Goal: Information Seeking & Learning: Learn about a topic

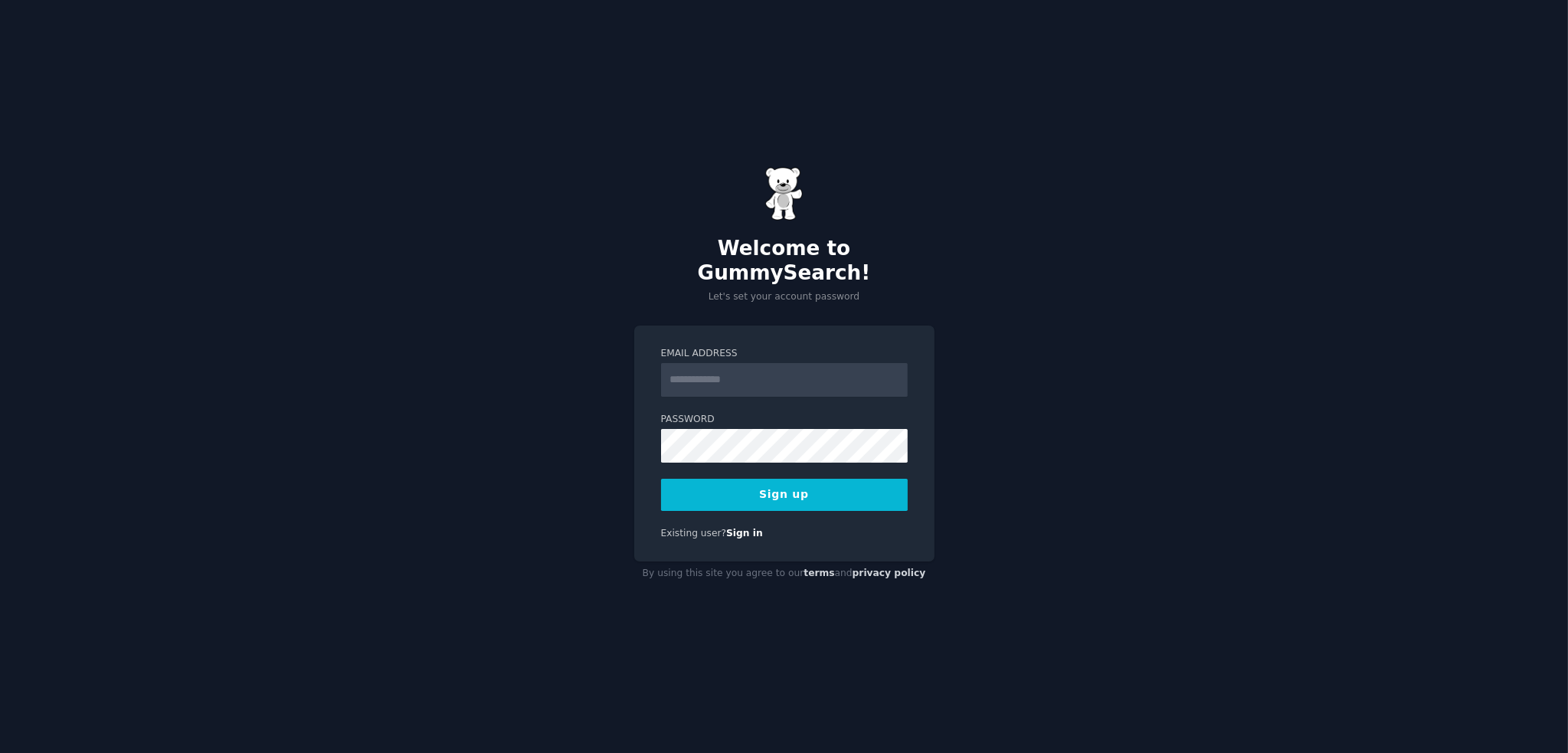
click at [701, 366] on input "Email Address" at bounding box center [784, 380] width 246 height 34
type input "**********"
click at [796, 484] on button "Sign up" at bounding box center [784, 495] width 246 height 32
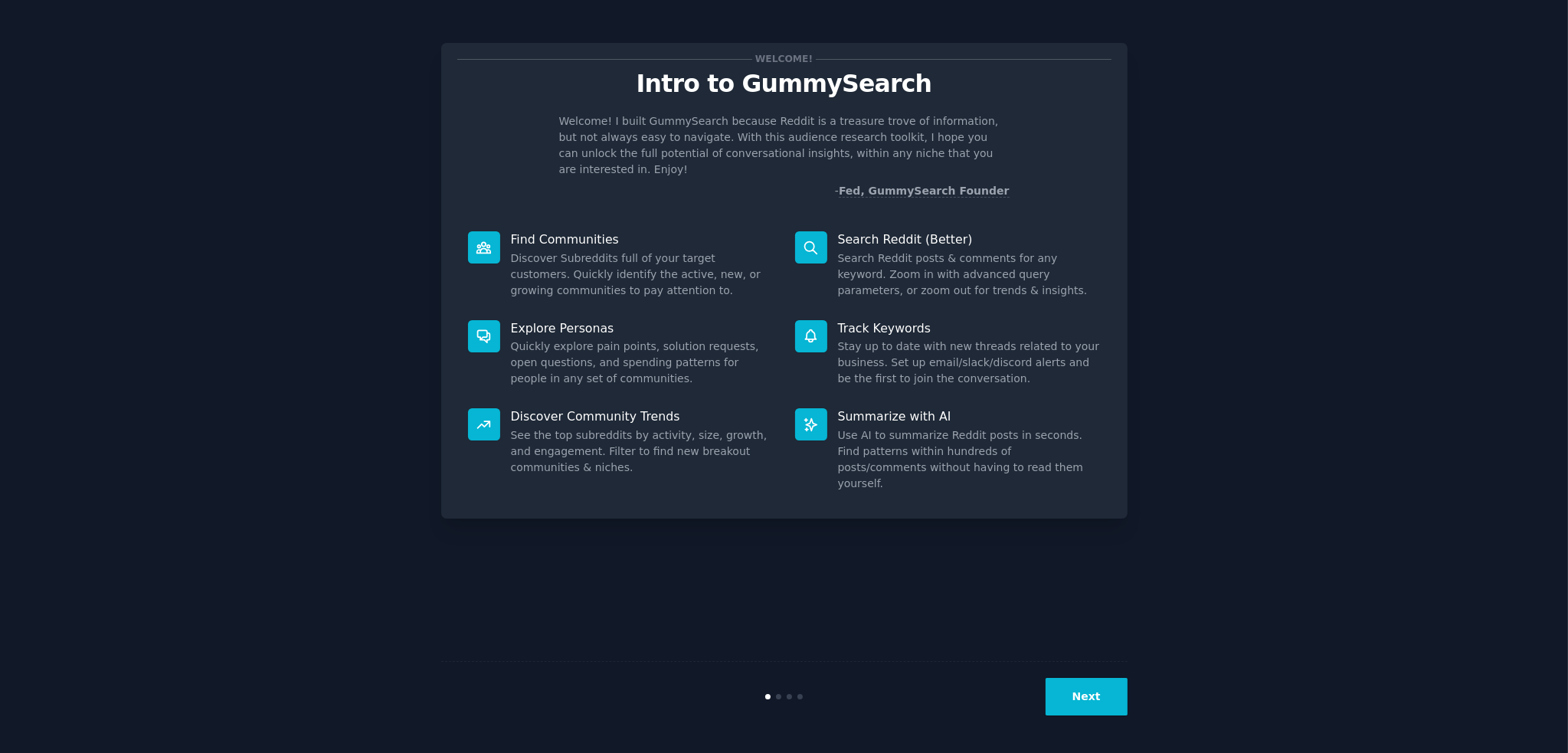
click at [1087, 690] on button "Next" at bounding box center [1087, 696] width 82 height 37
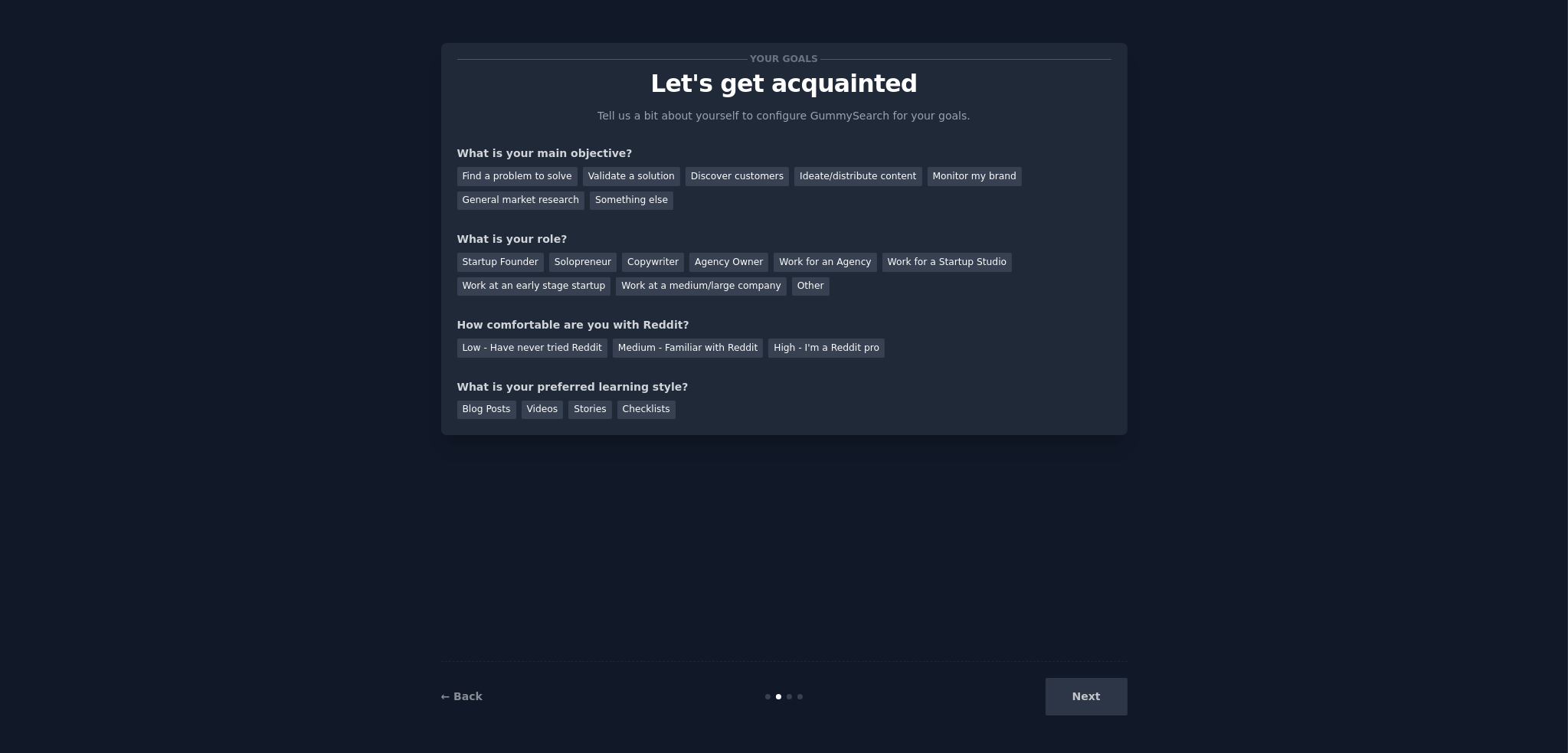
click at [1087, 690] on div "Next" at bounding box center [1013, 696] width 229 height 37
click at [1087, 695] on div "Next" at bounding box center [1013, 696] width 229 height 37
click at [833, 173] on div "Ideate/distribute content" at bounding box center [858, 176] width 127 height 19
click at [472, 256] on div "Startup Founder" at bounding box center [500, 262] width 86 height 19
click at [490, 346] on div "Low - Have never tried Reddit" at bounding box center [531, 348] width 150 height 19
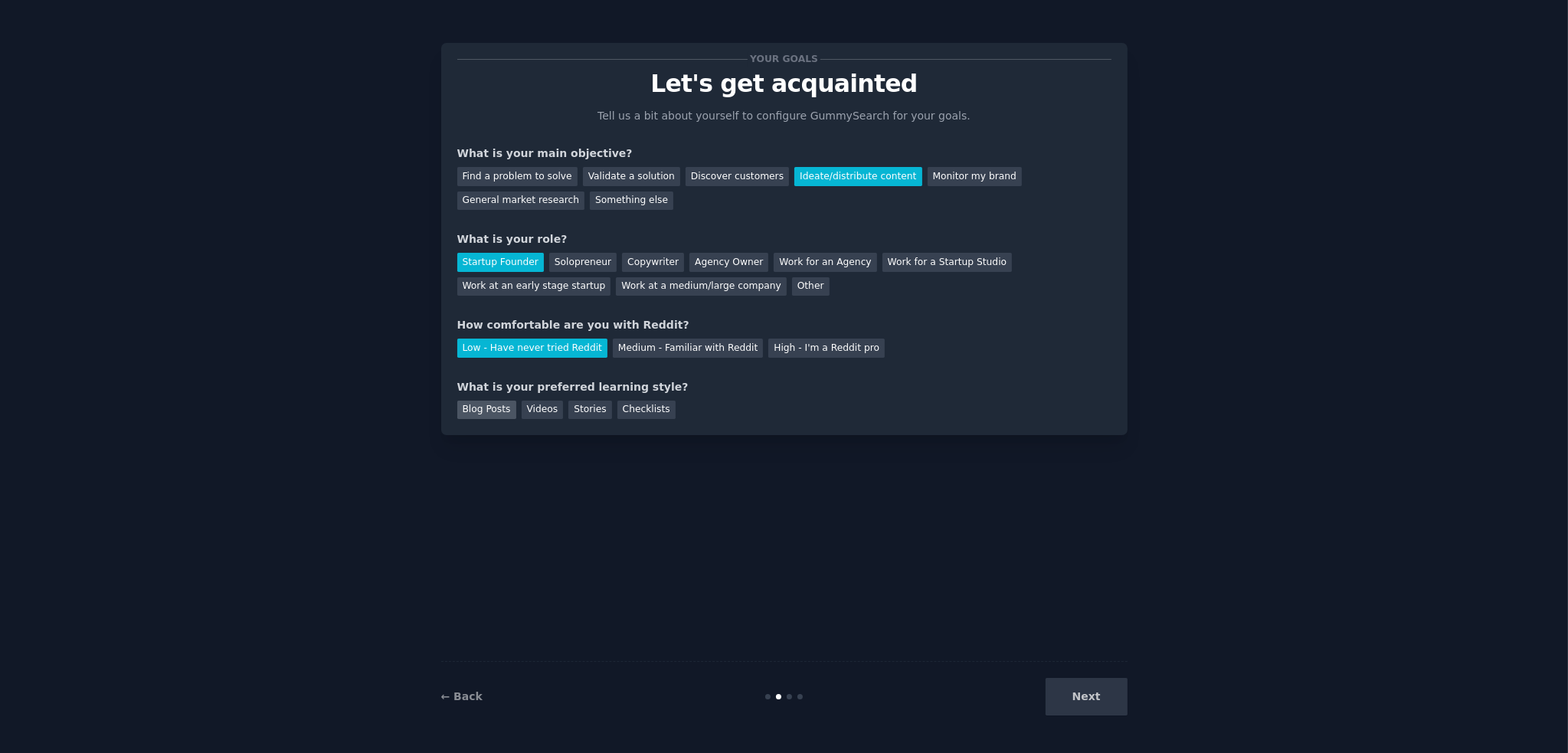
click at [487, 407] on div "Blog Posts" at bounding box center [487, 409] width 59 height 19
click at [1081, 692] on button "Next" at bounding box center [1087, 696] width 82 height 37
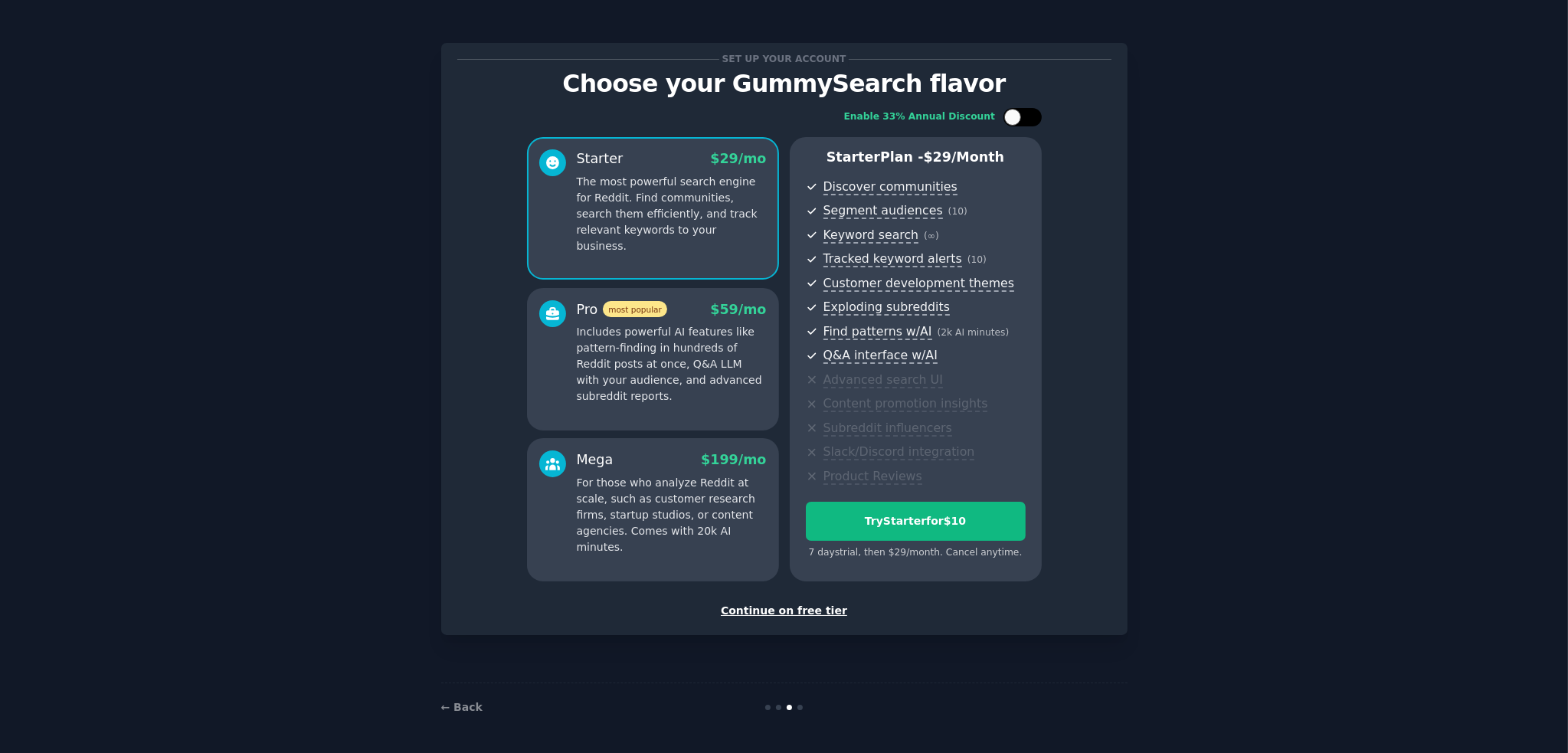
click at [1011, 117] on div at bounding box center [1013, 118] width 17 height 17
click at [1028, 113] on div at bounding box center [1032, 118] width 17 height 17
checkbox input "false"
click at [864, 532] on button "Try Starter for $10" at bounding box center [916, 521] width 220 height 39
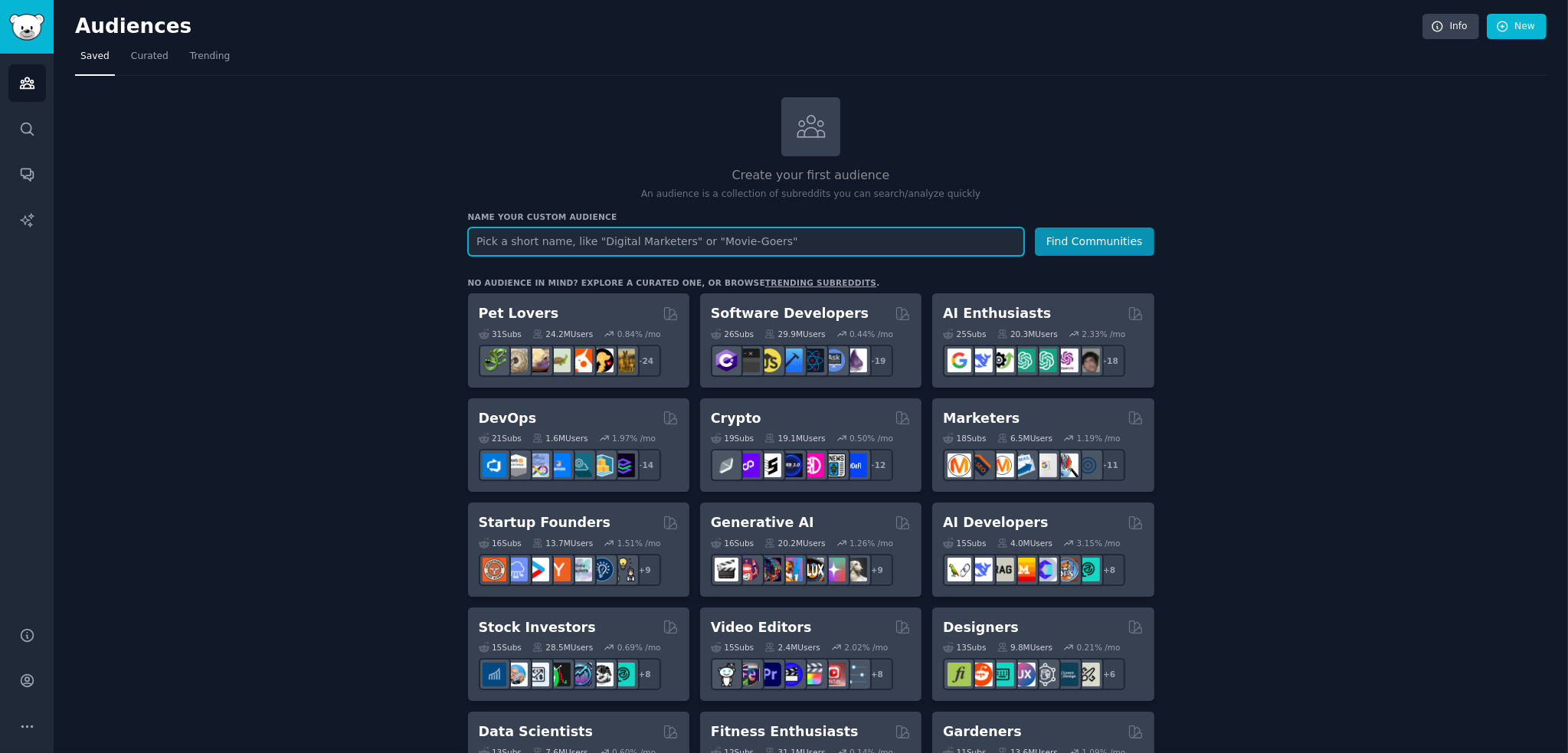
click at [493, 245] on input "text" at bounding box center [745, 241] width 556 height 28
click at [815, 240] on input "text" at bounding box center [745, 241] width 556 height 28
type input "speed square"
click at [1035, 228] on button "Find Communities" at bounding box center [1094, 241] width 119 height 28
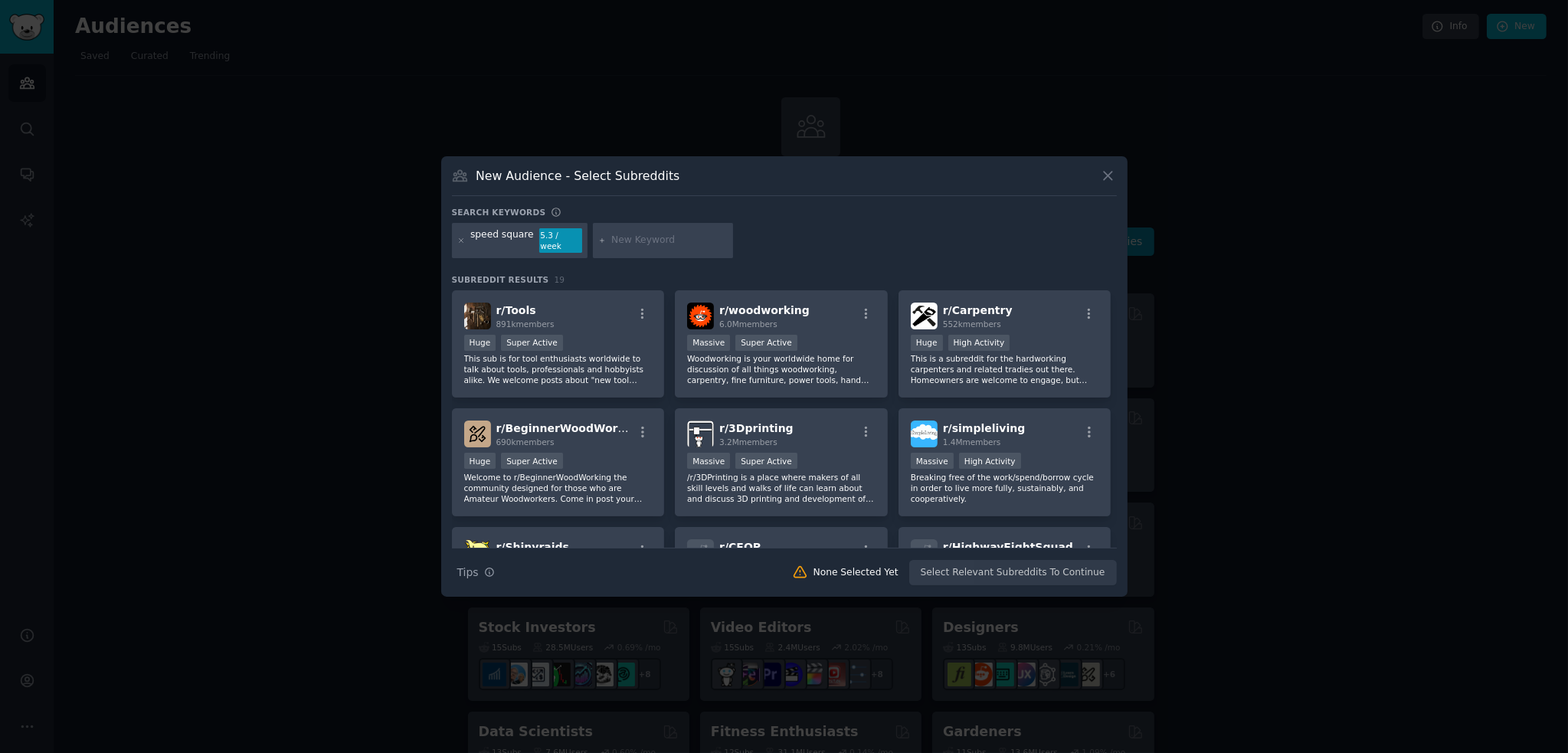
click at [996, 569] on div "Search Tips Tips None Selected Yet Select Relevant Subreddits To Continue" at bounding box center [784, 566] width 665 height 38
click at [594, 316] on div "r/ Tools 891k members" at bounding box center [558, 316] width 189 height 27
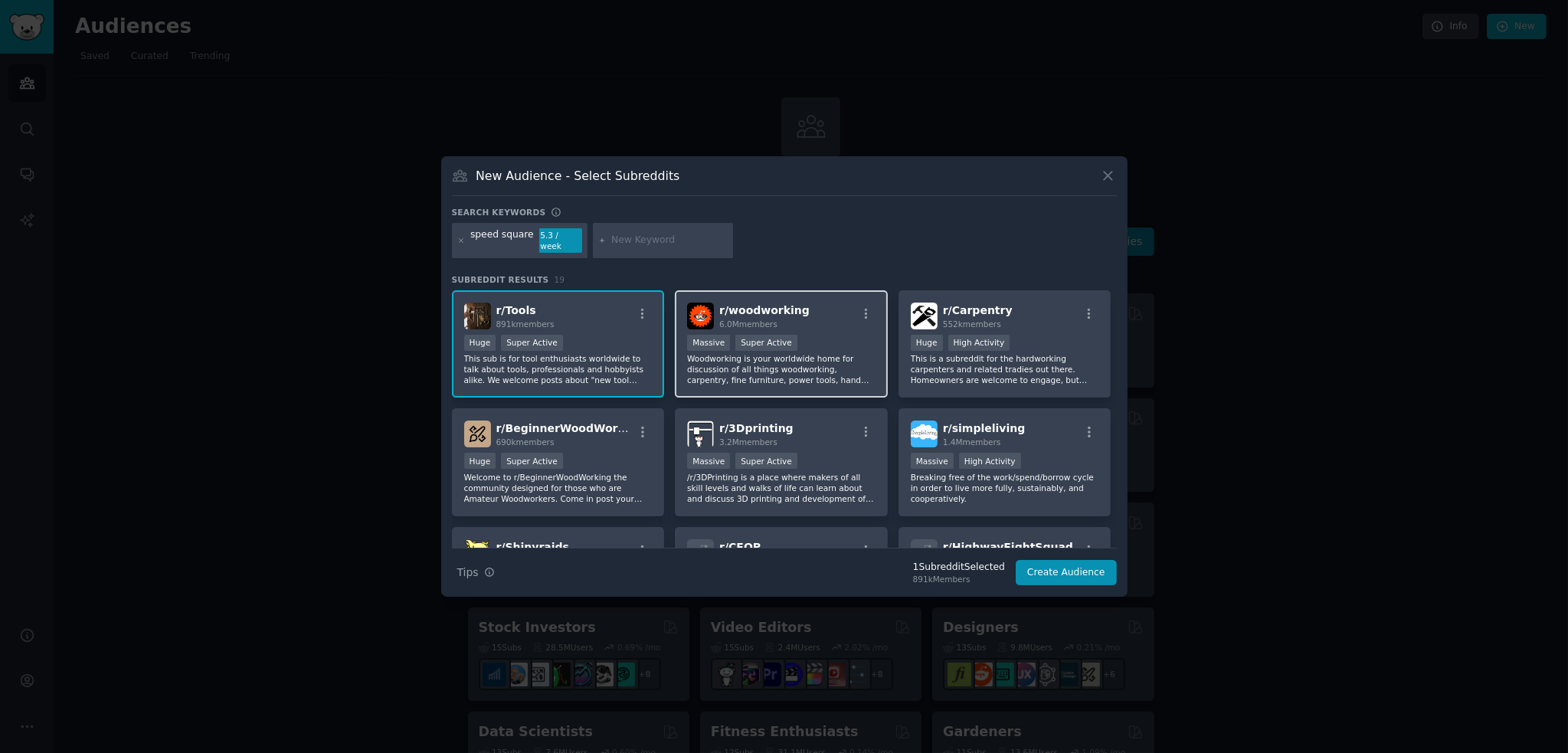
click at [837, 311] on div "r/ woodworking 6.0M members" at bounding box center [781, 316] width 189 height 27
click at [1026, 318] on div "r/ Carpentry 552k members" at bounding box center [1004, 316] width 189 height 27
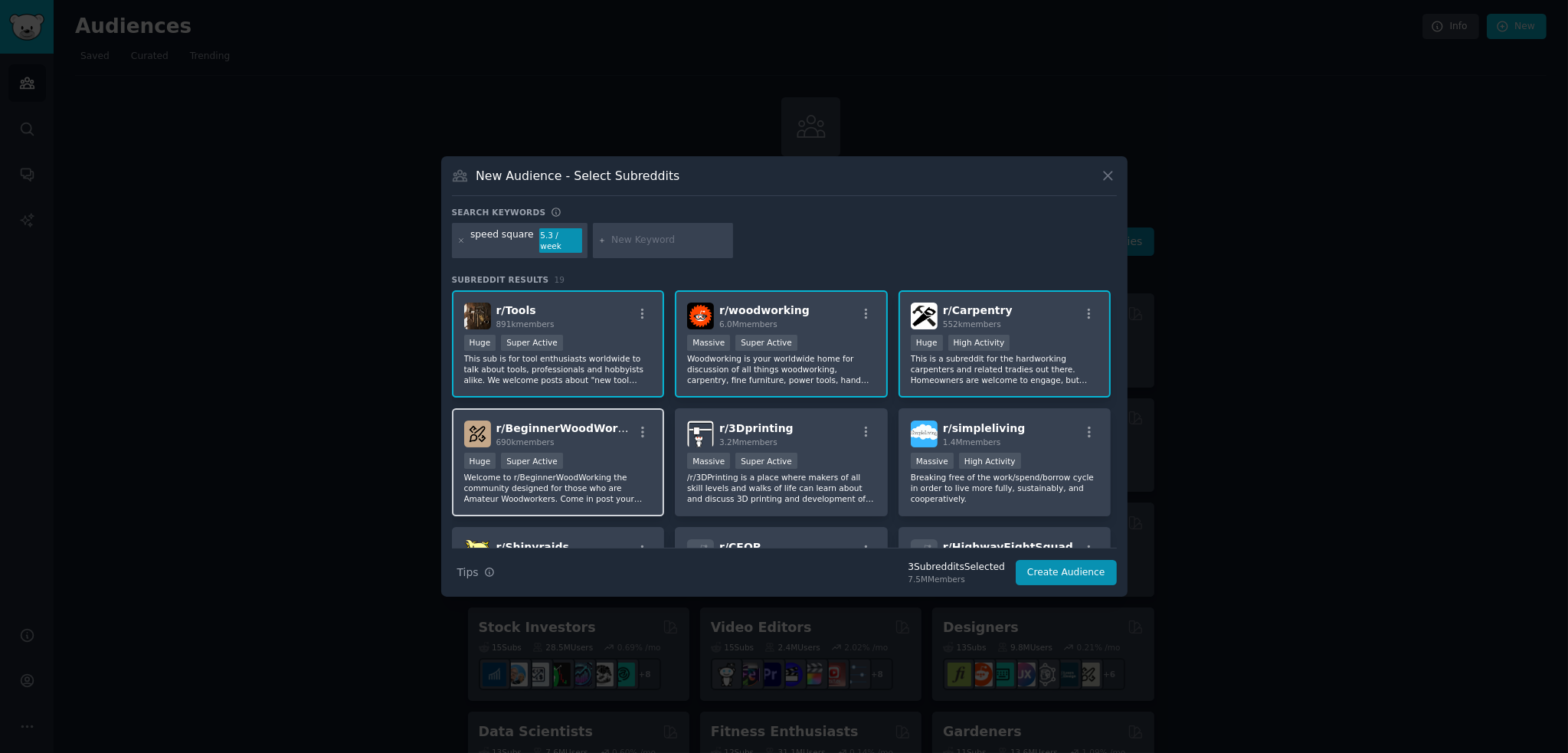
click at [591, 440] on div "690k members" at bounding box center [565, 442] width 137 height 11
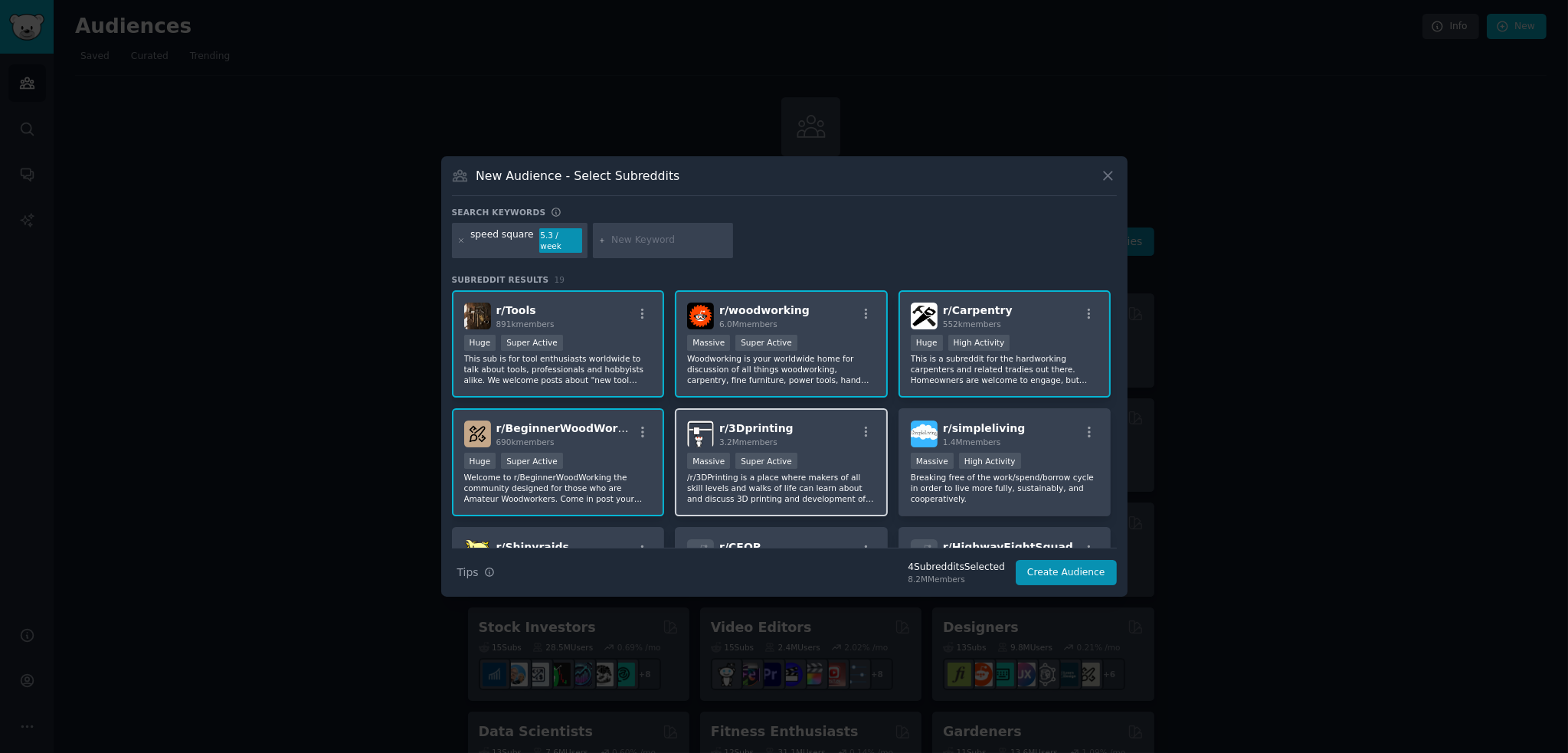
click at [818, 440] on div "r/ 3Dprinting 3.2M members" at bounding box center [781, 434] width 189 height 27
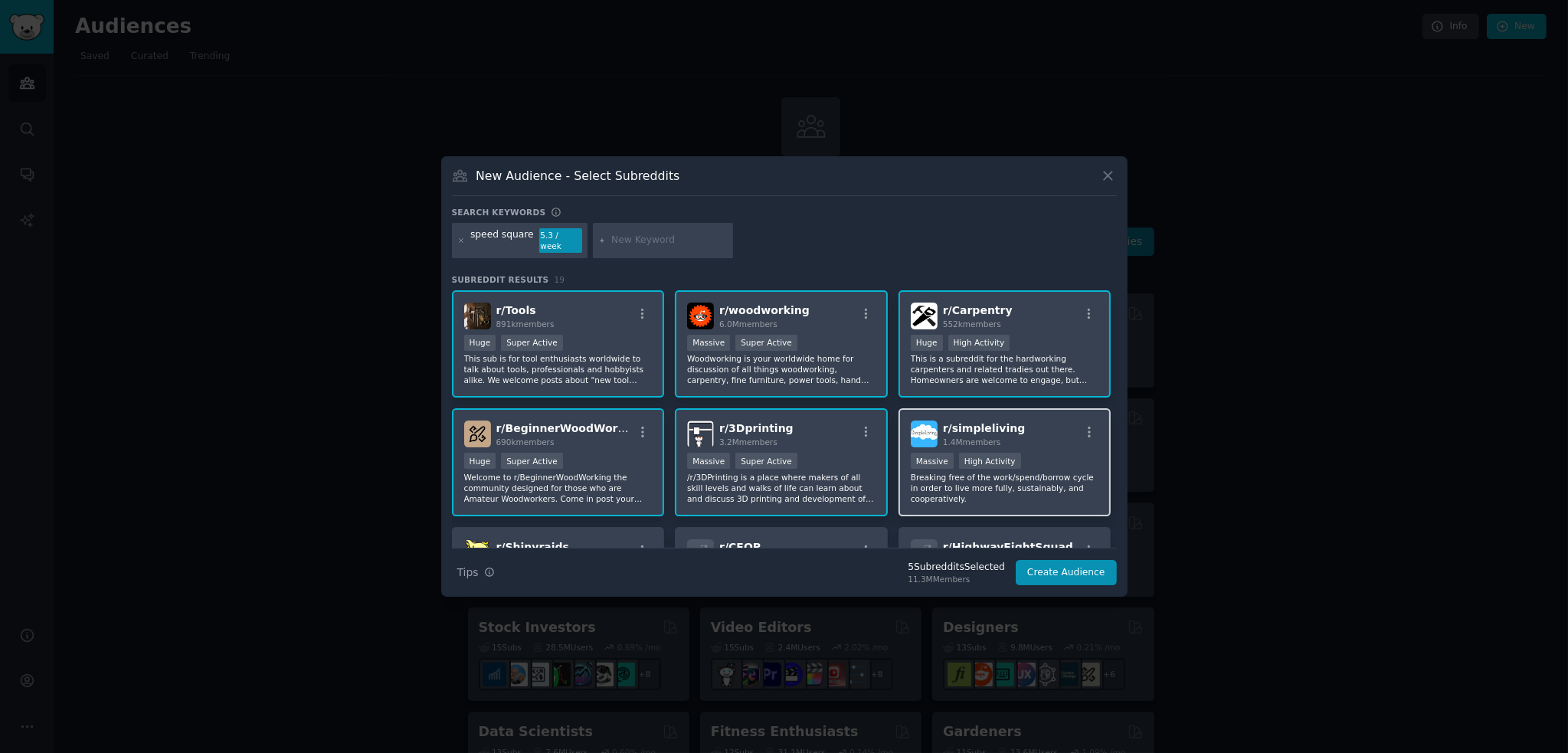
click at [1039, 426] on div "r/ simpleliving 1.4M members" at bounding box center [1004, 434] width 189 height 27
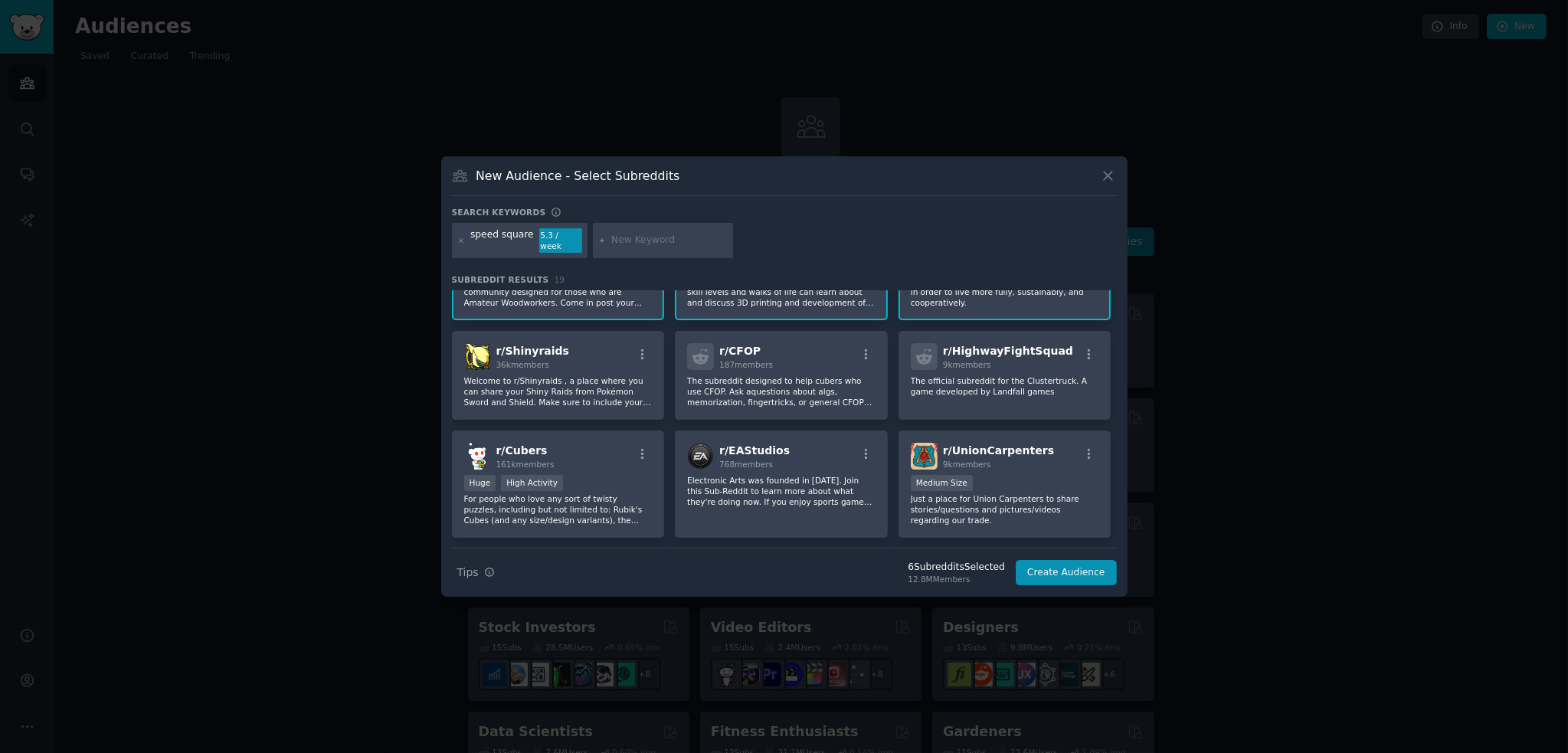
scroll to position [230, 0]
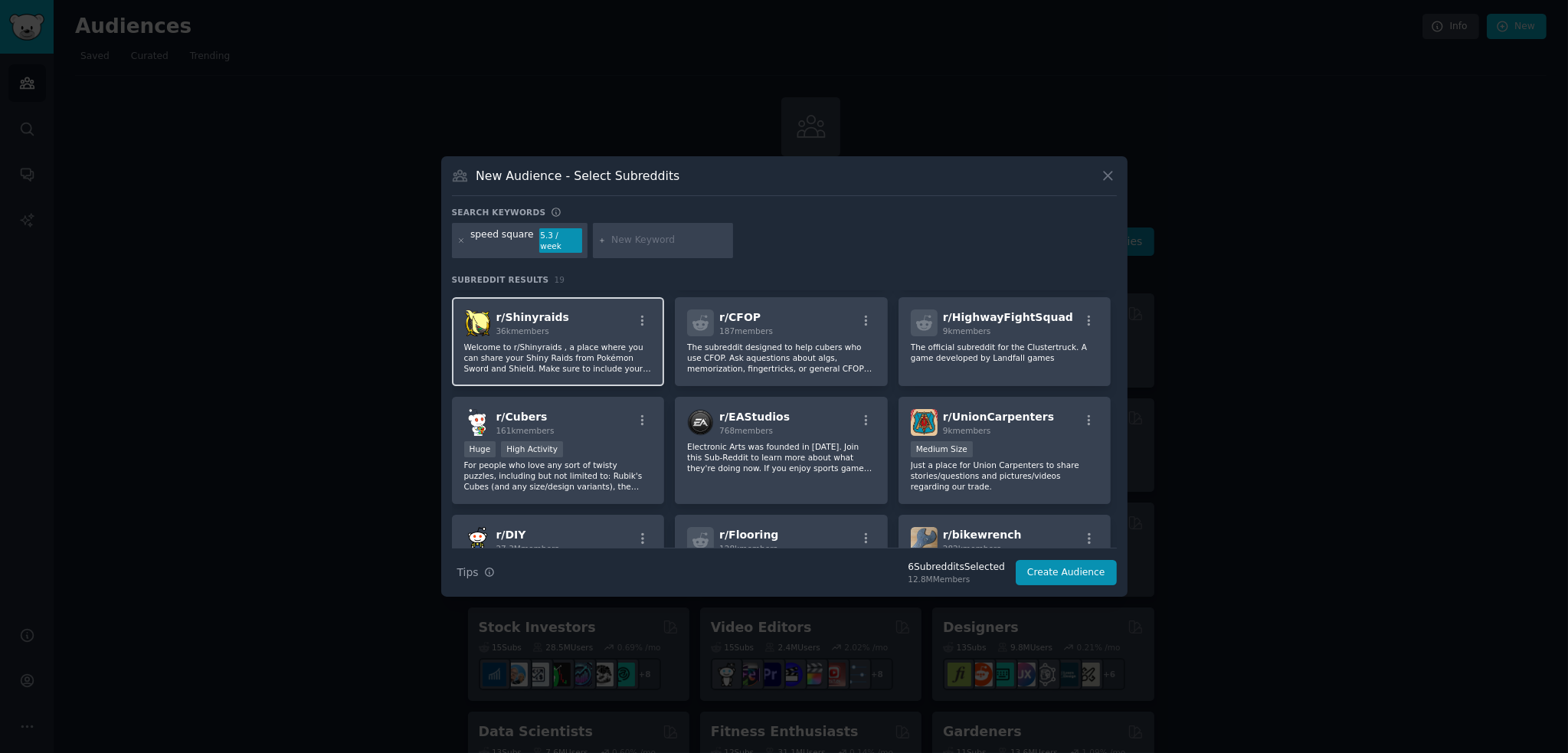
click at [606, 310] on div "r/ Shinyraids 36k members" at bounding box center [558, 323] width 189 height 27
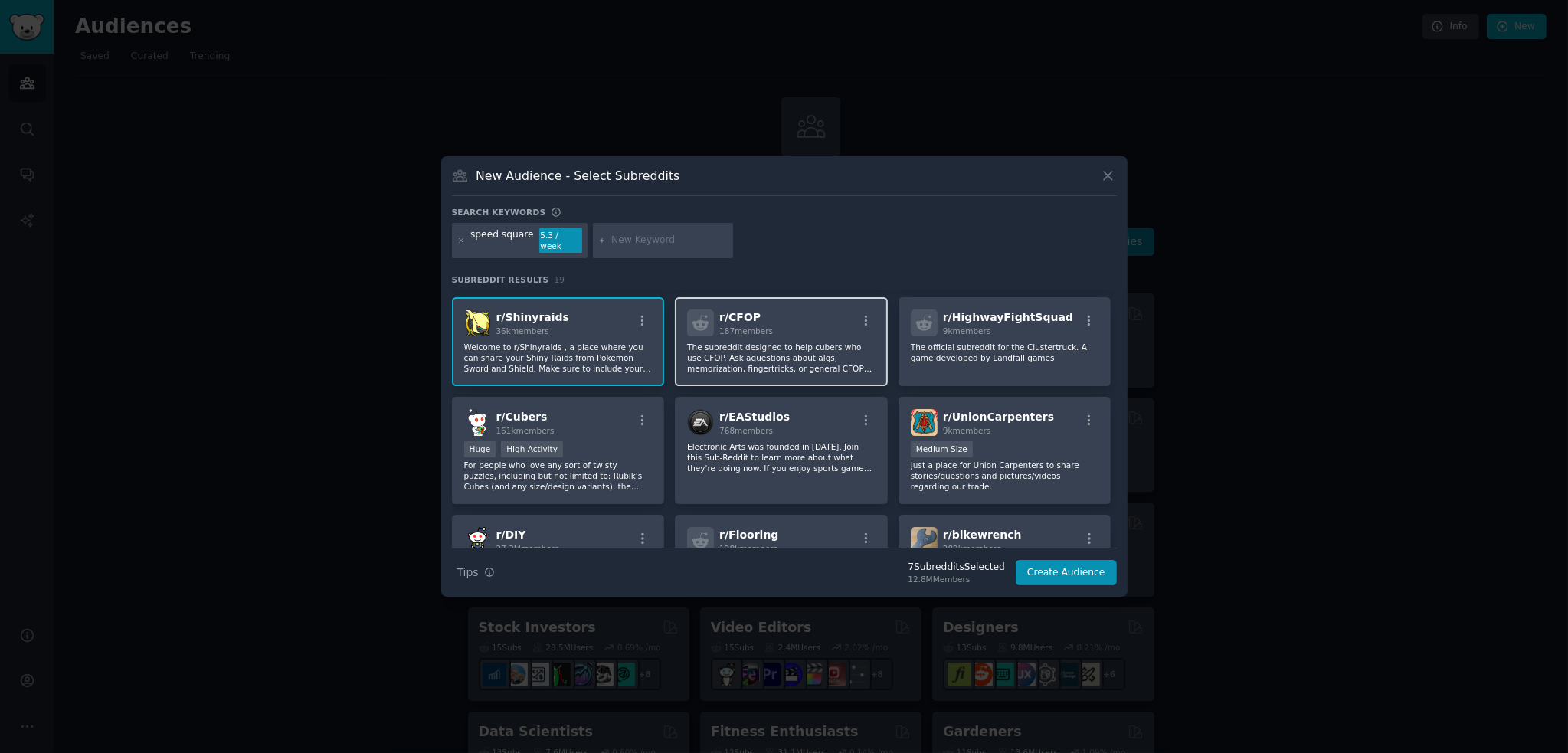
click at [782, 315] on div "r/ CFOP 187 members" at bounding box center [781, 323] width 189 height 27
click at [1006, 326] on div "9k members" at bounding box center [1008, 331] width 130 height 11
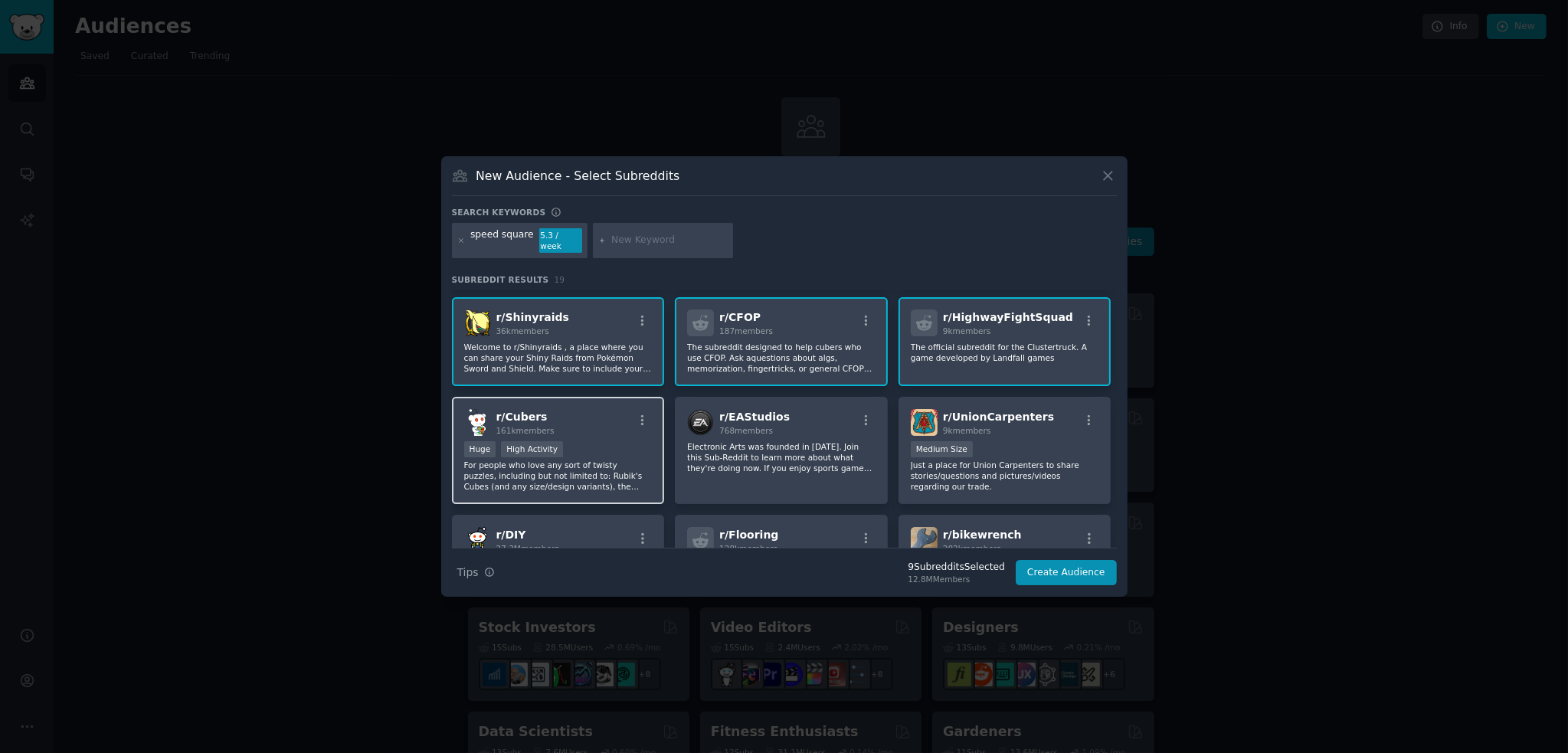
click at [570, 430] on div "r/ Cubers 161k members Huge High Activity For people who love any sort of twist…" at bounding box center [558, 451] width 213 height 108
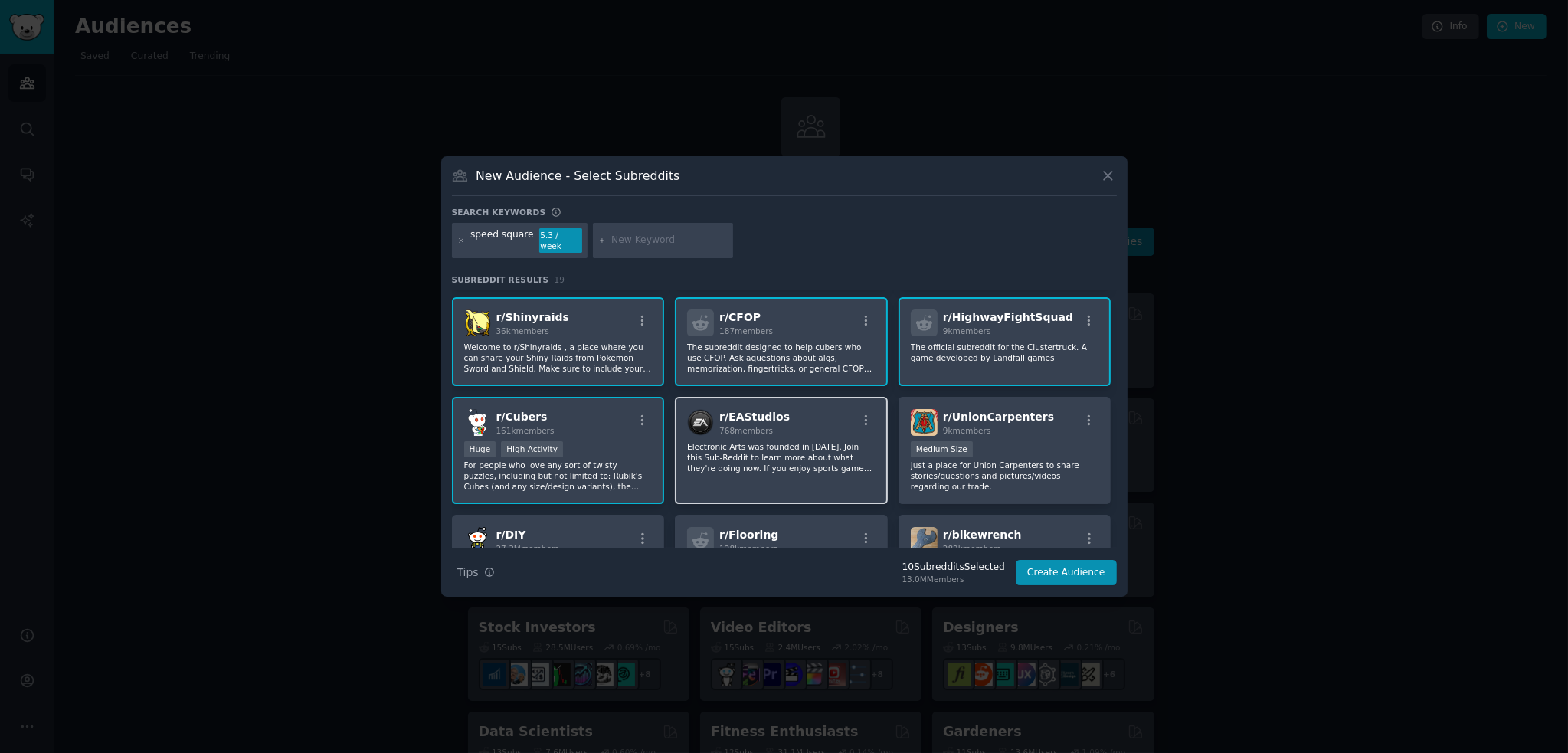
click at [797, 429] on div "r/ EAStudios 768 members Electronic Arts was founded in [DATE]. Join this Sub-R…" at bounding box center [781, 451] width 213 height 108
click at [1014, 425] on div "9k members" at bounding box center [998, 430] width 111 height 11
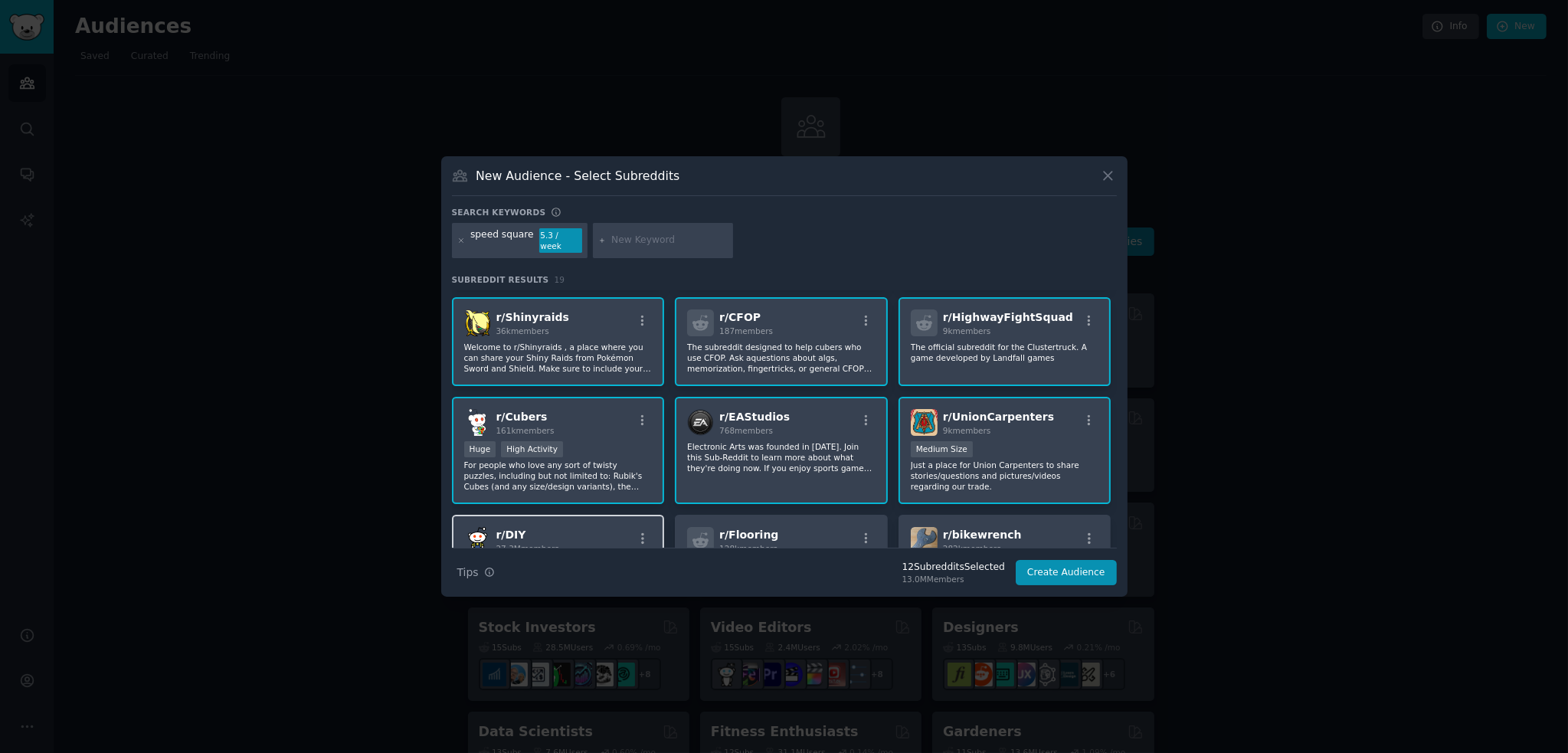
click at [587, 514] on div "r/ DIY 27.3M members Massive Super Active DIY" at bounding box center [558, 569] width 213 height 108
click at [993, 529] on span "r/ bikewrench" at bounding box center [982, 535] width 79 height 12
click at [812, 527] on div "r/ Flooring 128k members" at bounding box center [781, 541] width 189 height 27
click at [1077, 566] on button "Create Audience" at bounding box center [1065, 573] width 101 height 26
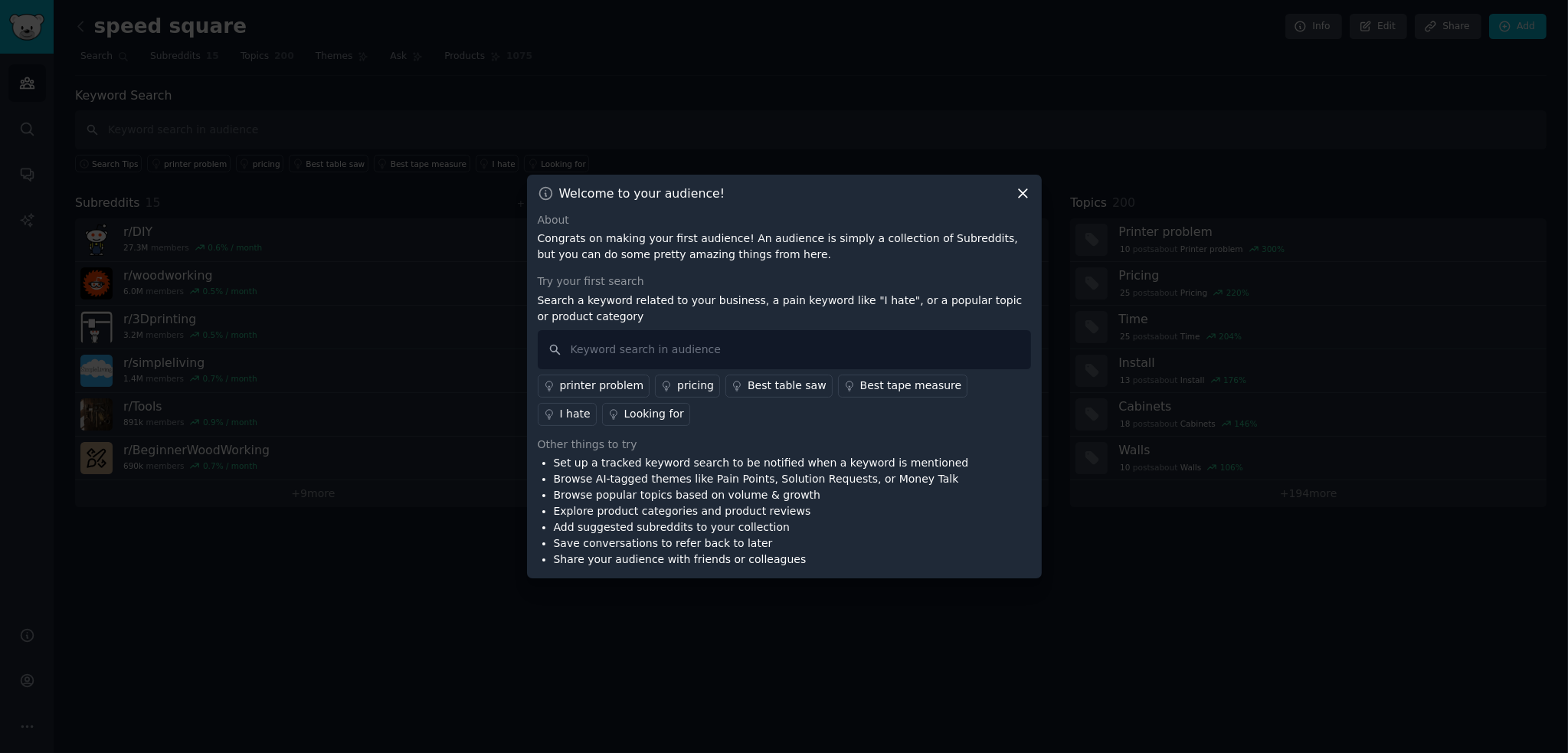
click at [1021, 195] on icon at bounding box center [1022, 193] width 16 height 16
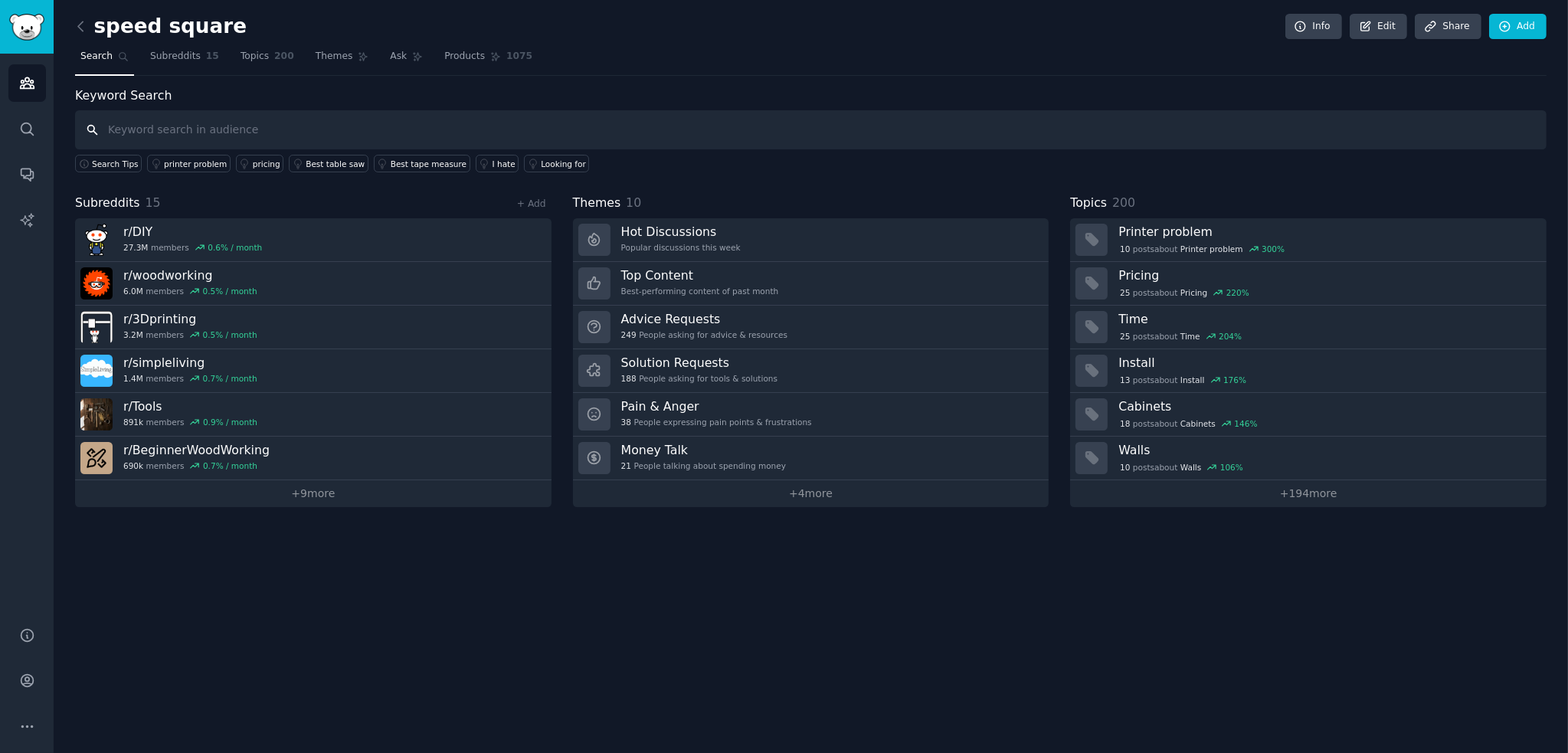
click at [392, 129] on input "text" at bounding box center [811, 129] width 1472 height 39
type input "speed square"
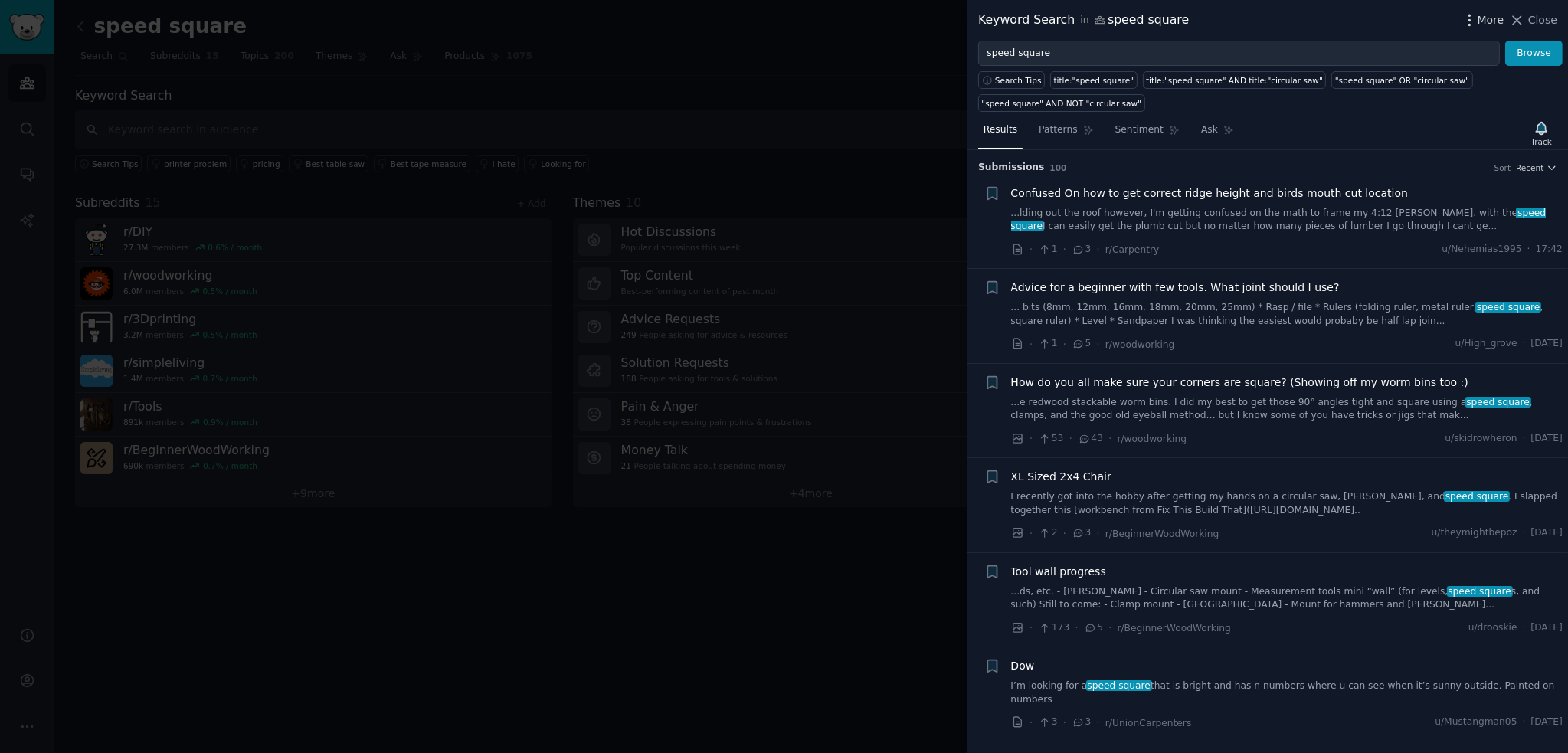
click at [1483, 18] on span "More" at bounding box center [1491, 19] width 27 height 16
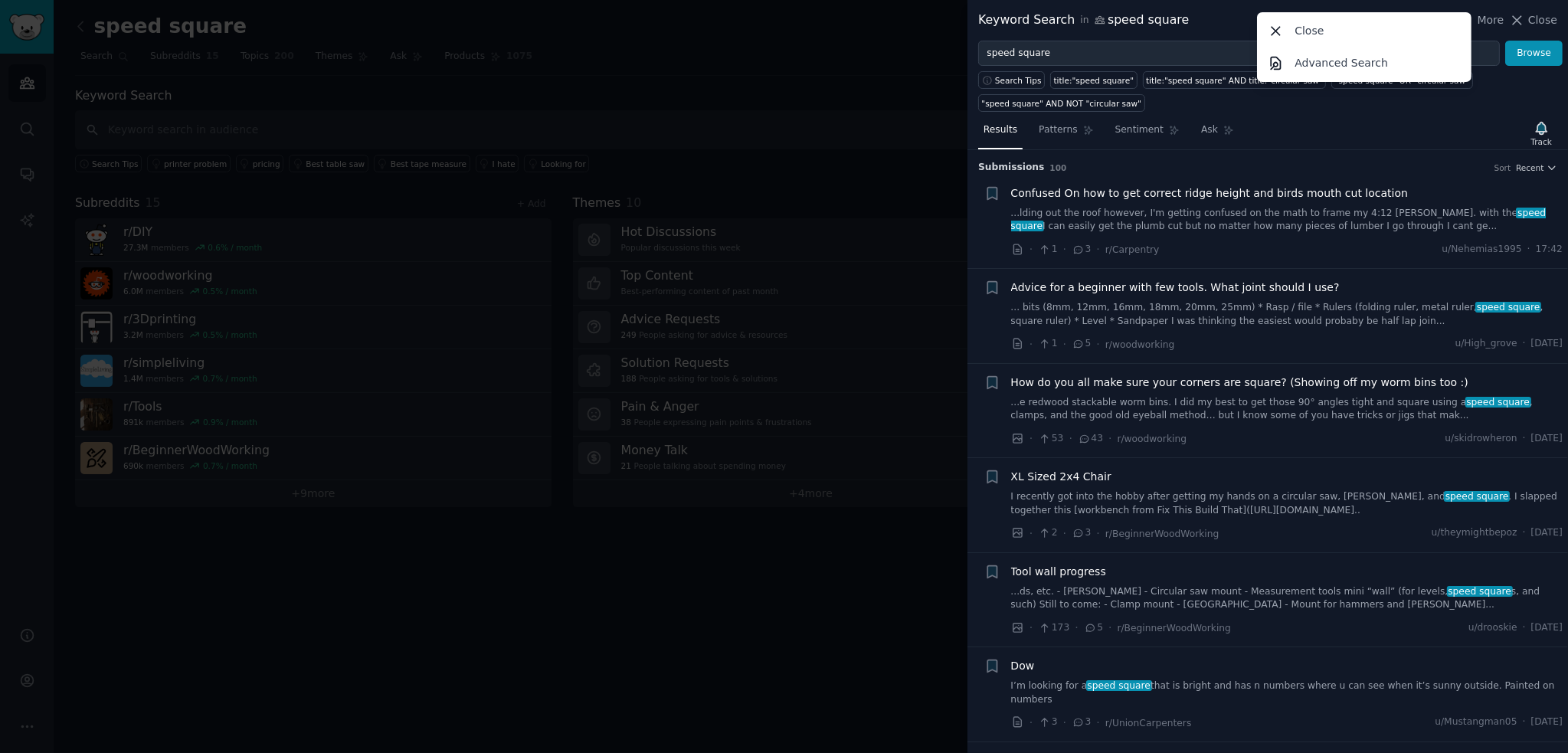
click at [1421, 112] on div "Results Patterns Sentiment Ask Track Submission s 100 Sort Recent + Confused On…" at bounding box center [1268, 432] width 601 height 641
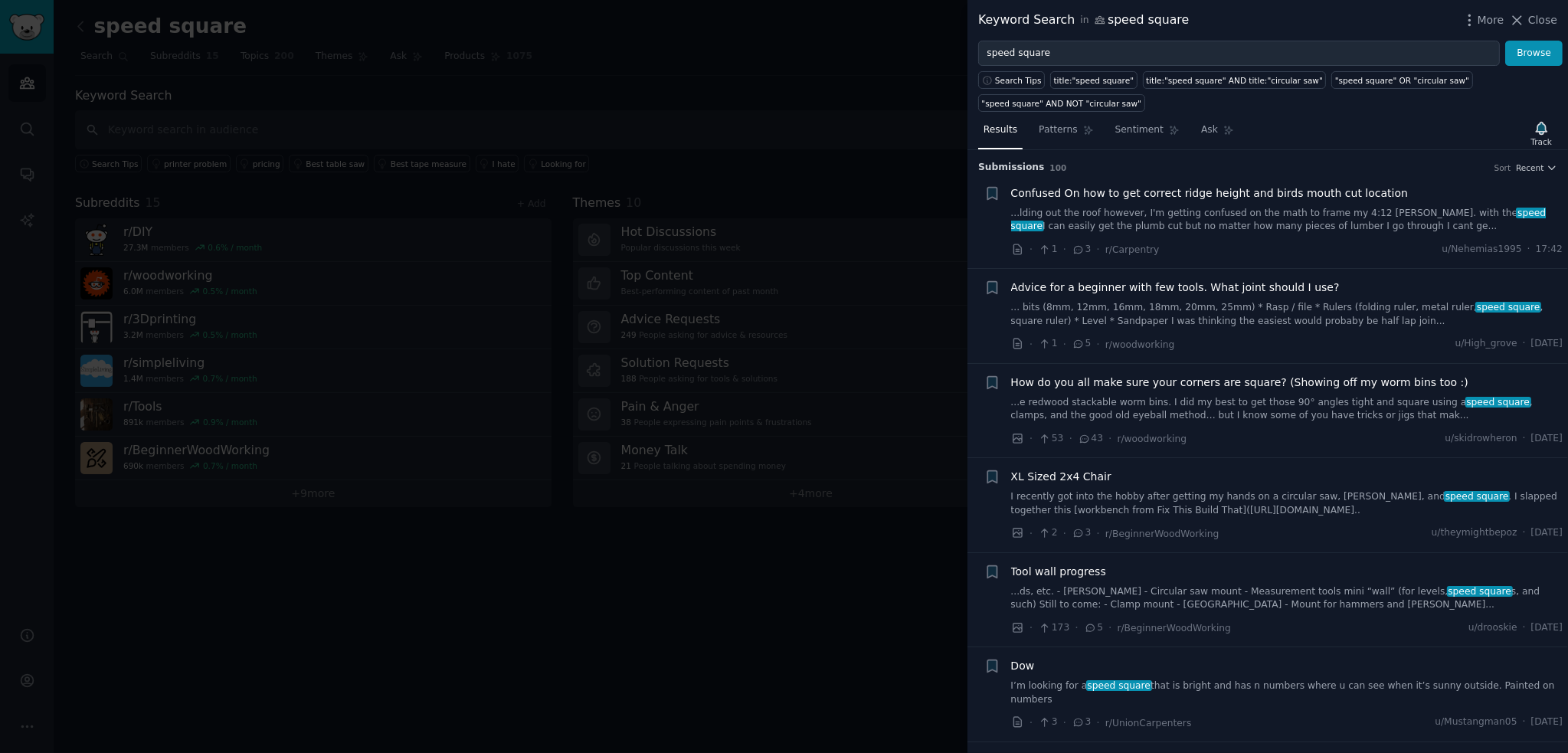
click at [599, 618] on div at bounding box center [784, 376] width 1568 height 753
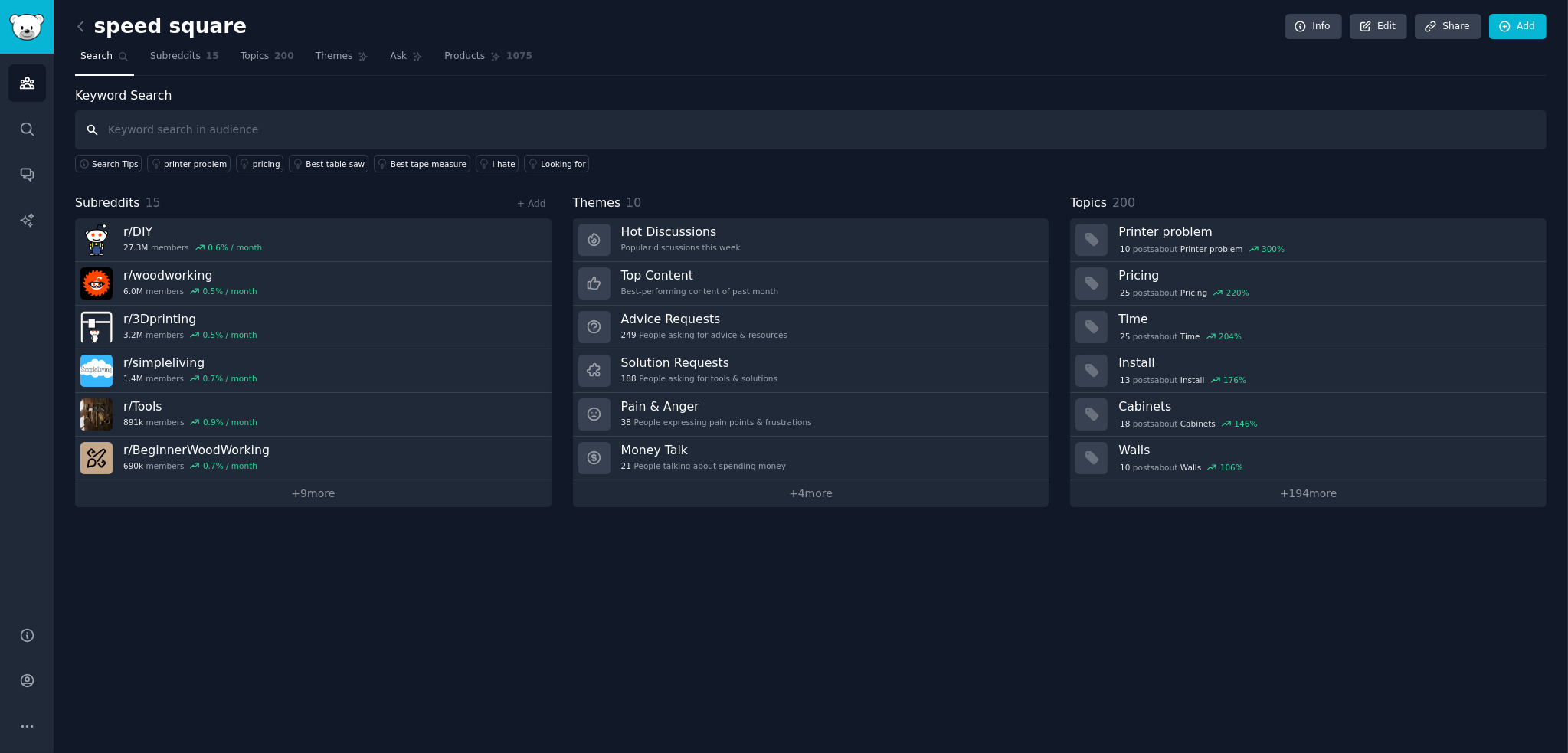
click at [187, 137] on input "text" at bounding box center [811, 129] width 1472 height 39
type input "speed square"
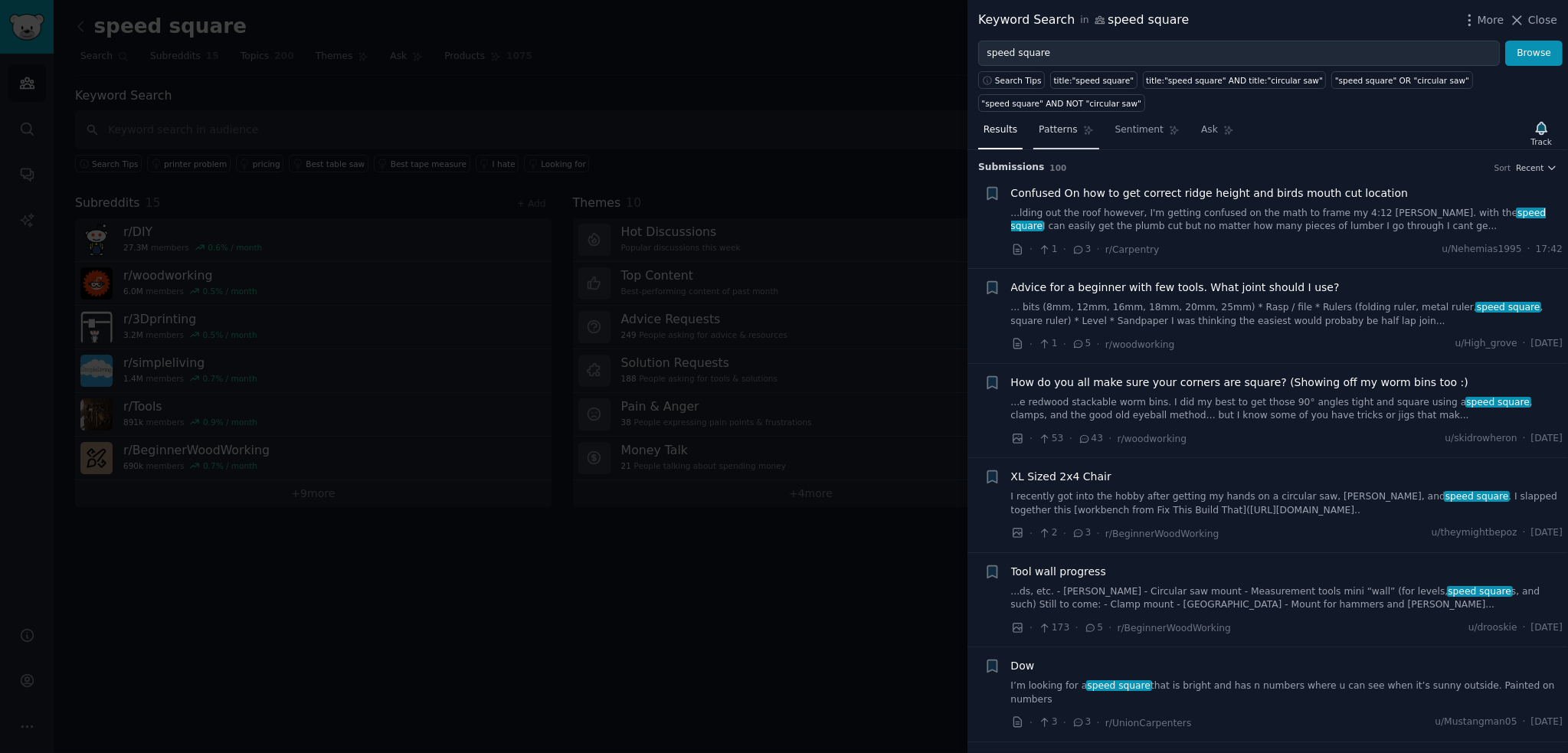
click at [1051, 134] on span "Patterns" at bounding box center [1057, 130] width 38 height 14
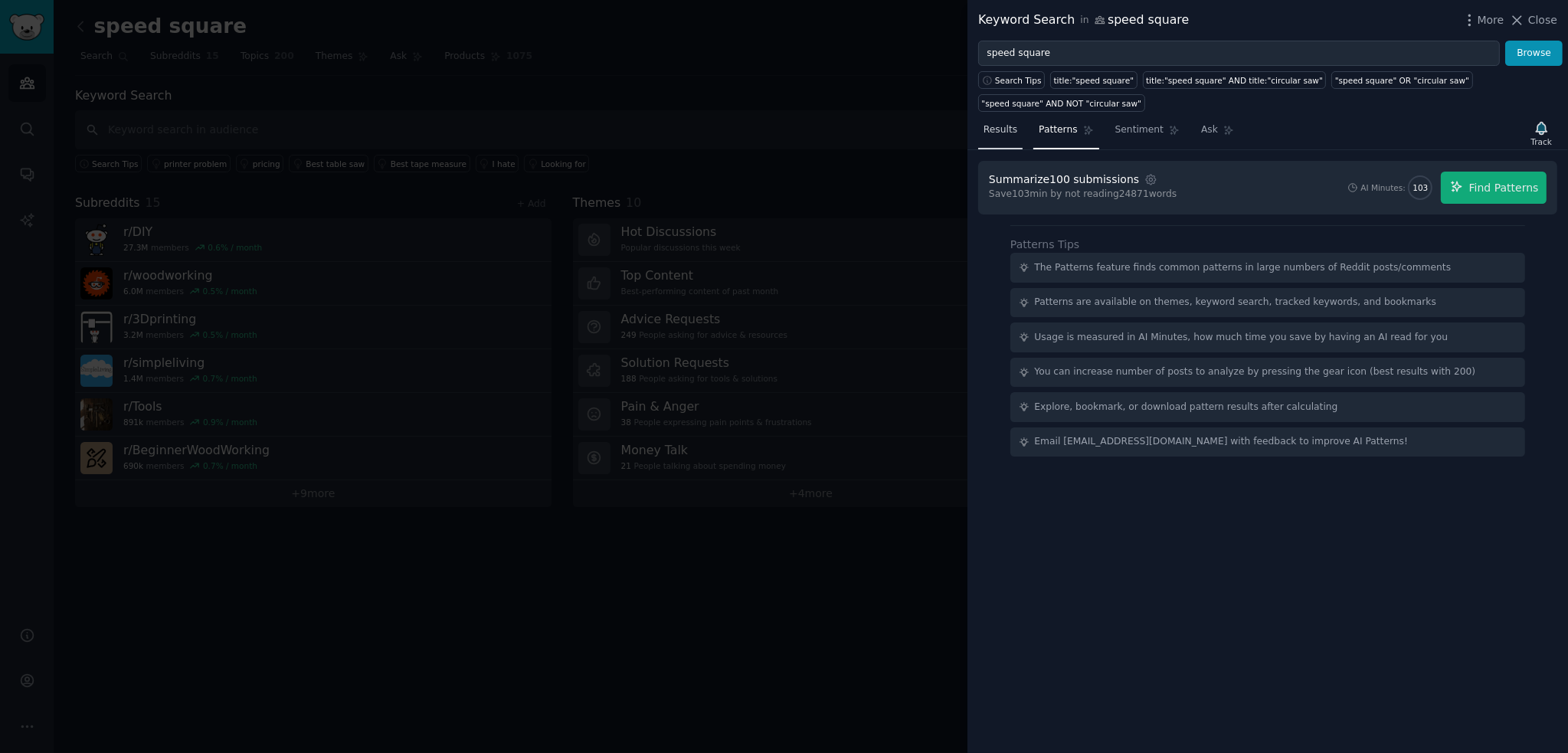
click at [1003, 131] on span "Results" at bounding box center [1000, 130] width 34 height 14
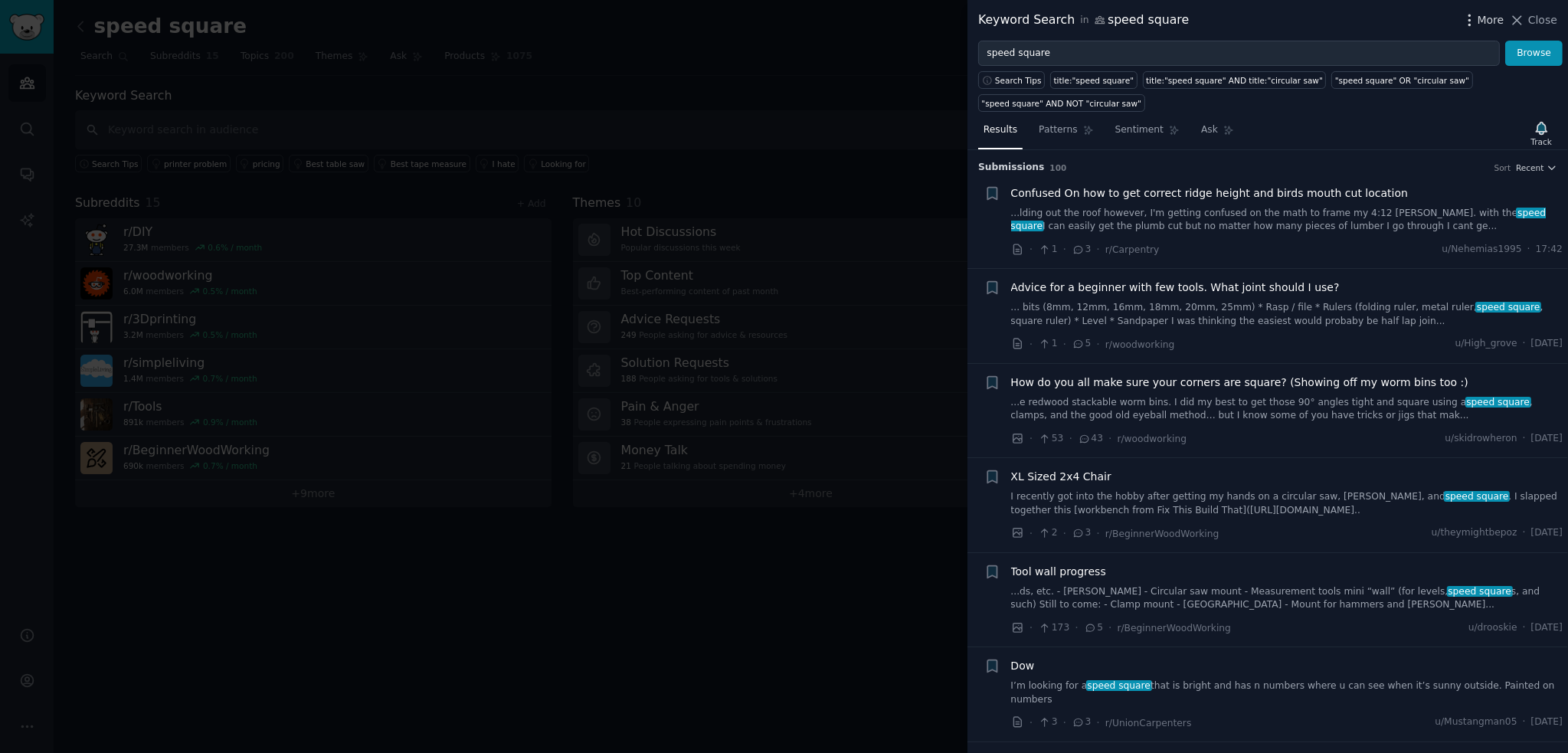
click at [1483, 20] on span "More" at bounding box center [1491, 19] width 27 height 16
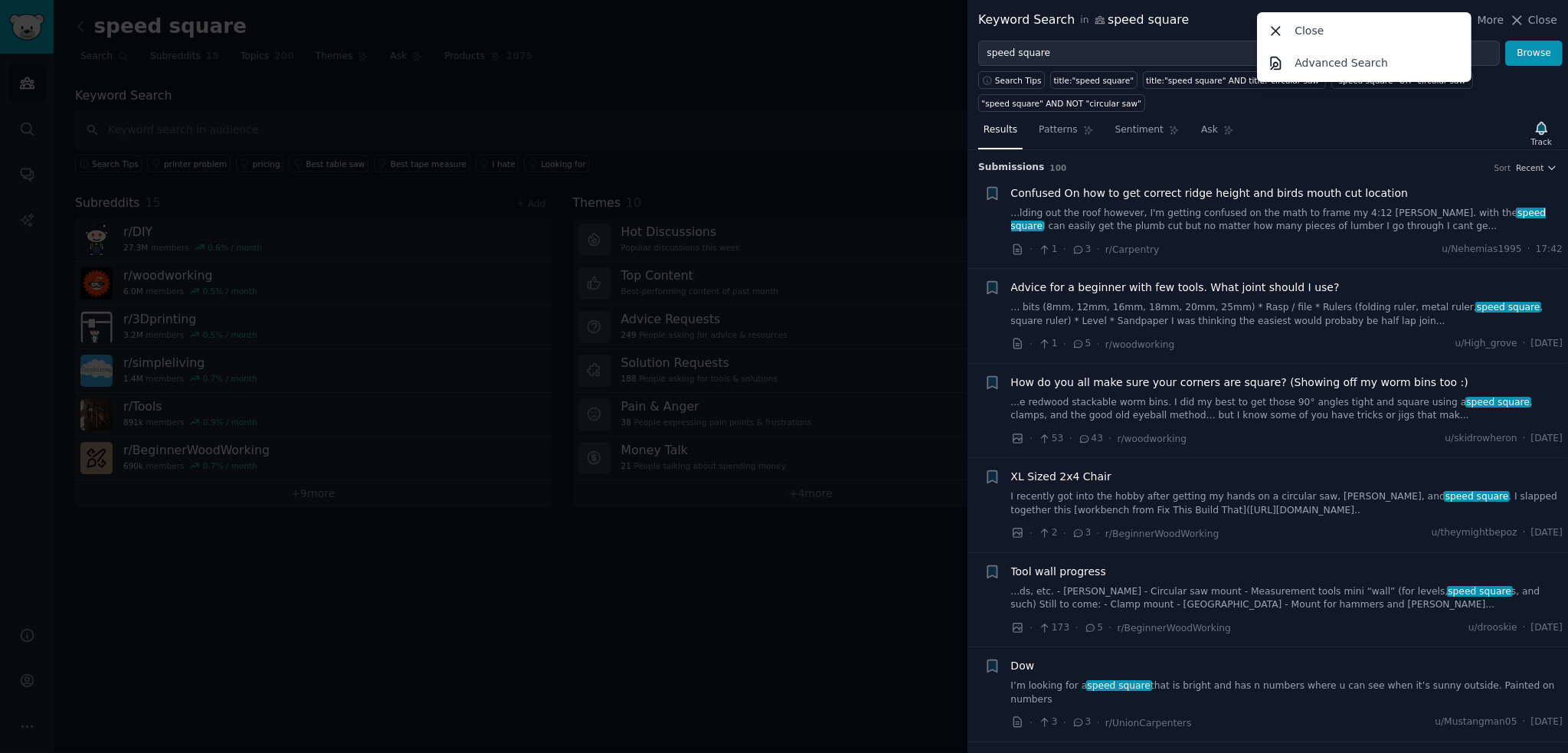
click at [1203, 18] on div "Keyword Search in speed square More Close Advanced Search Close" at bounding box center [1268, 20] width 579 height 19
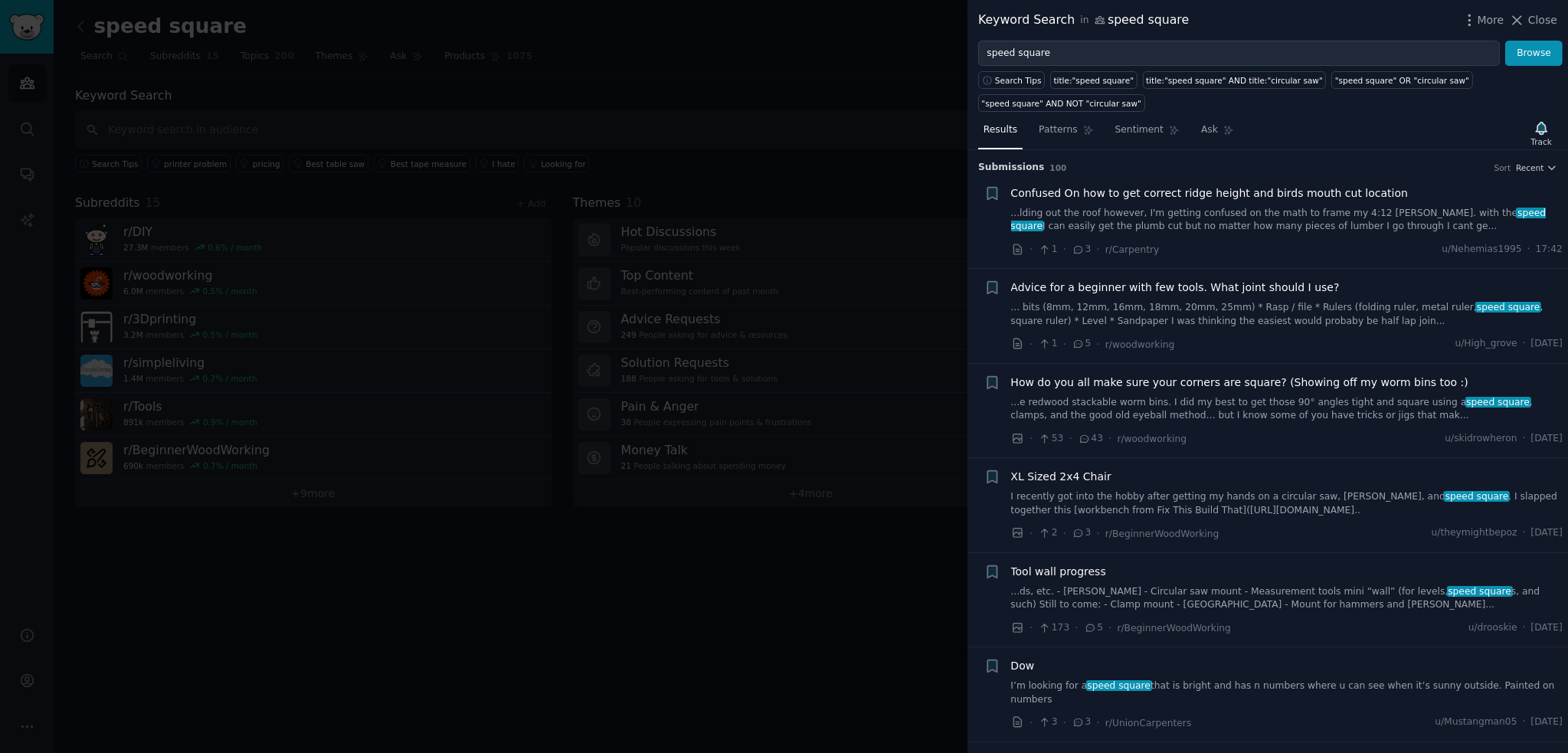
click at [1059, 197] on span "Confused On how to get correct ridge height and birds mouth cut location" at bounding box center [1210, 193] width 398 height 16
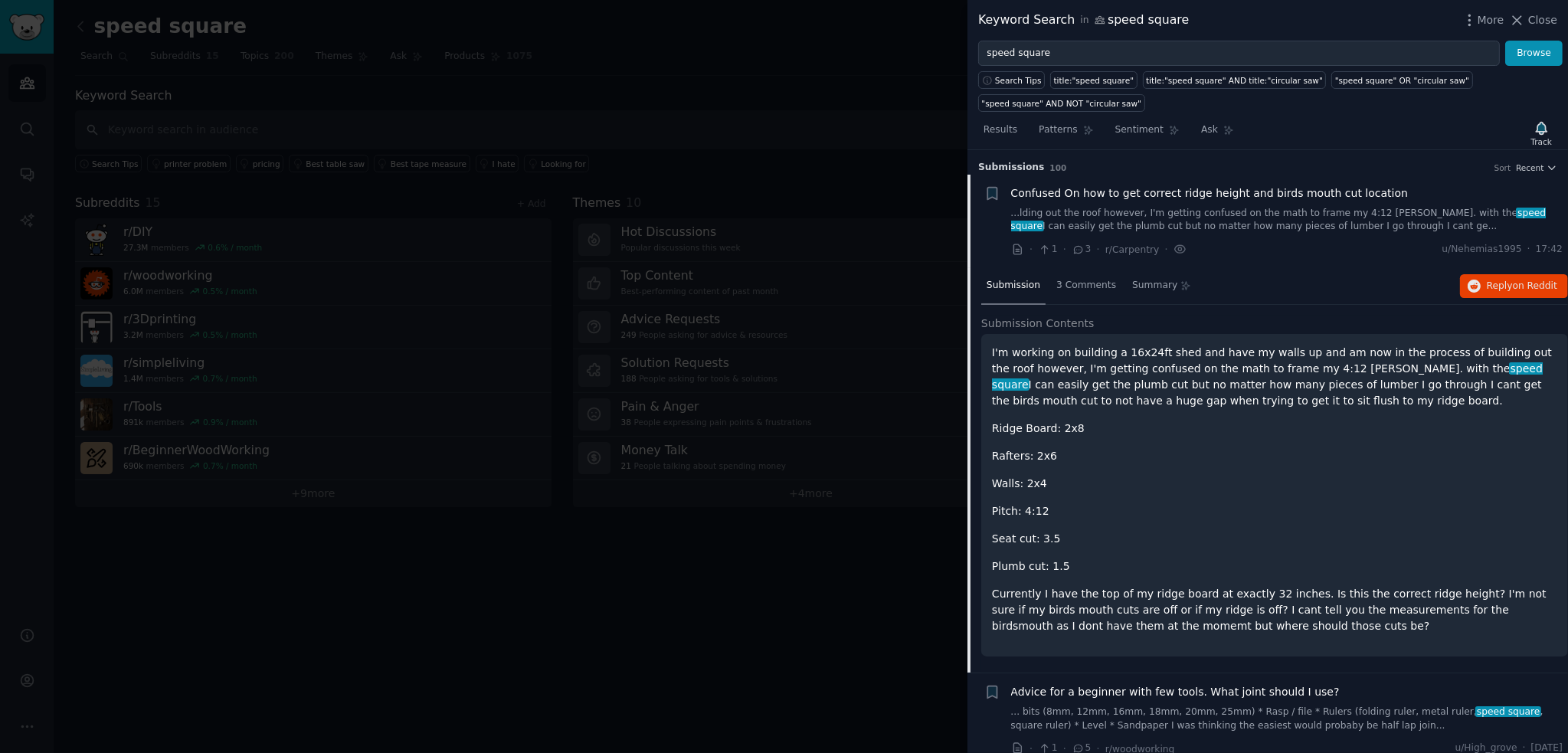
scroll to position [24, 0]
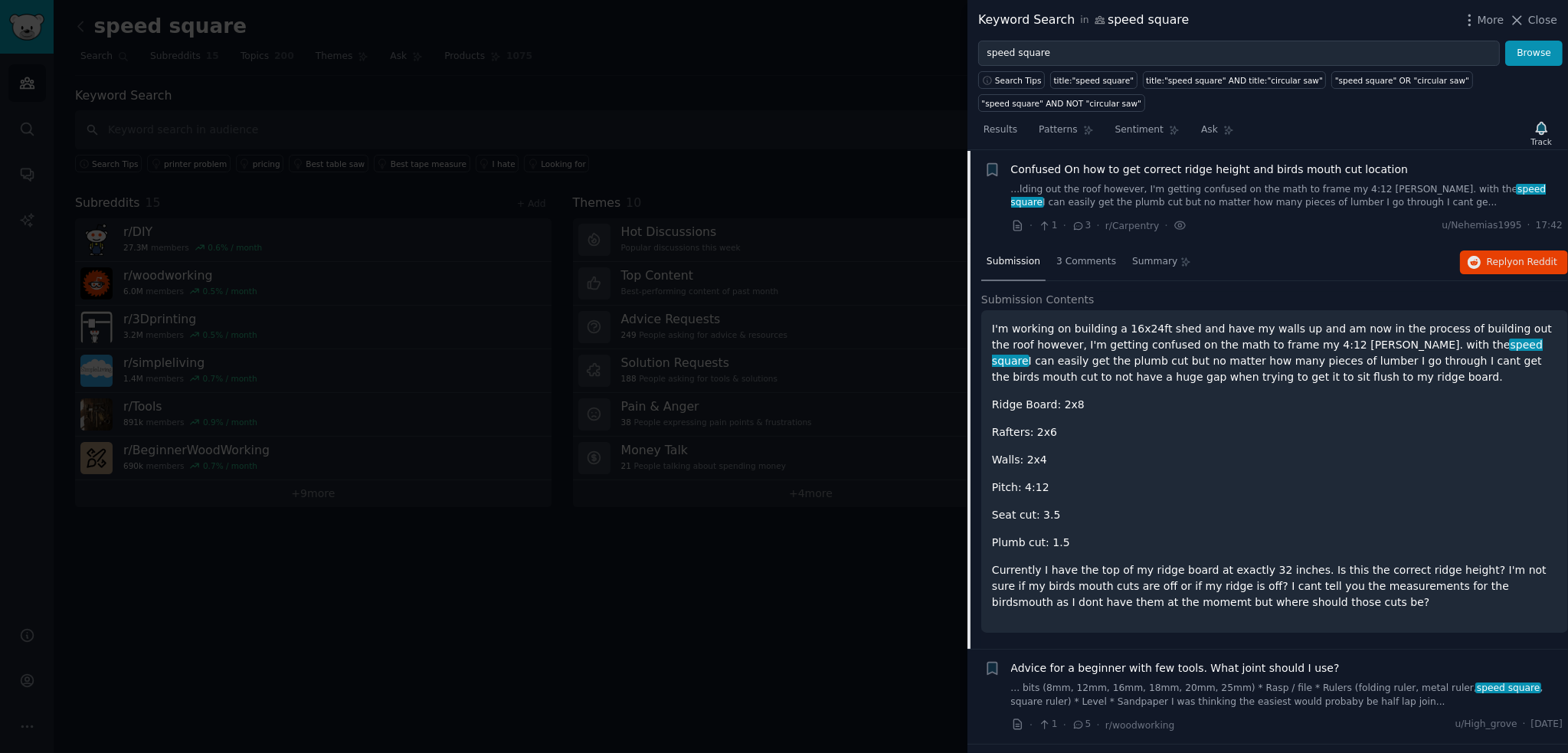
click at [1059, 197] on link "...lding out the roof however, I'm getting confused on the math to frame my 4:1…" at bounding box center [1287, 196] width 553 height 27
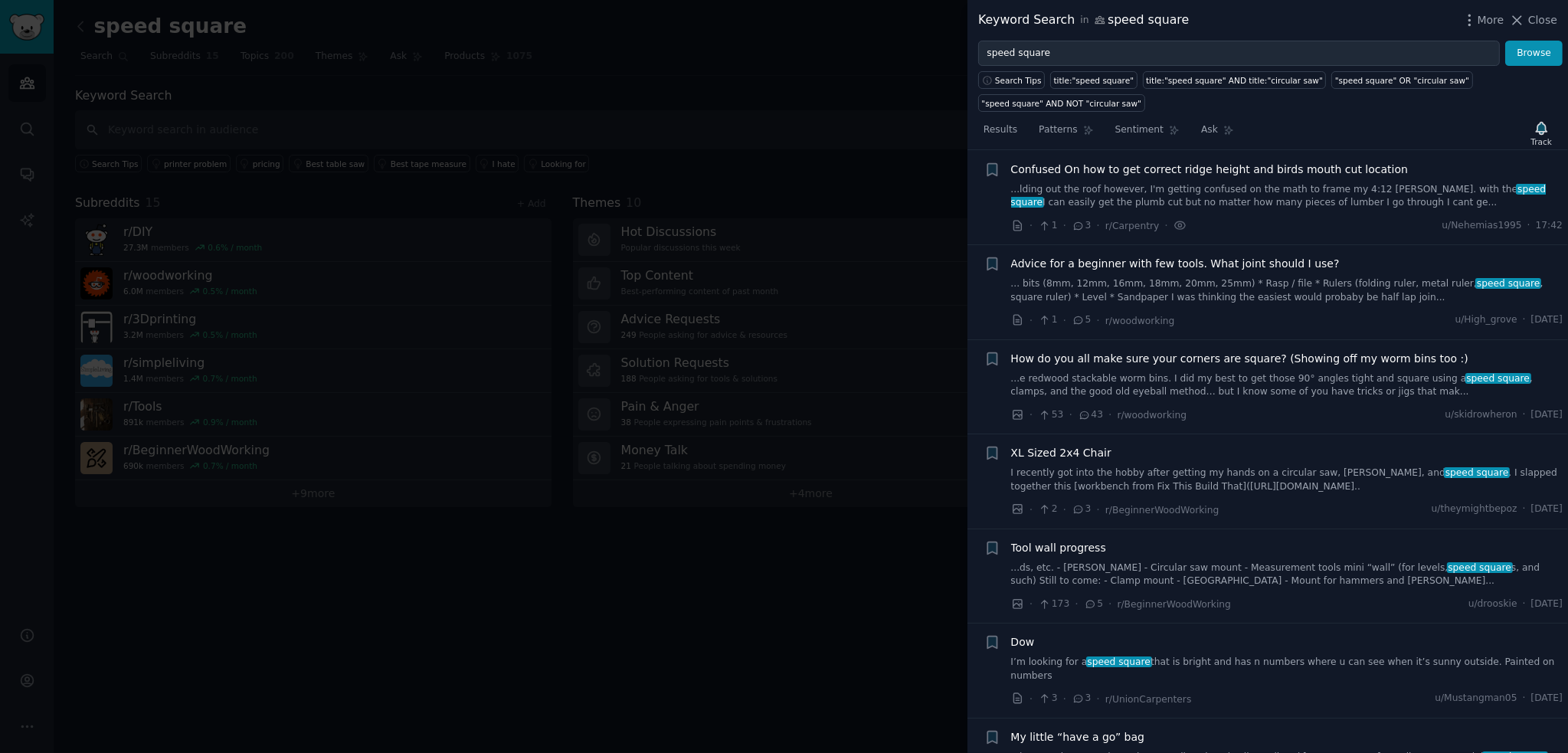
drag, startPoint x: 1552, startPoint y: 19, endPoint x: 1404, endPoint y: 98, distance: 167.8
click at [1553, 19] on span "Close" at bounding box center [1543, 19] width 29 height 16
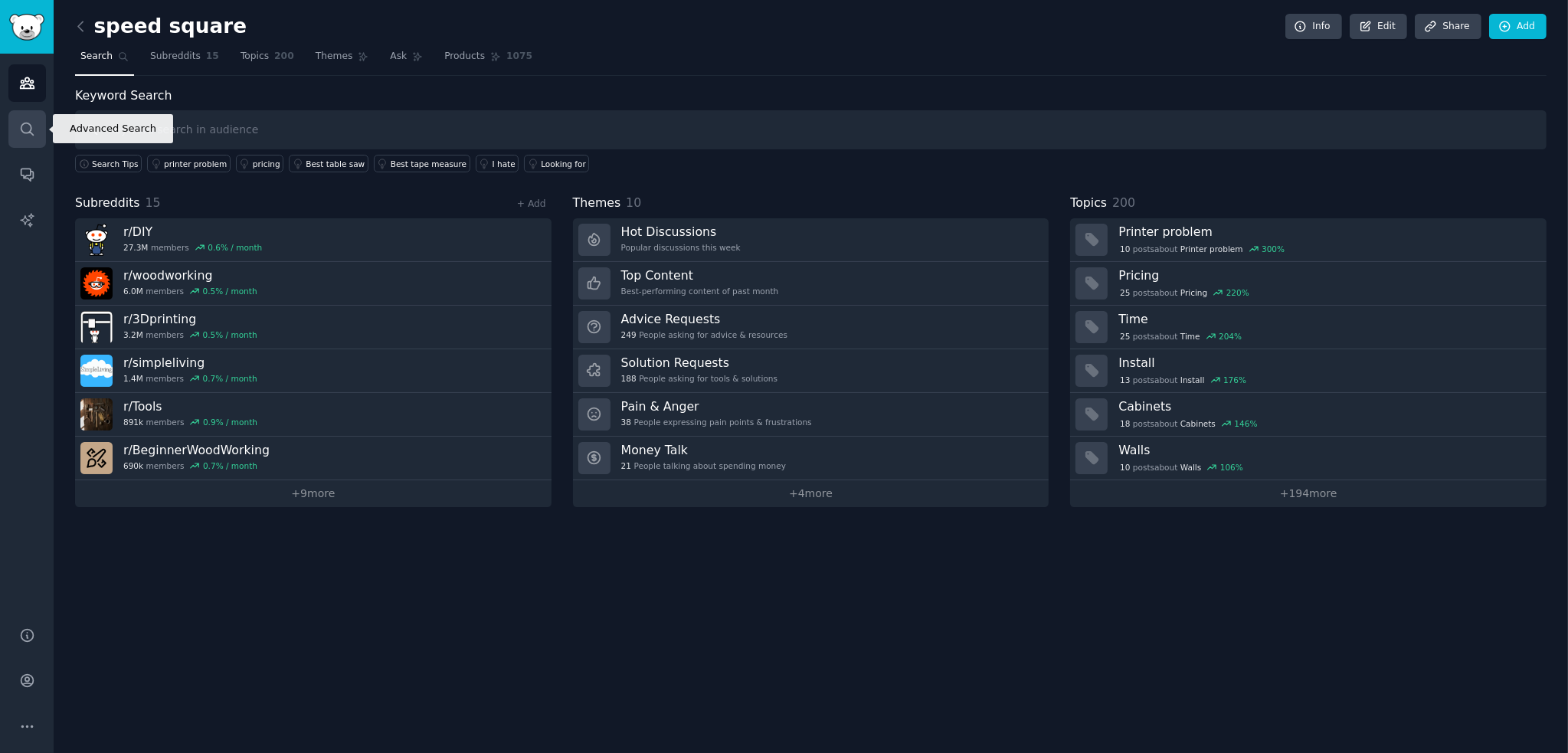
click at [20, 129] on icon "Sidebar" at bounding box center [27, 129] width 16 height 16
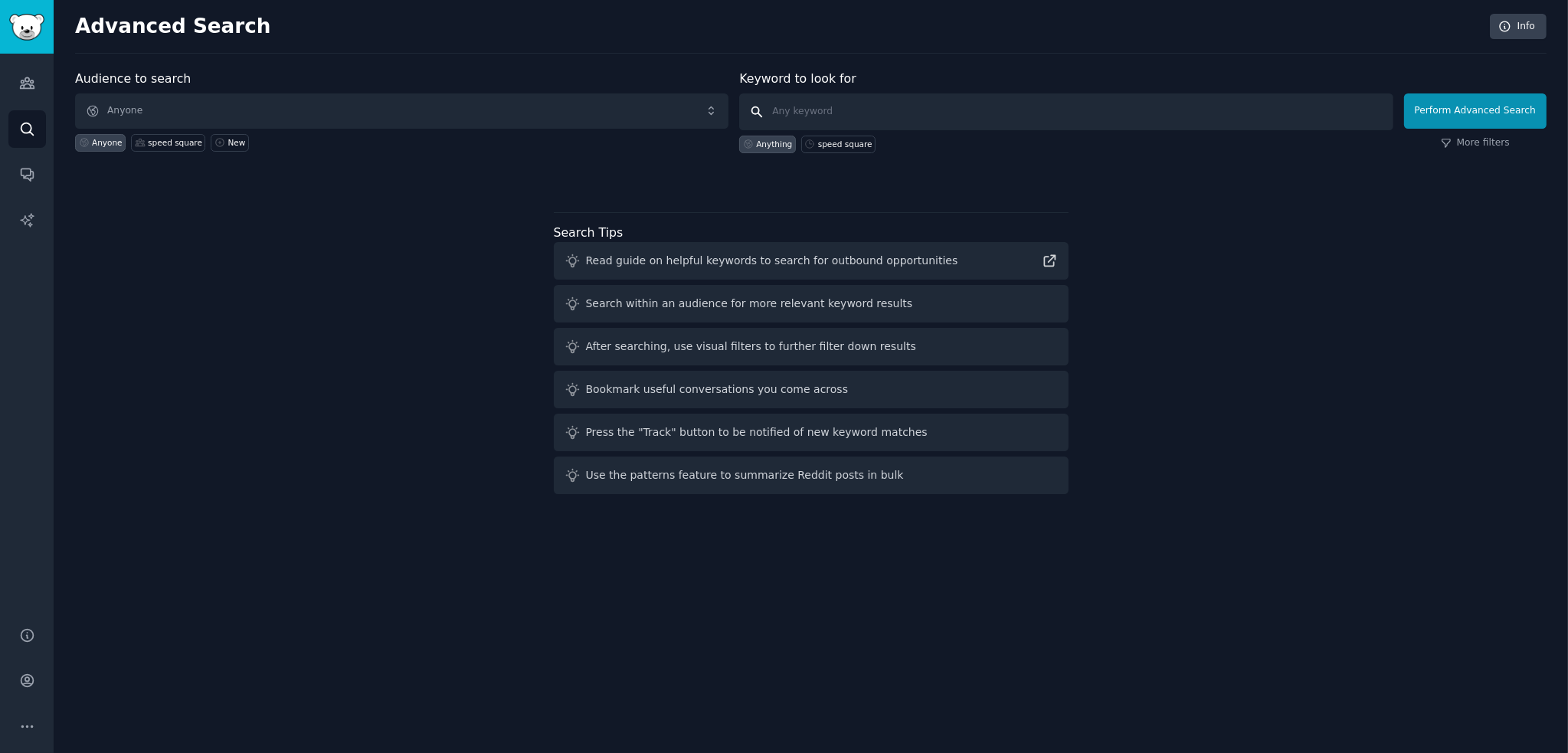
click at [823, 109] on input "text" at bounding box center [1066, 111] width 653 height 36
type input "speed square"
click at [1072, 115] on input "speed square" at bounding box center [1066, 111] width 653 height 36
click button "Perform Advanced Search" at bounding box center [1475, 111] width 142 height 36
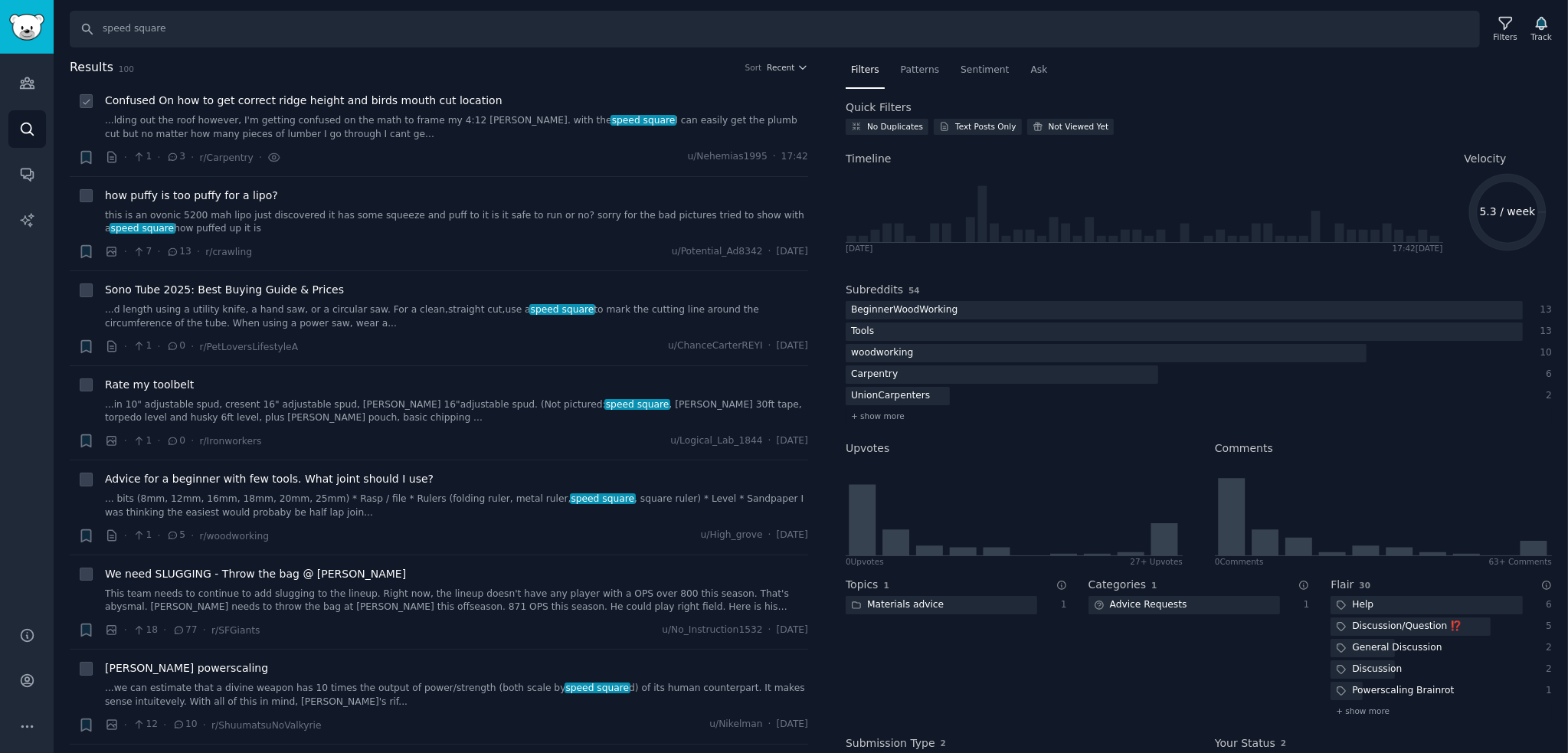
click at [84, 98] on icon at bounding box center [86, 102] width 11 height 11
checkbox input "true"
click at [85, 192] on icon at bounding box center [86, 196] width 11 height 11
checkbox input "false"
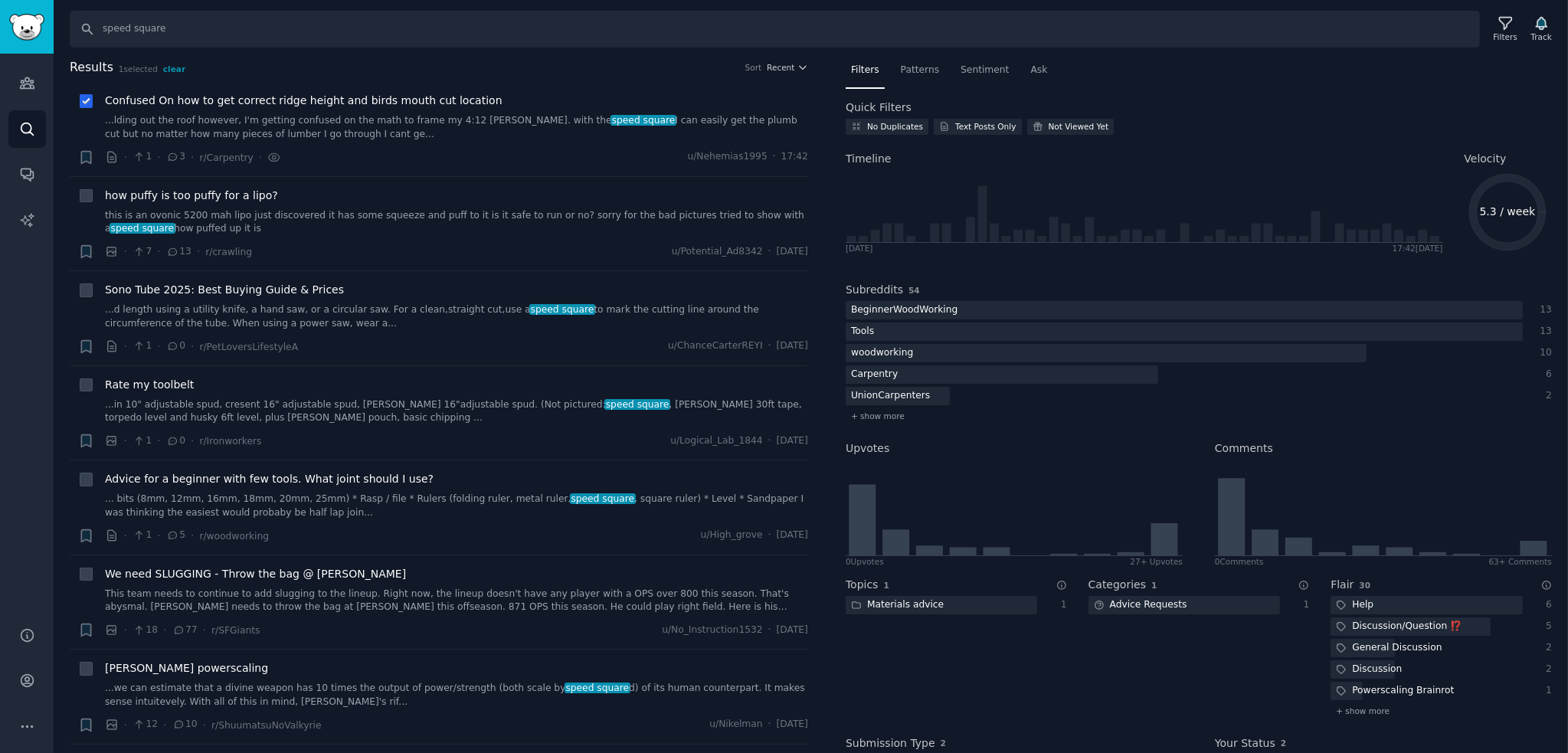
click at [81, 98] on icon at bounding box center [86, 102] width 11 height 11
click at [1507, 27] on icon at bounding box center [1505, 24] width 12 height 12
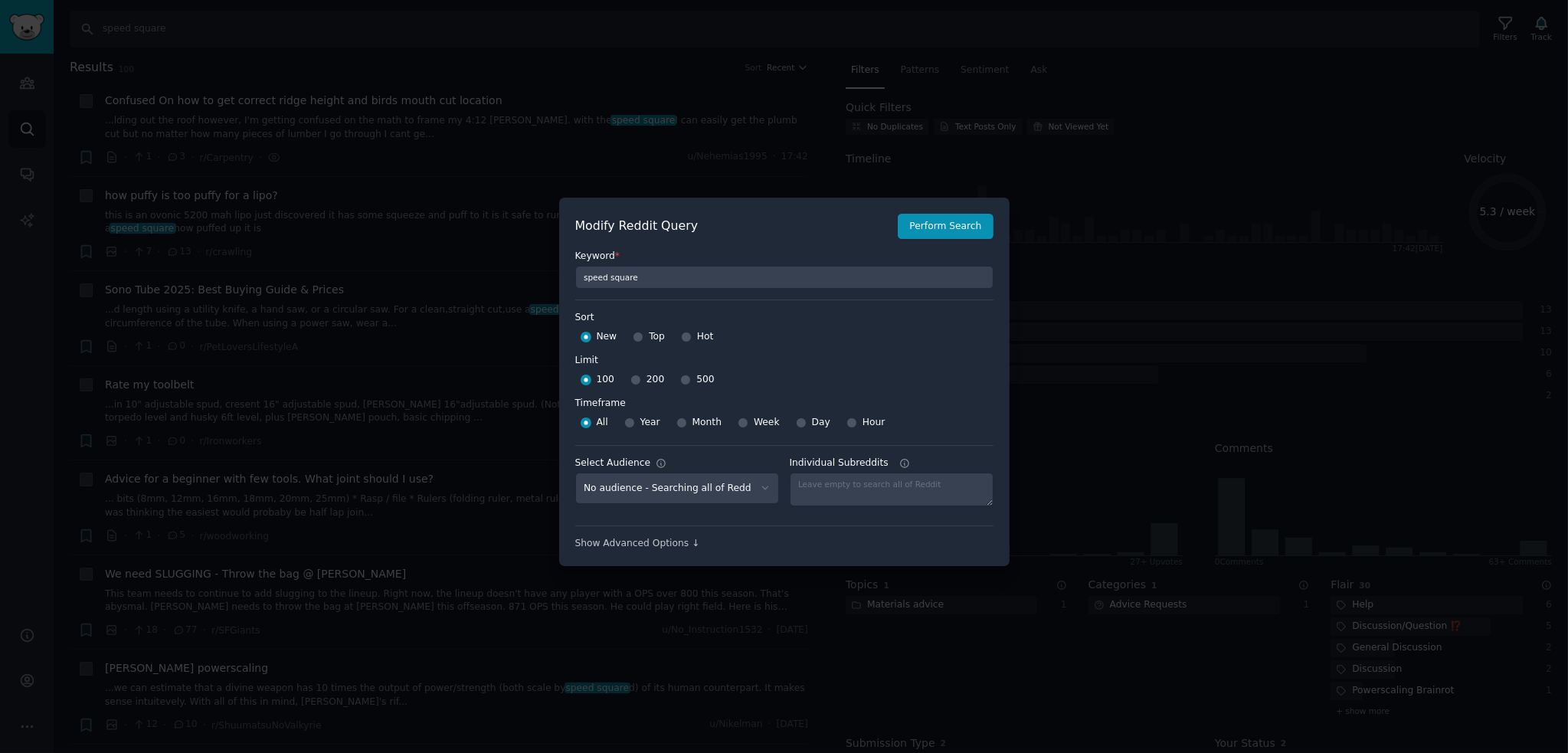
click at [1106, 207] on div at bounding box center [784, 376] width 1568 height 753
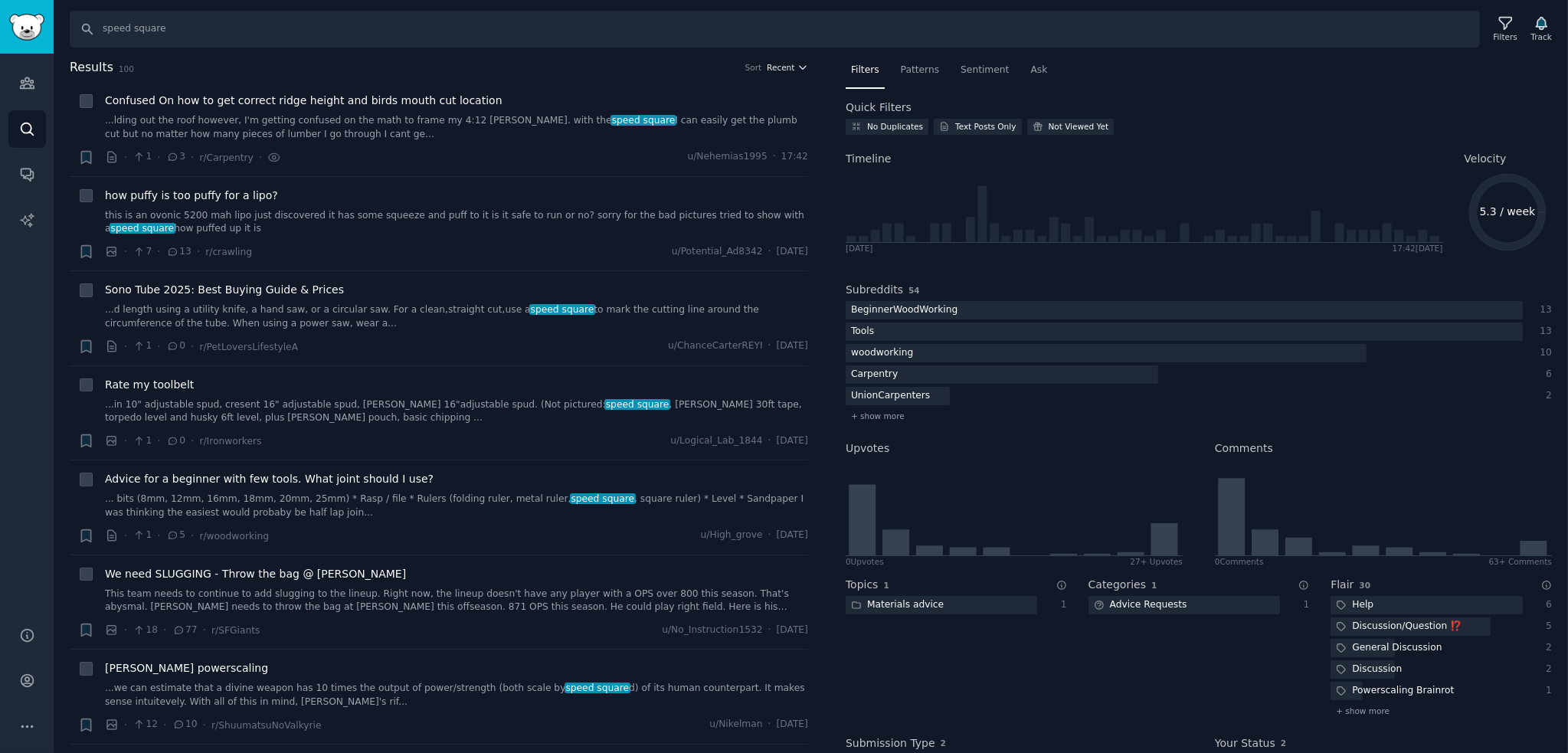
click at [784, 67] on span "Recent" at bounding box center [780, 67] width 28 height 11
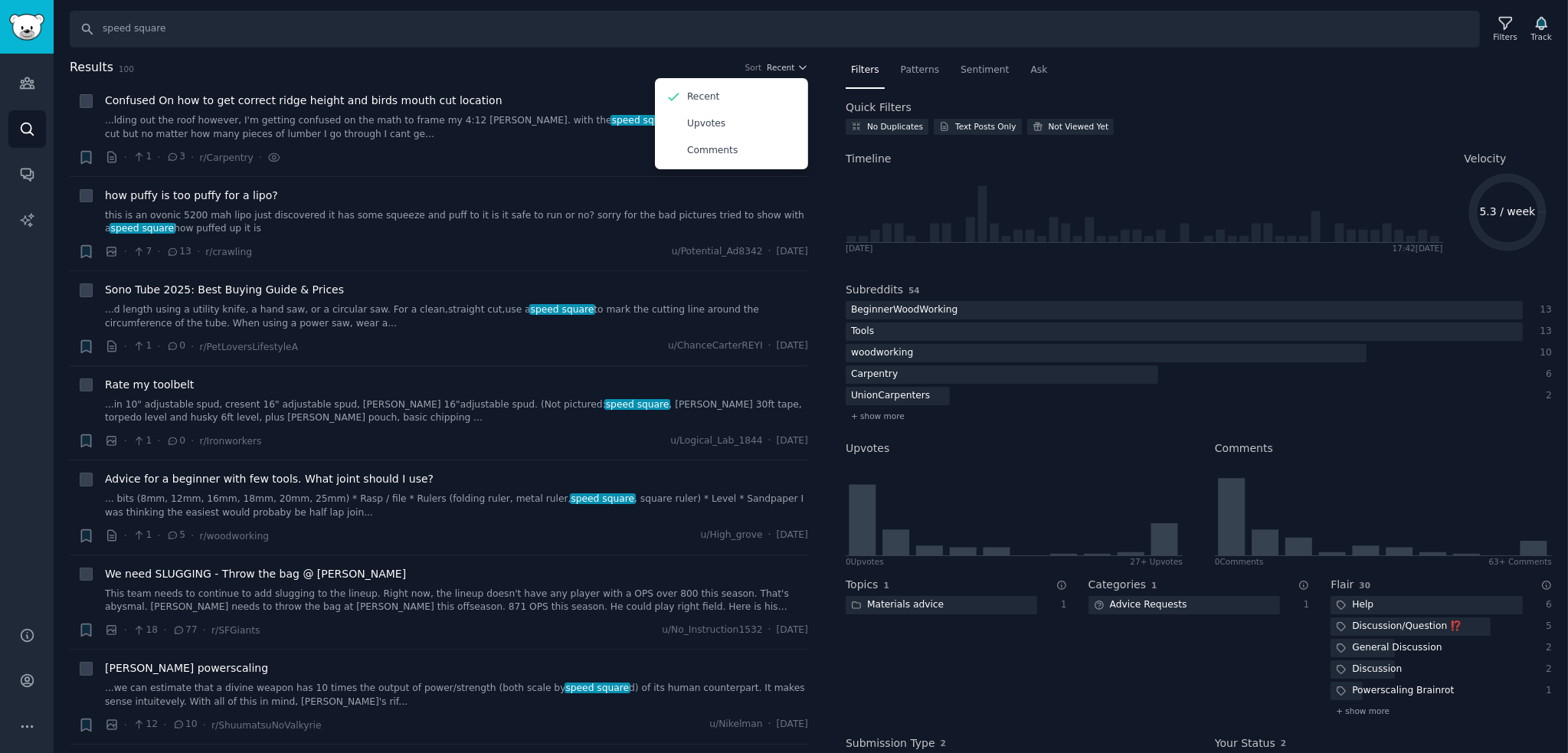
click at [542, 58] on h2 "Results 100 Sort Recent Recent Upvotes Comments" at bounding box center [438, 68] width 739 height 19
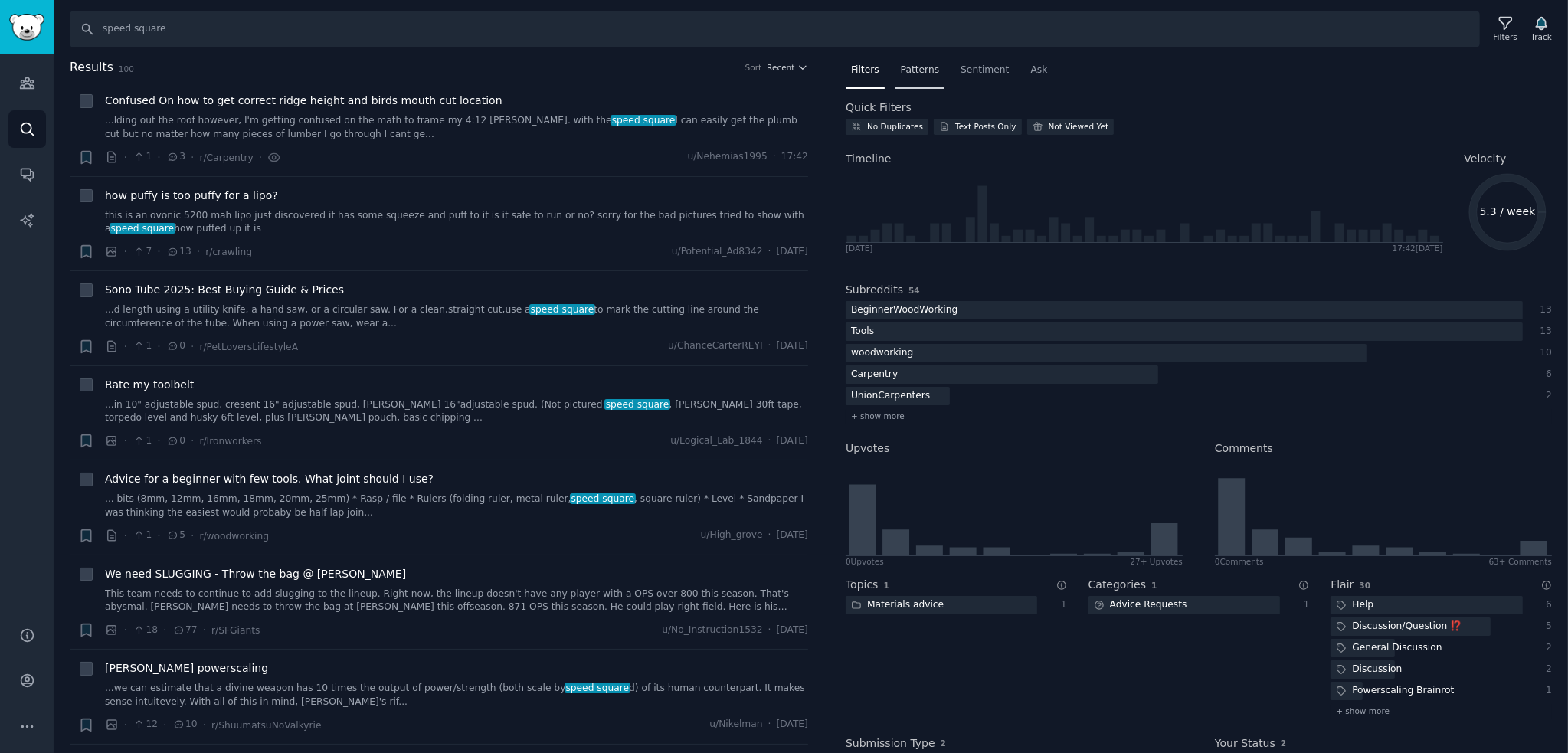
click at [911, 73] on span "Patterns" at bounding box center [919, 70] width 38 height 14
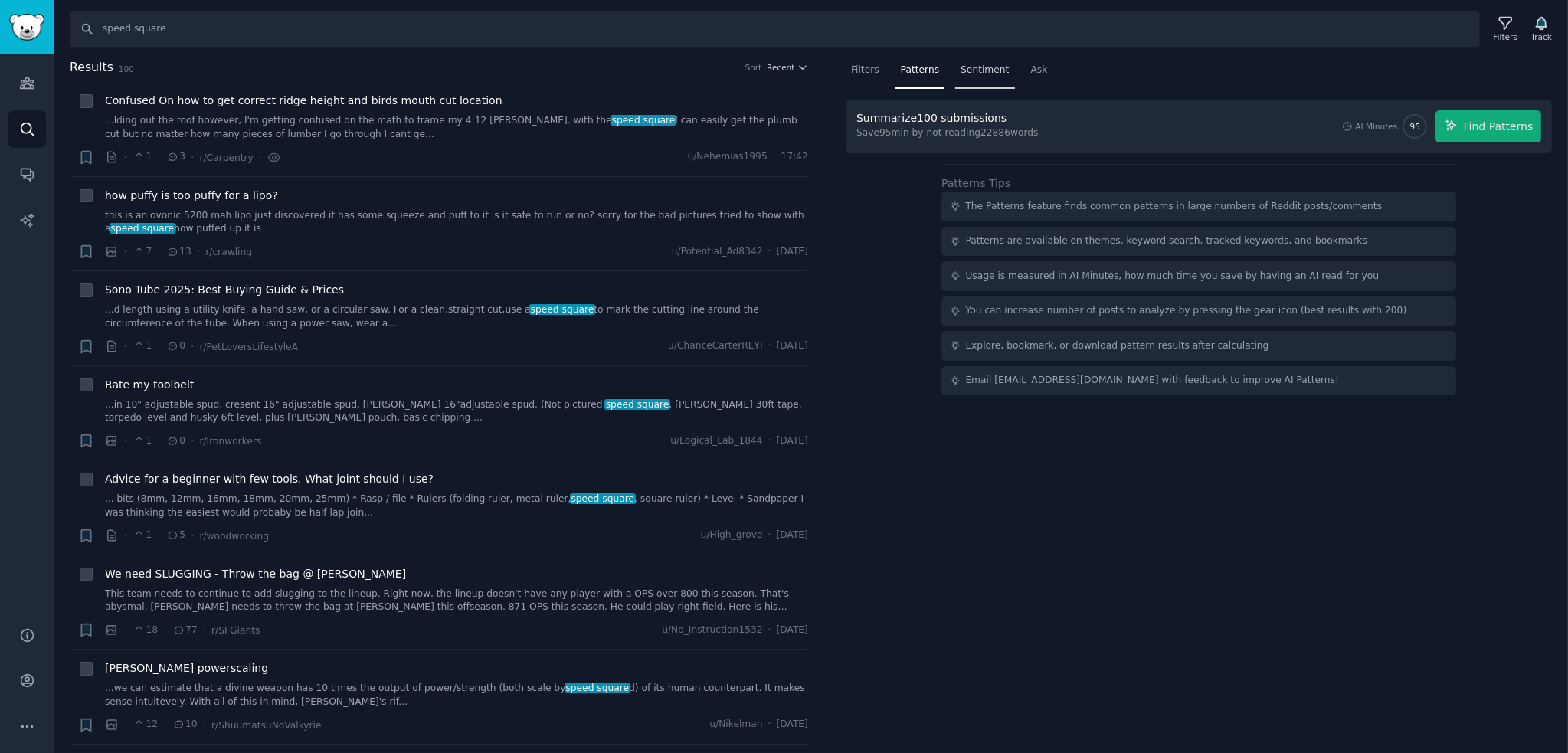
click at [995, 73] on span "Sentiment" at bounding box center [984, 70] width 48 height 14
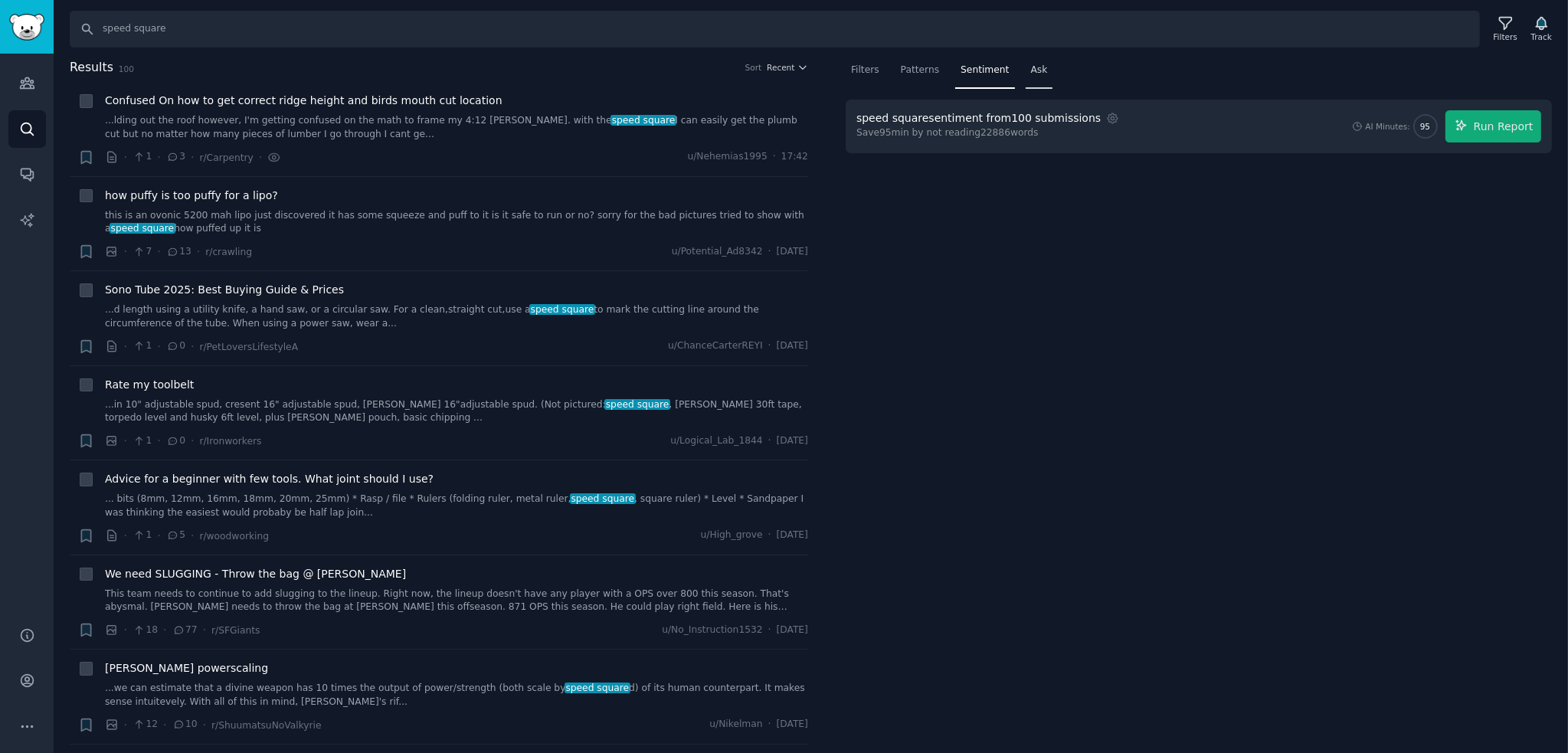
click at [1031, 73] on span "Ask" at bounding box center [1039, 70] width 17 height 14
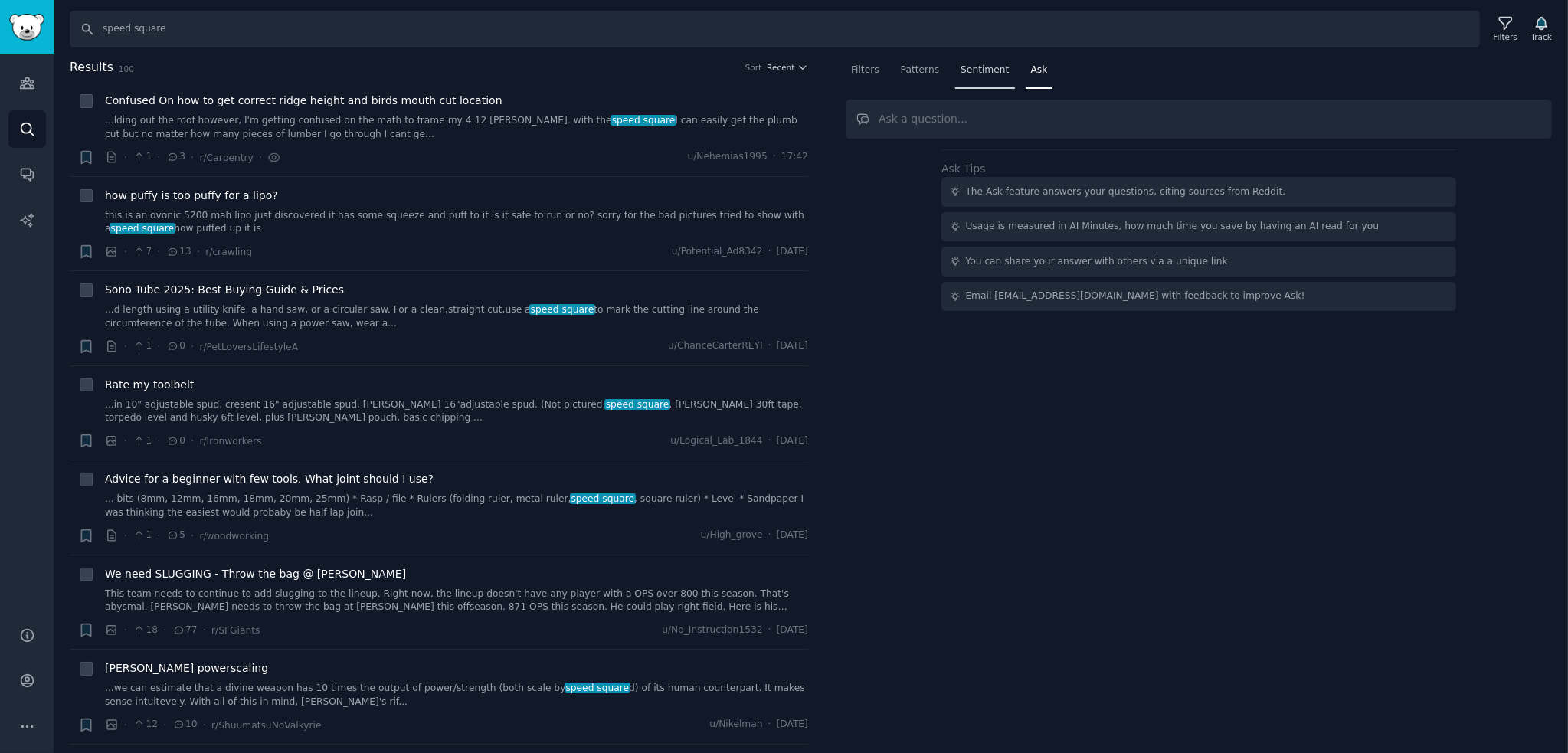
click at [988, 72] on span "Sentiment" at bounding box center [984, 70] width 48 height 14
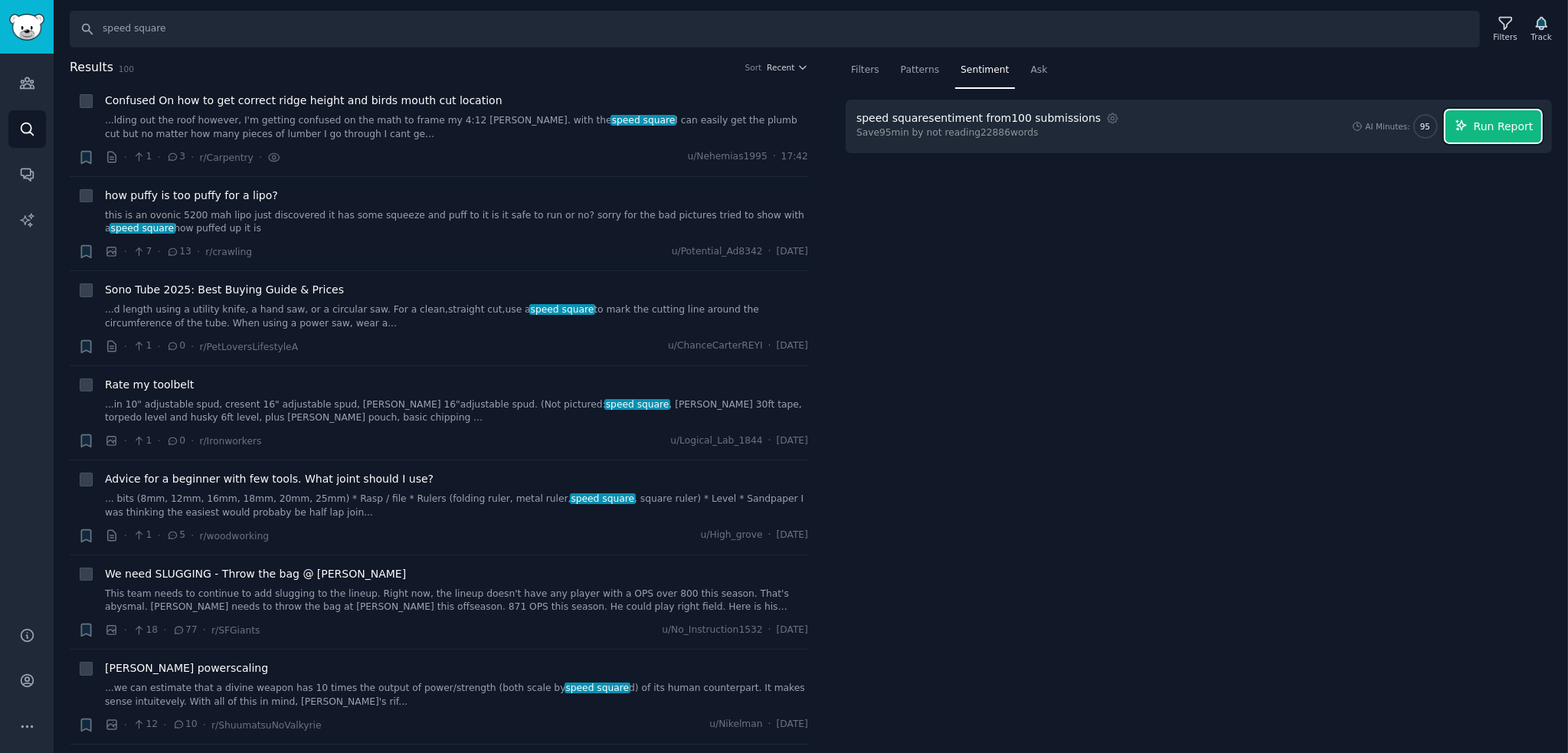
click at [1494, 131] on span "Run Report" at bounding box center [1504, 126] width 60 height 16
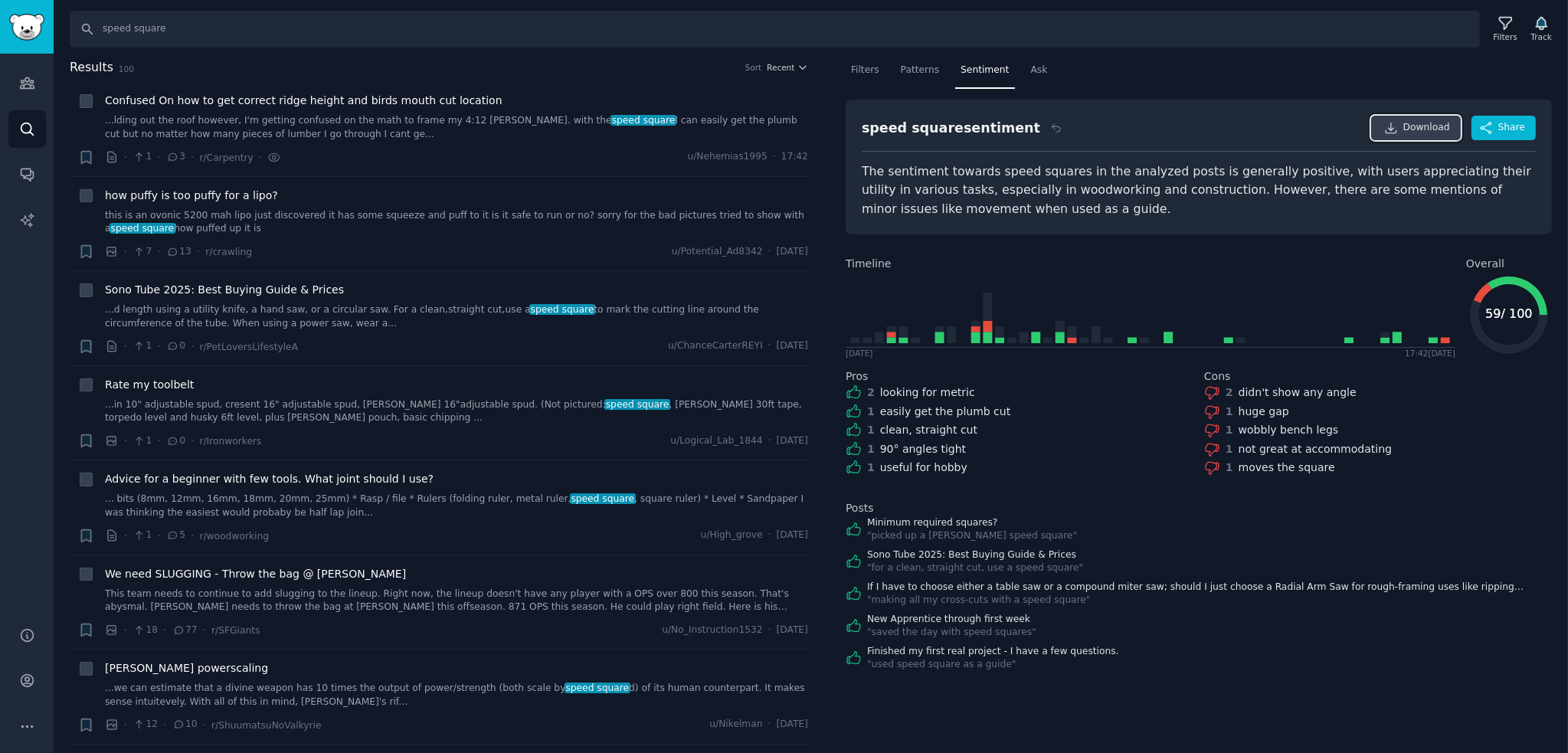
click at [1411, 137] on link "Download" at bounding box center [1416, 128] width 90 height 25
click at [1466, 64] on nav "Filters Patterns Sentiment Ask" at bounding box center [1198, 74] width 707 height 31
click at [83, 97] on icon at bounding box center [86, 102] width 11 height 11
click at [864, 69] on span "Filters" at bounding box center [865, 70] width 28 height 14
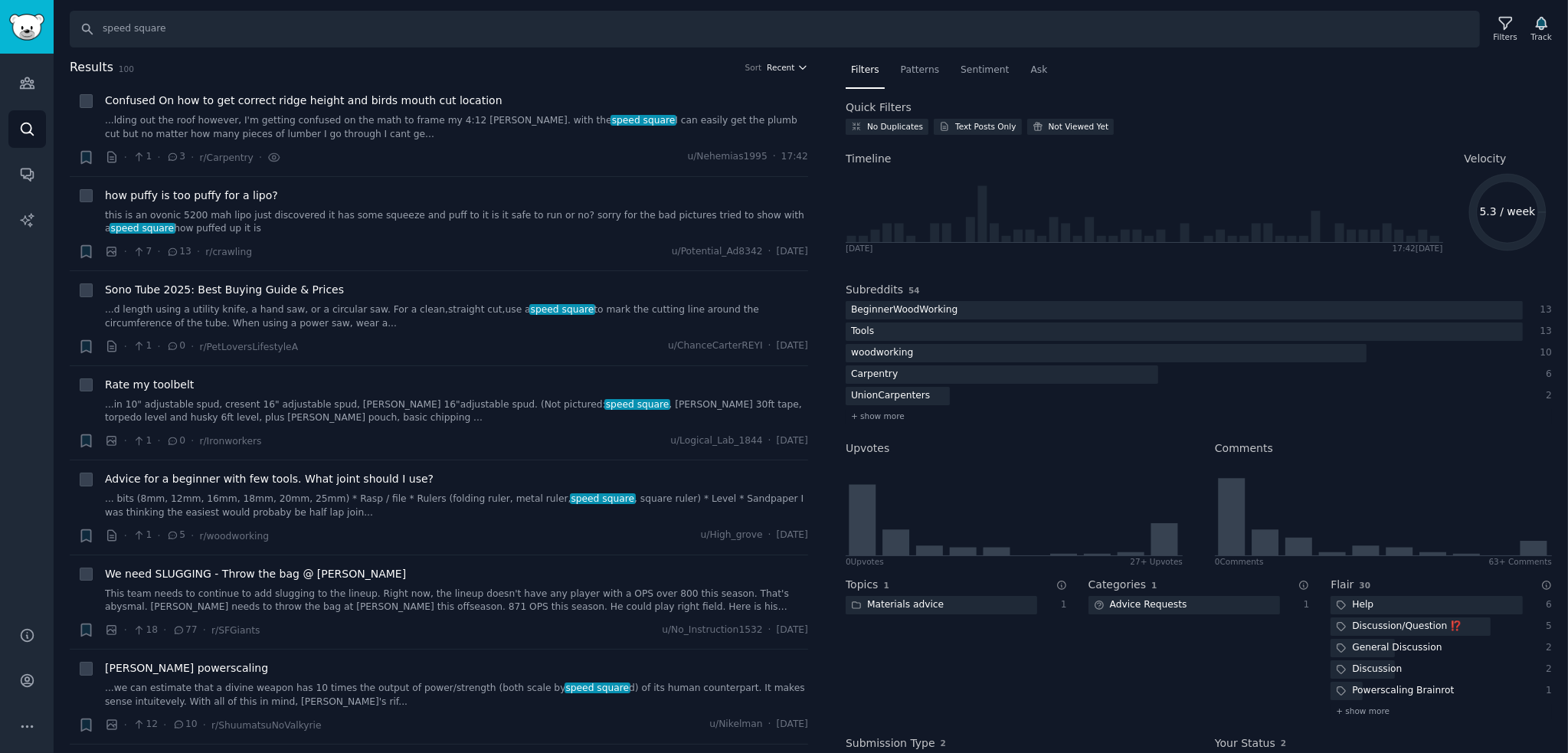
click at [779, 69] on span "Recent" at bounding box center [780, 67] width 28 height 11
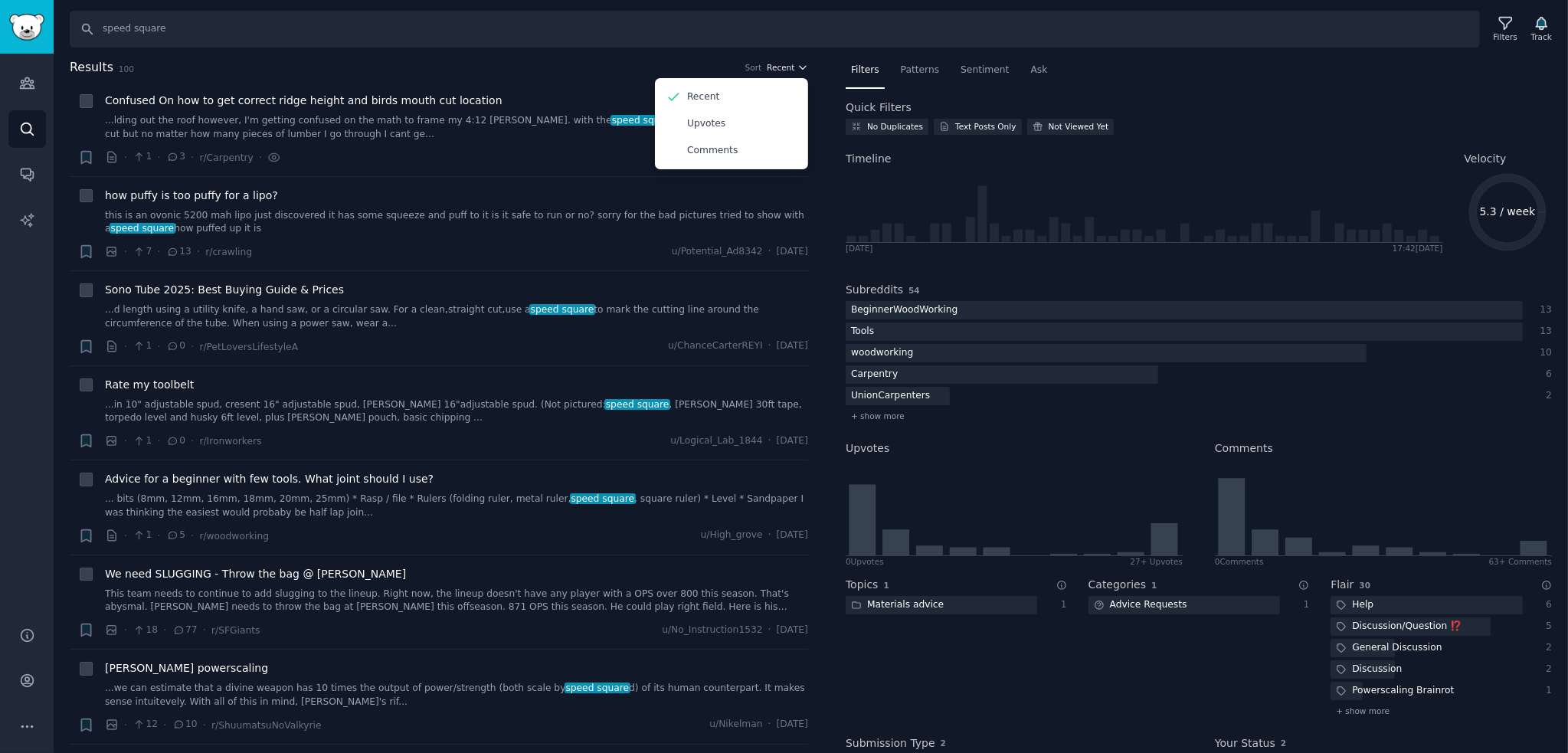
click at [779, 69] on span "Recent" at bounding box center [780, 67] width 28 height 11
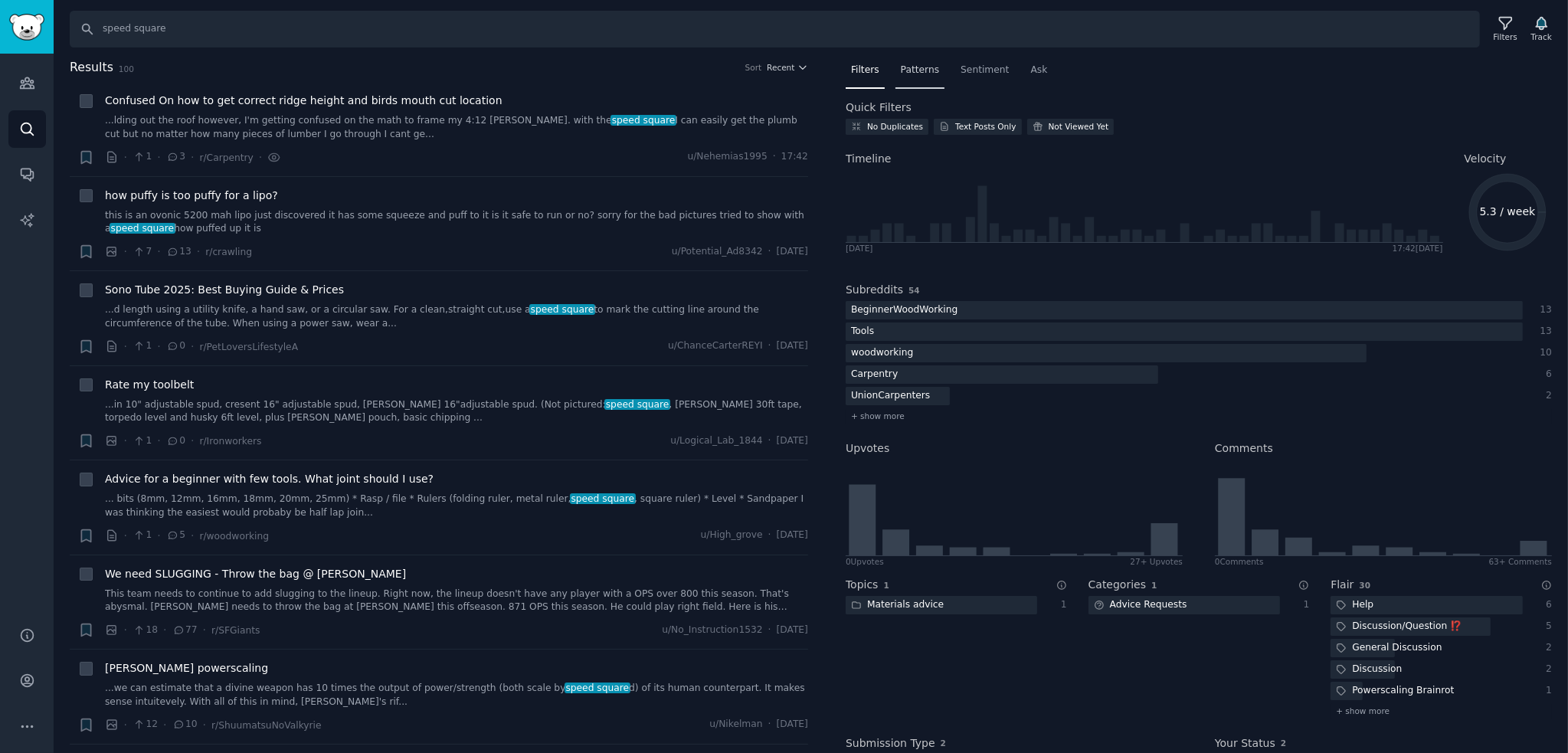
click at [907, 74] on span "Patterns" at bounding box center [919, 70] width 38 height 14
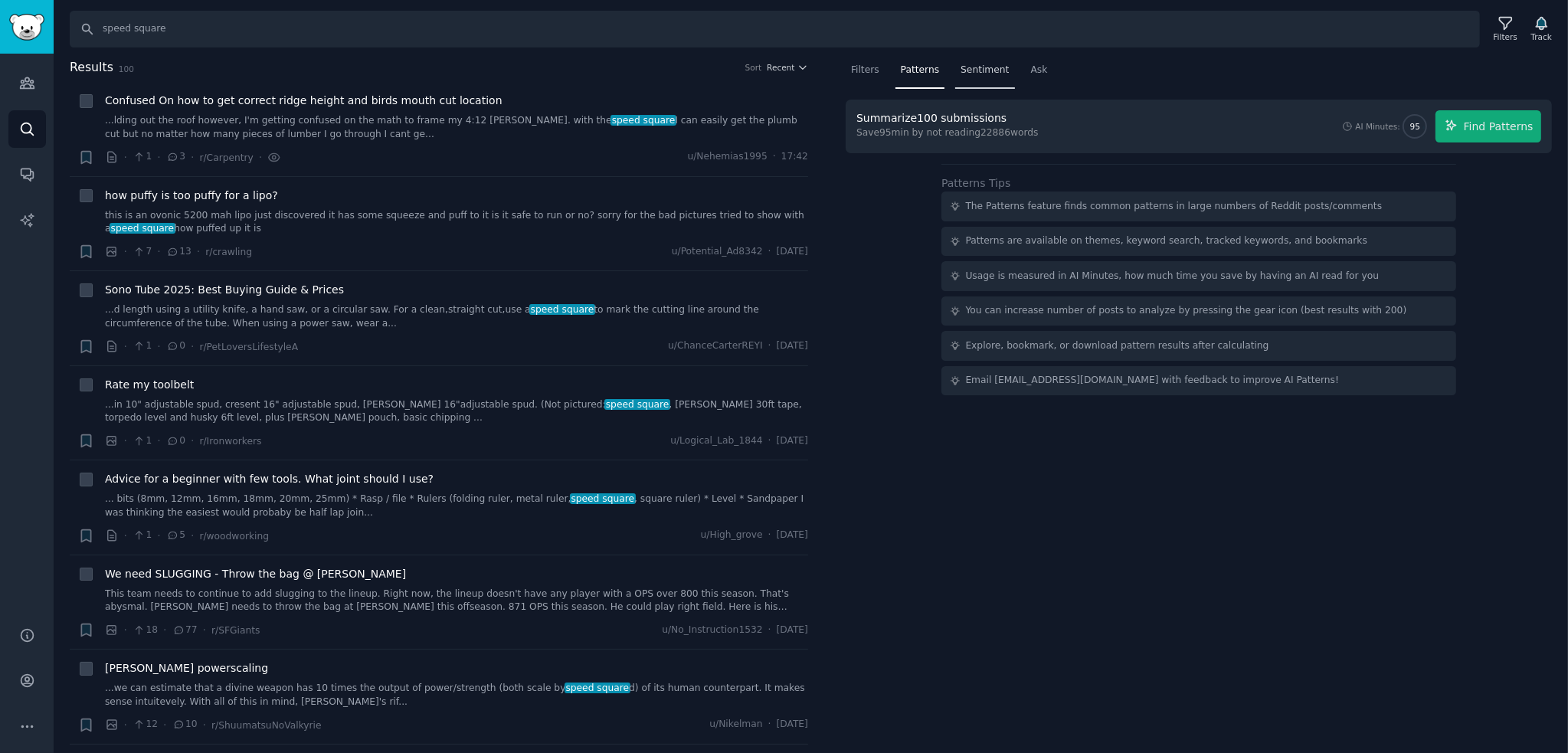
click at [977, 69] on span "Sentiment" at bounding box center [984, 70] width 48 height 14
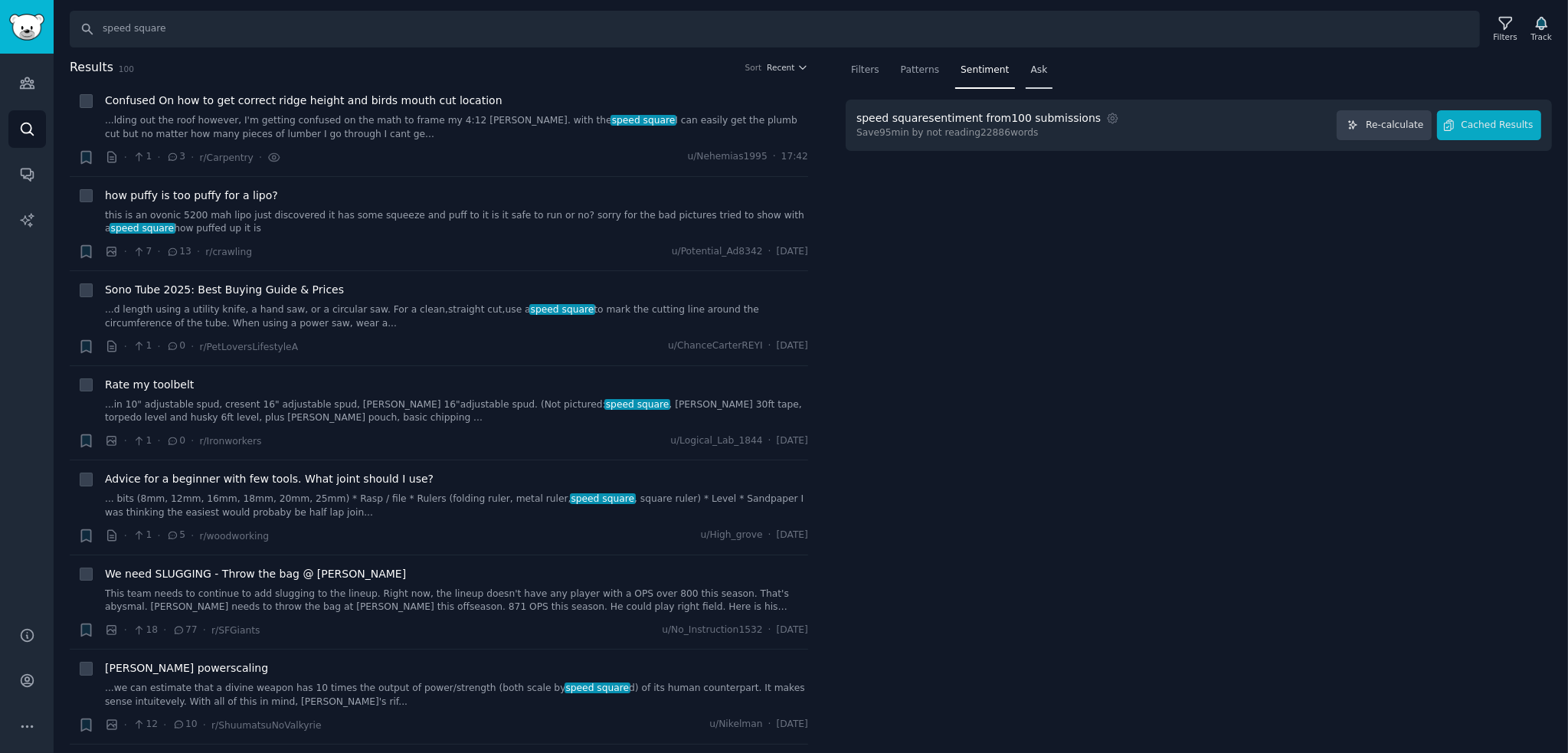
click at [1031, 67] on span "Ask" at bounding box center [1039, 70] width 17 height 14
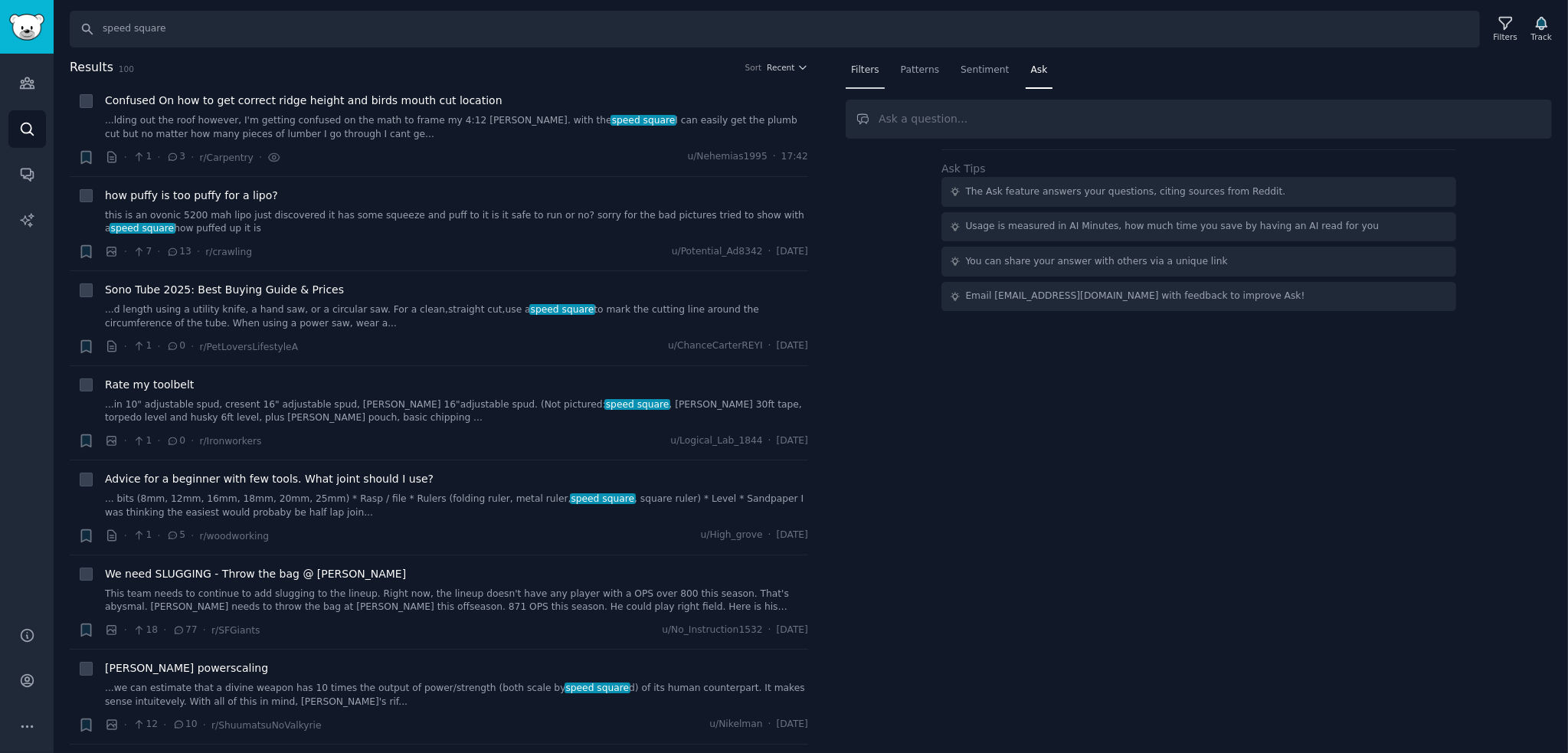
click at [878, 69] on div "Filters" at bounding box center [865, 74] width 39 height 31
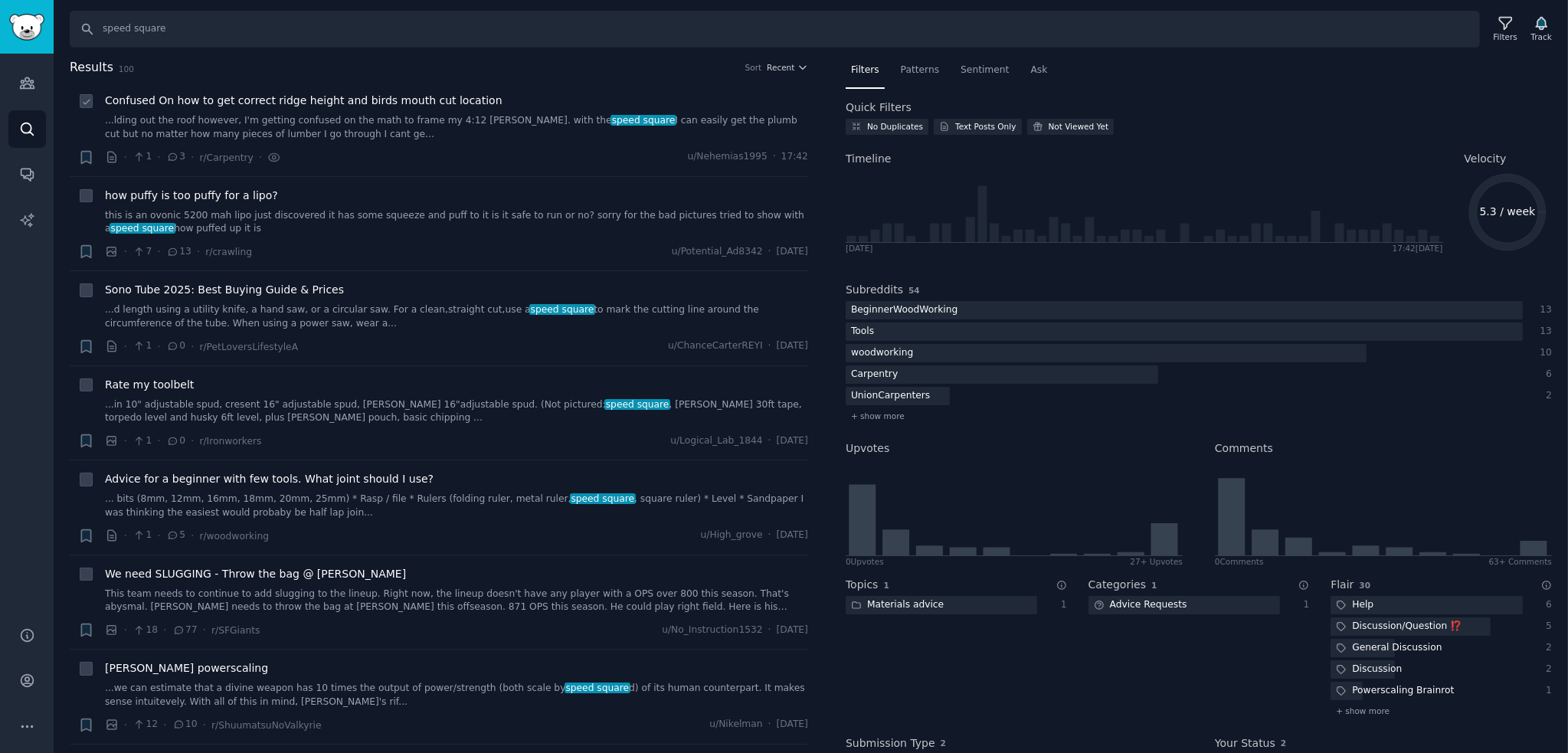
click at [89, 99] on icon at bounding box center [86, 102] width 11 height 11
checkbox input "true"
click at [81, 198] on icon at bounding box center [86, 196] width 11 height 11
checkbox input "true"
click at [82, 294] on icon at bounding box center [86, 291] width 11 height 11
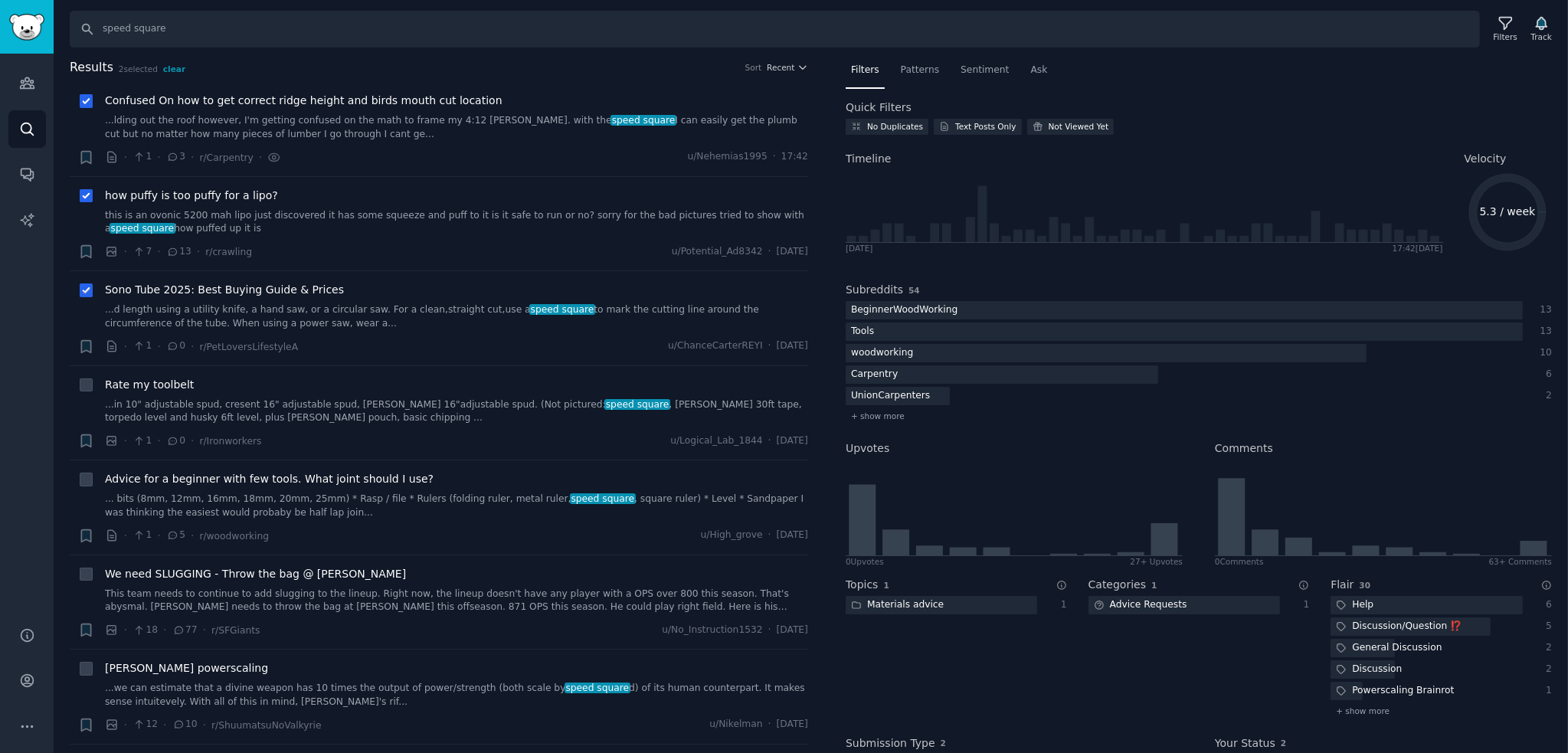
checkbox input "true"
click at [790, 63] on span "Recent" at bounding box center [780, 67] width 28 height 11
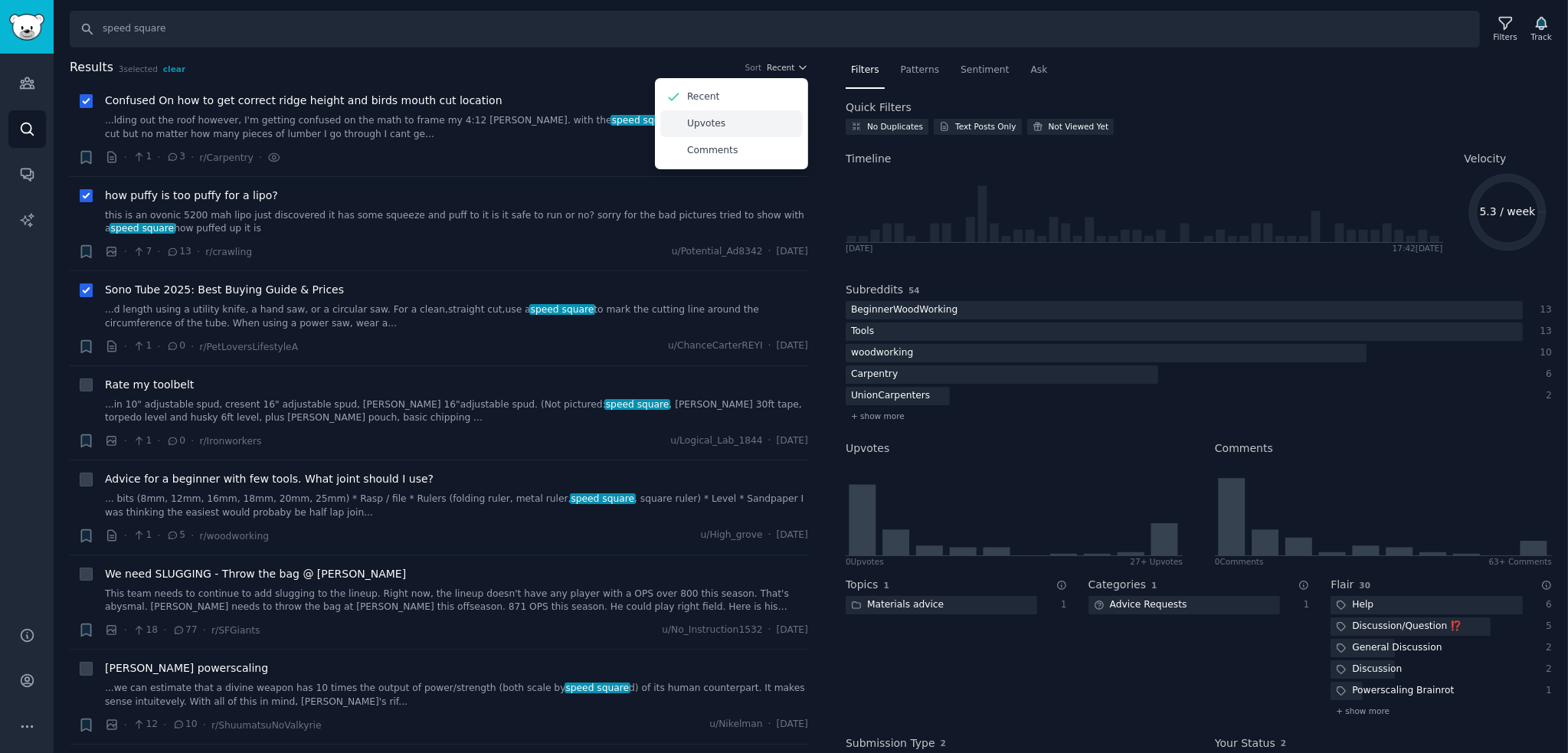
click at [734, 118] on div "Upvotes" at bounding box center [731, 124] width 142 height 27
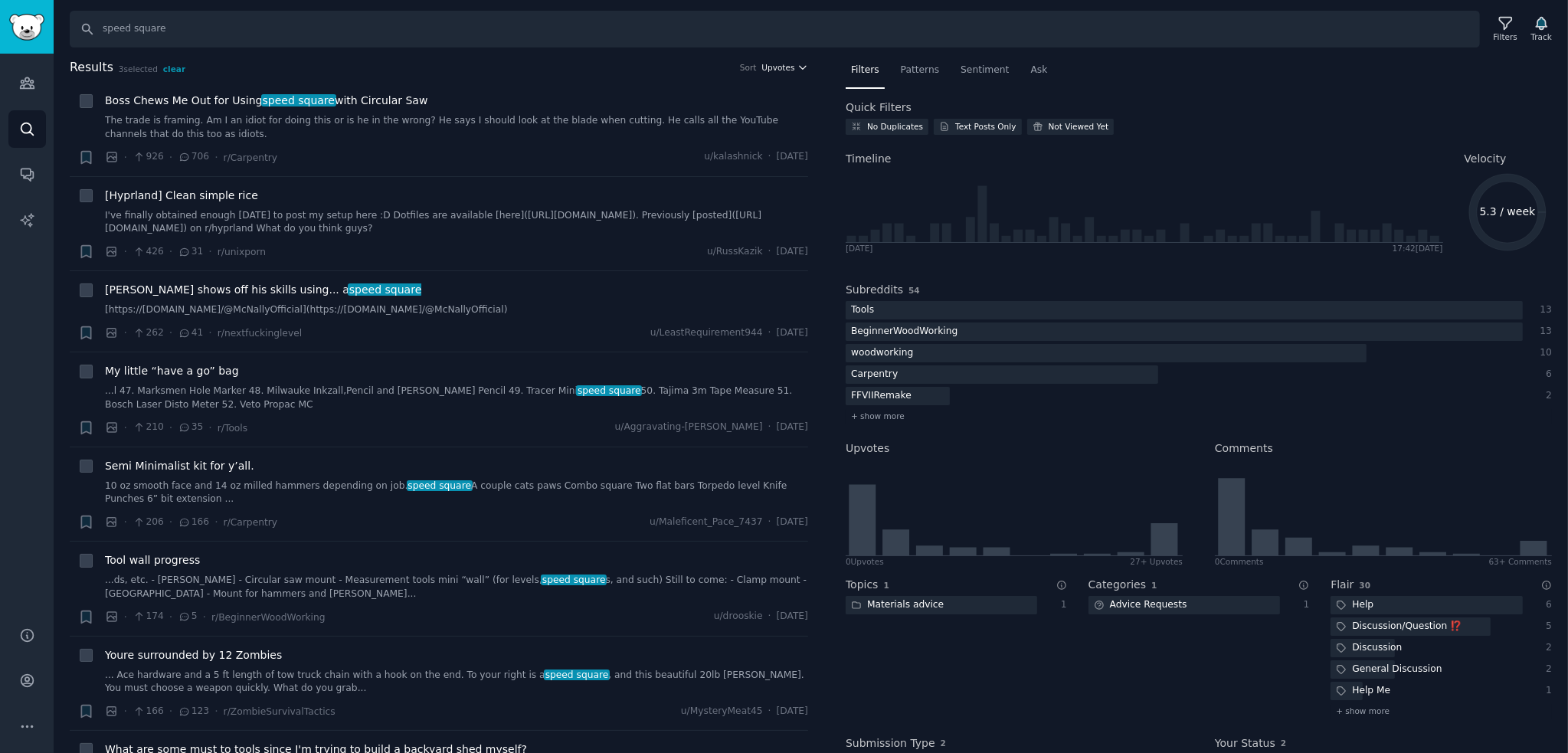
click at [780, 69] on span "Upvotes" at bounding box center [778, 67] width 33 height 11
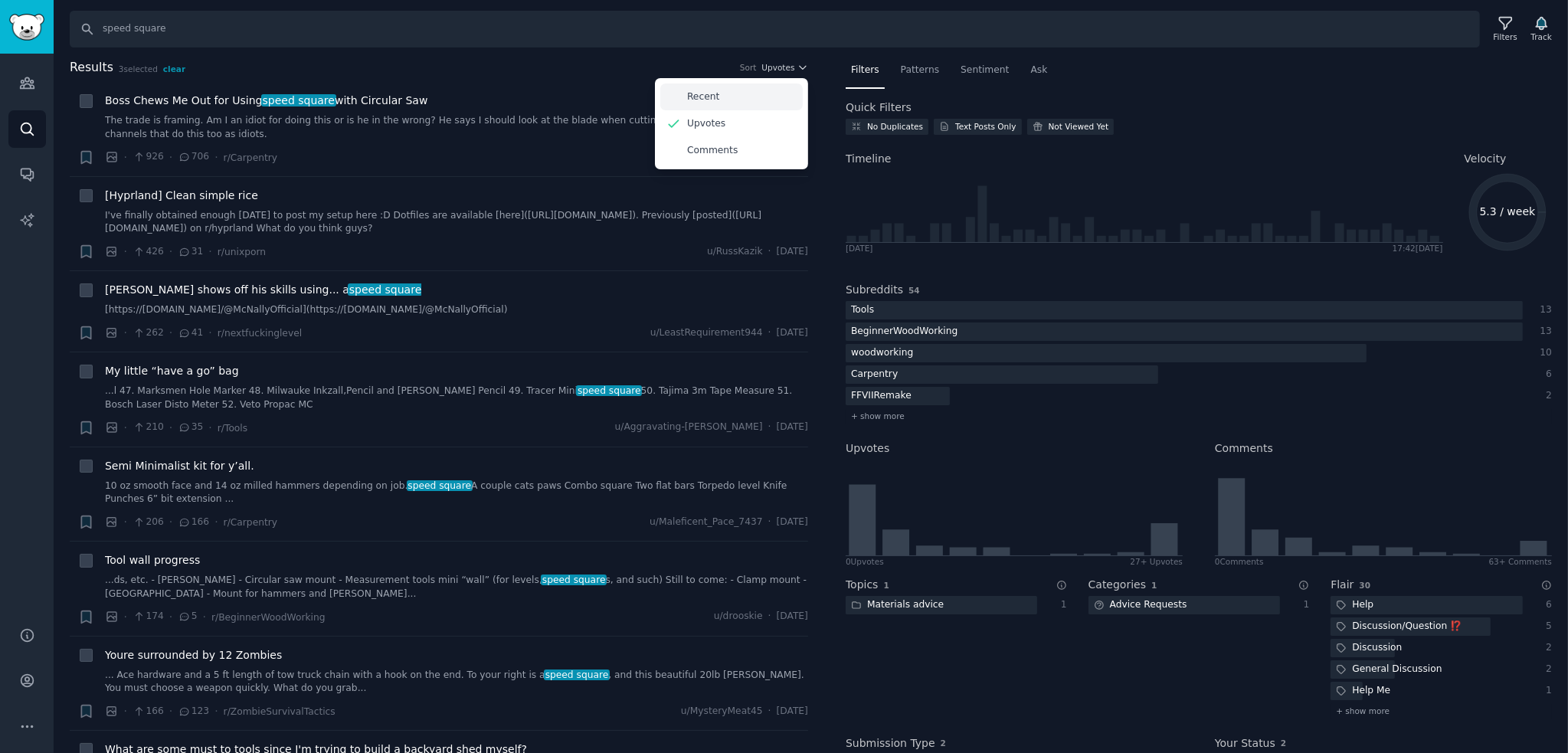
click at [760, 94] on div "Recent" at bounding box center [731, 97] width 142 height 27
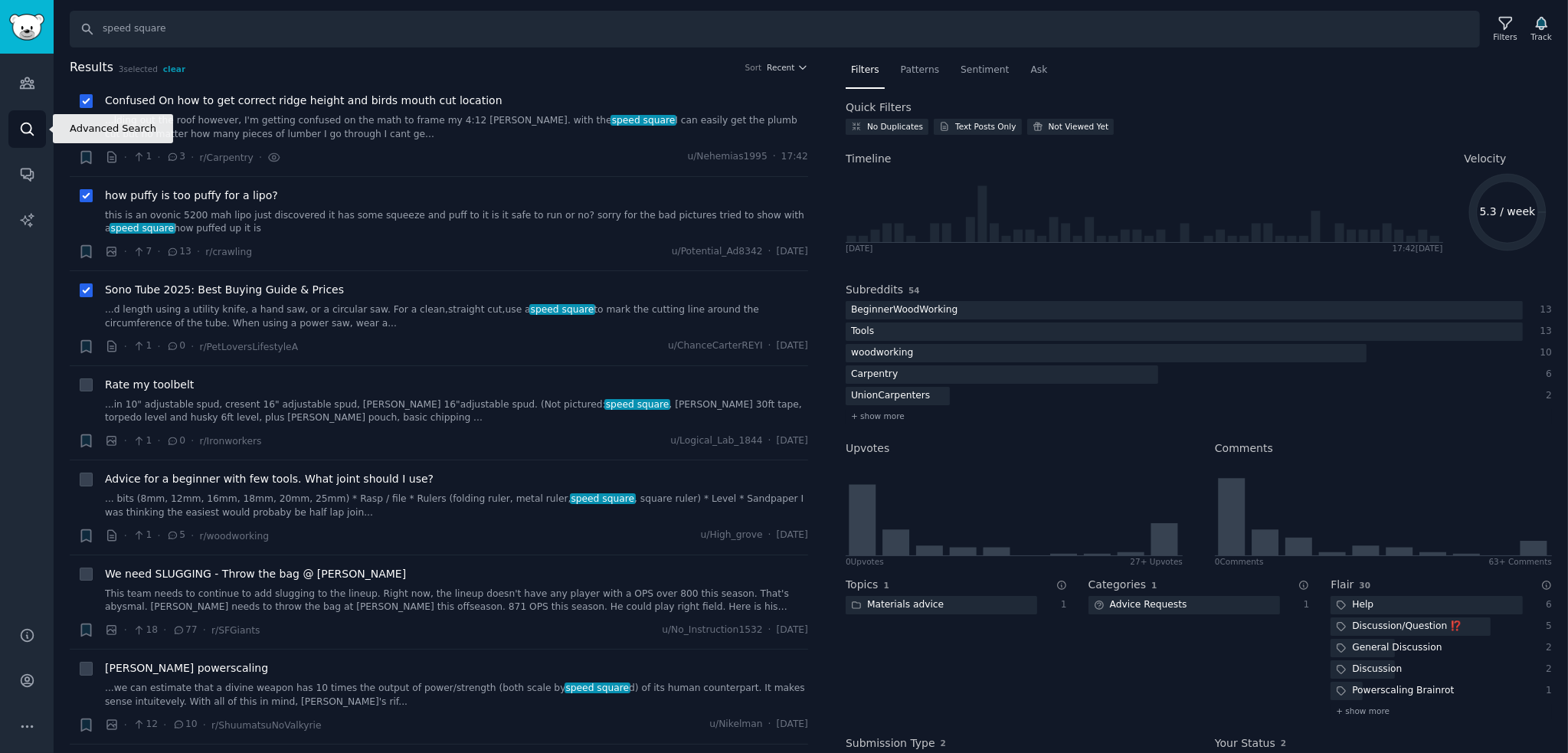
click at [25, 133] on icon "Sidebar" at bounding box center [26, 129] width 12 height 12
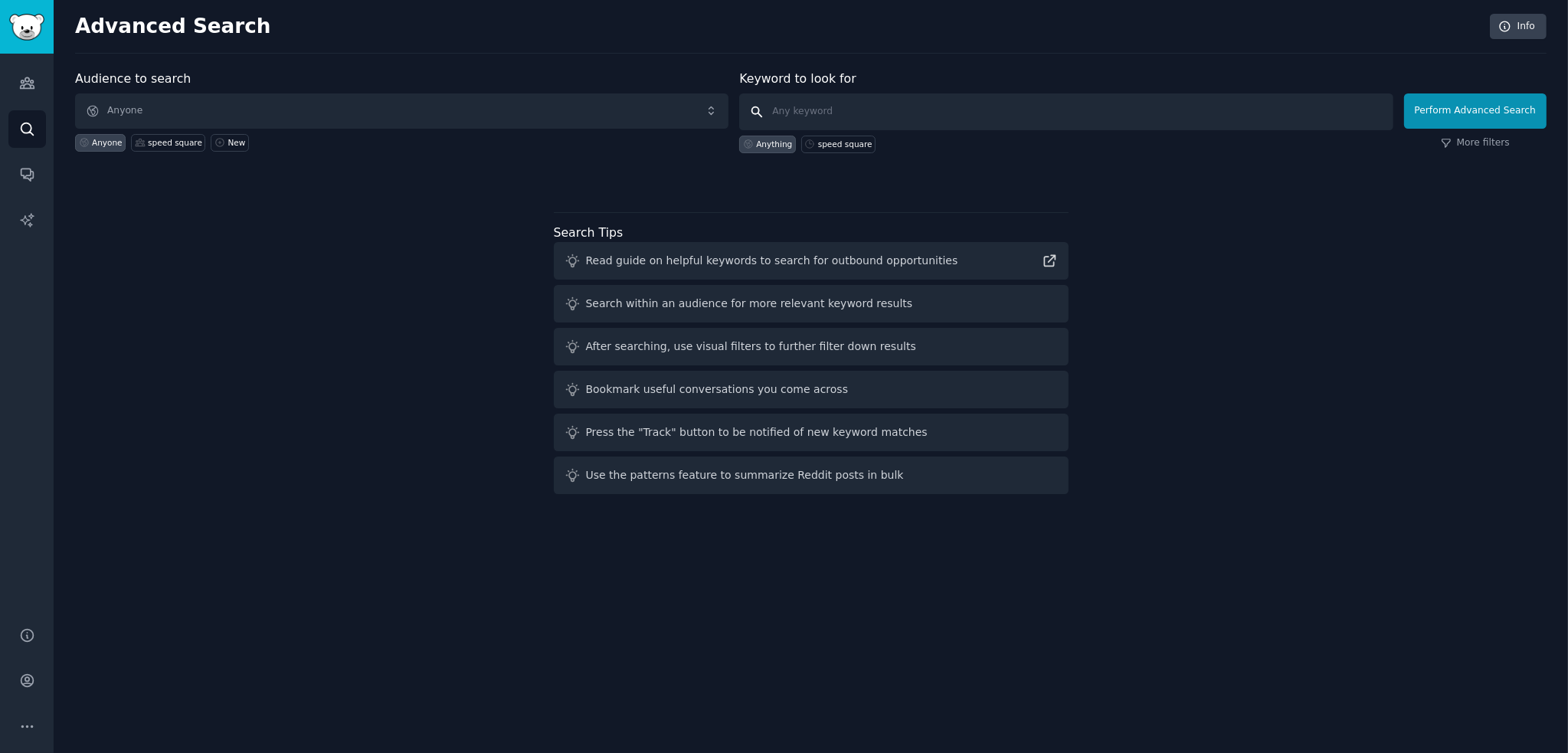
click at [790, 111] on input "text" at bounding box center [1066, 111] width 653 height 36
click at [855, 141] on div "speed square" at bounding box center [845, 144] width 54 height 11
type input "speed square"
click at [1472, 117] on button "Perform Advanced Search" at bounding box center [1475, 111] width 142 height 36
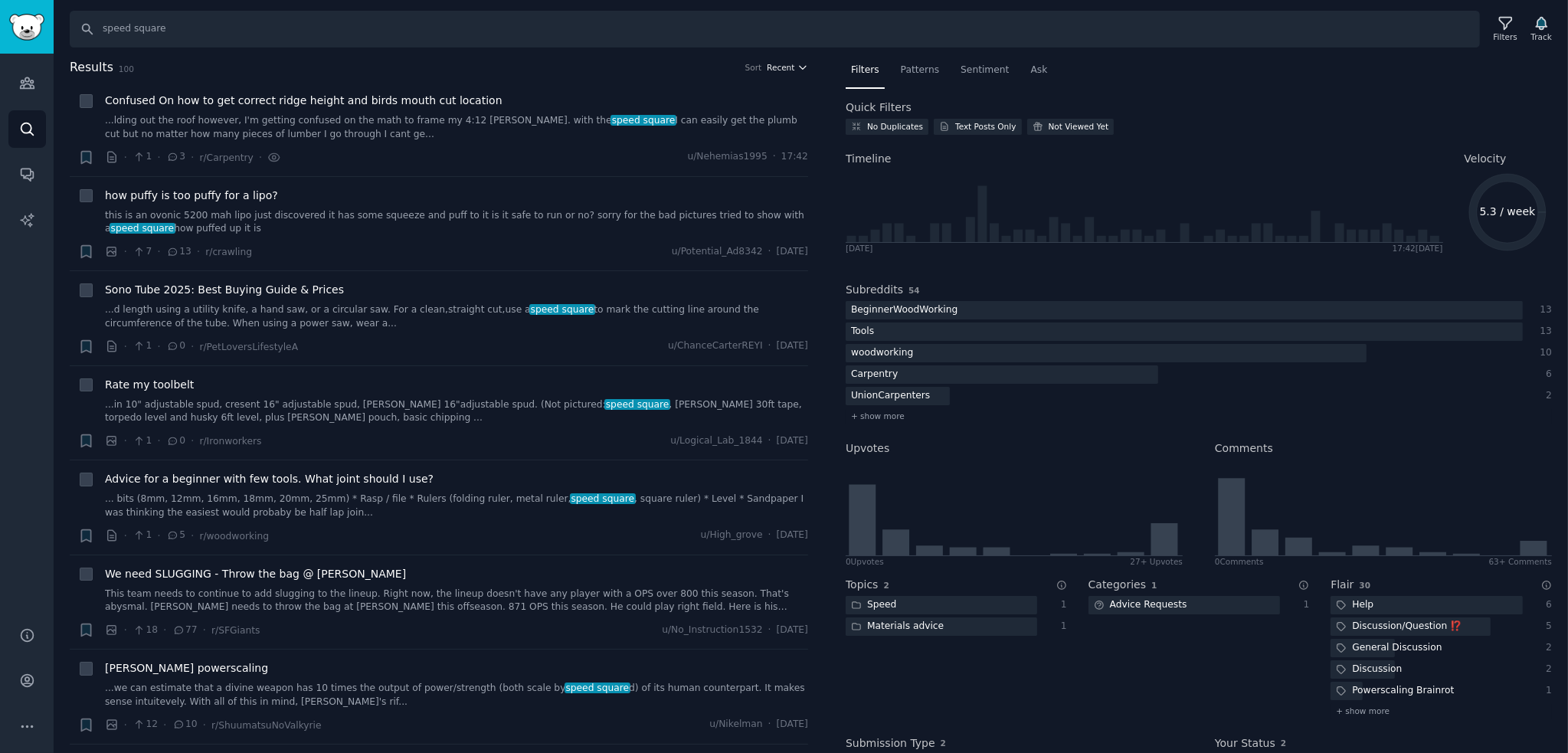
click at [790, 67] on button "Recent" at bounding box center [787, 67] width 41 height 11
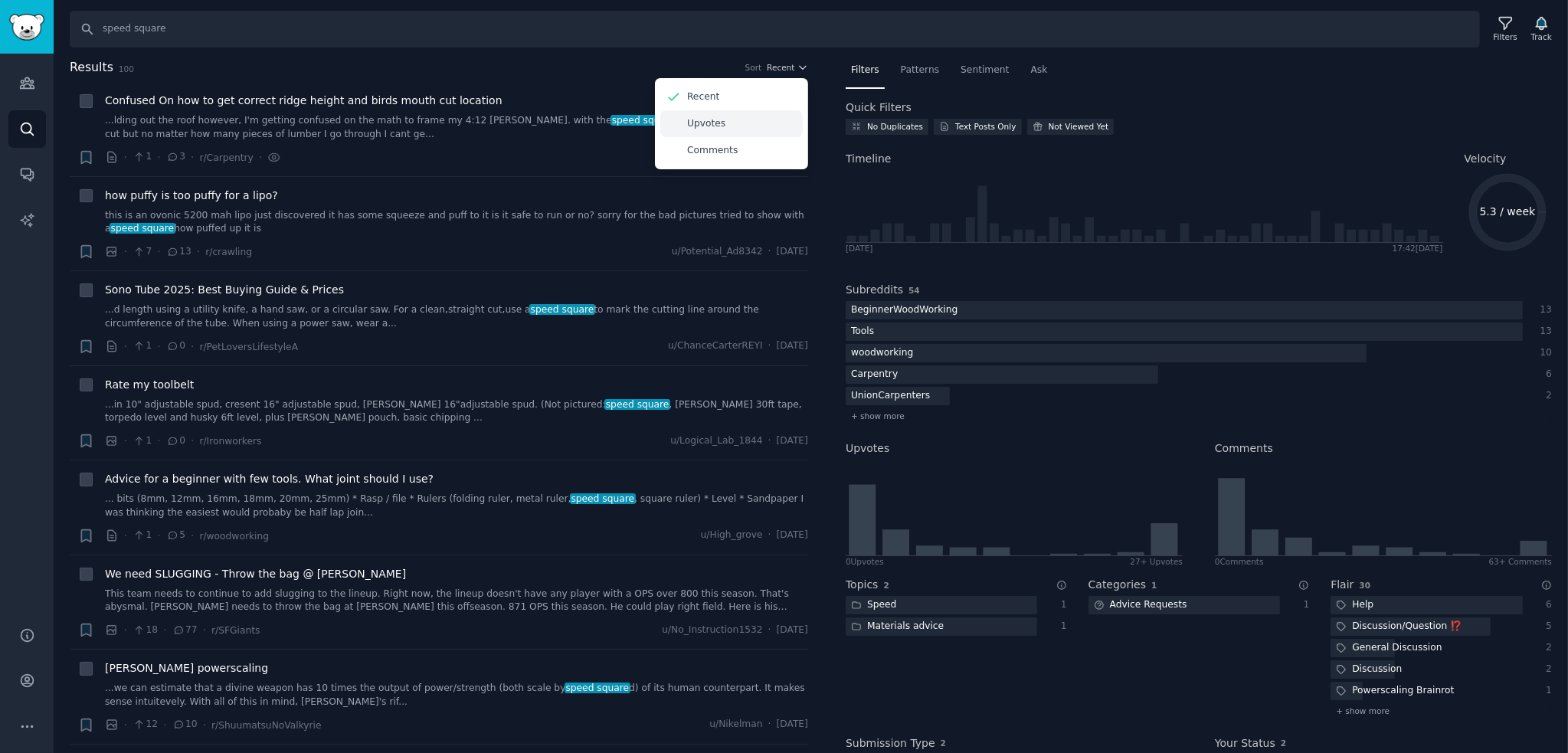
click at [699, 128] on p "Upvotes" at bounding box center [706, 124] width 38 height 14
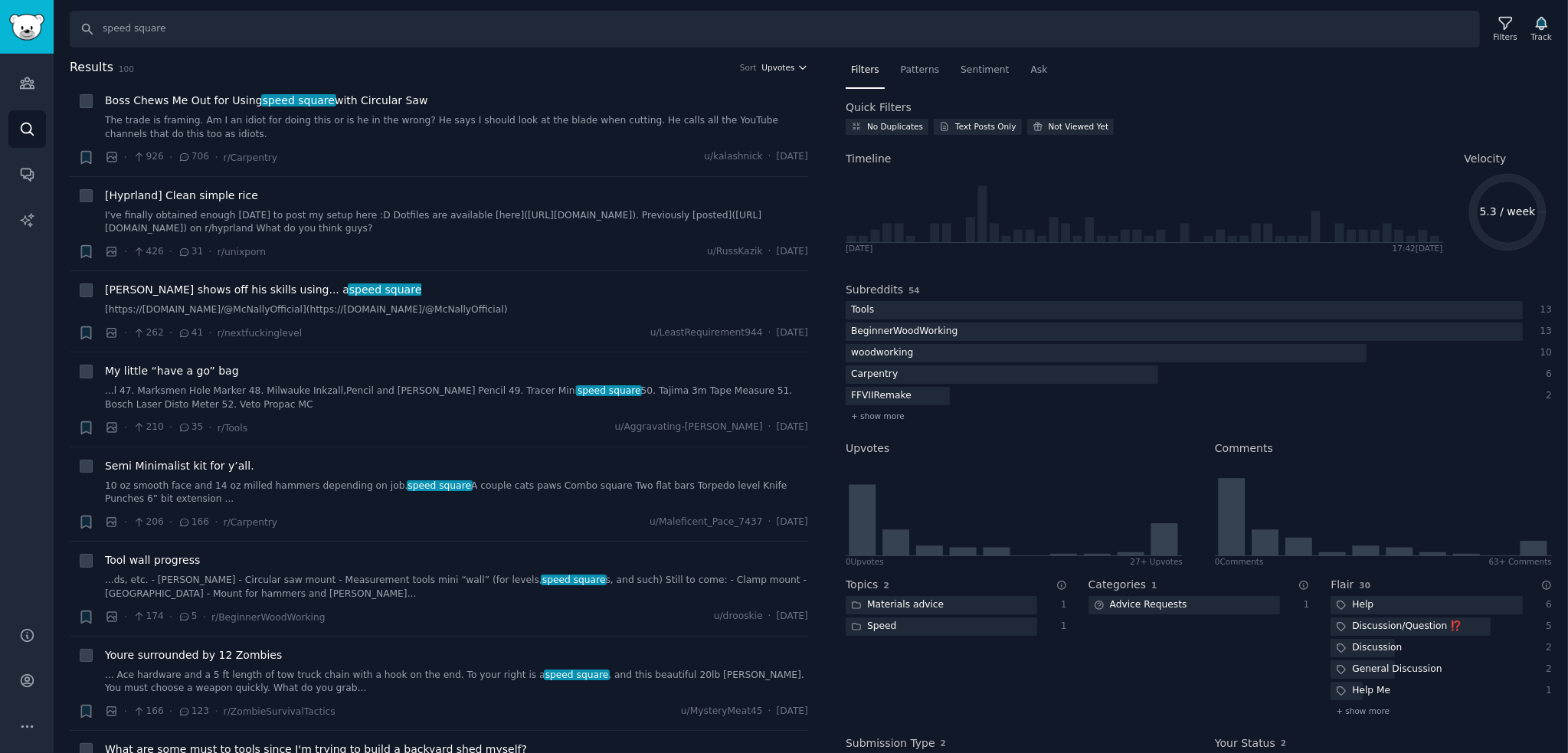
click at [775, 67] on span "Upvotes" at bounding box center [778, 67] width 33 height 11
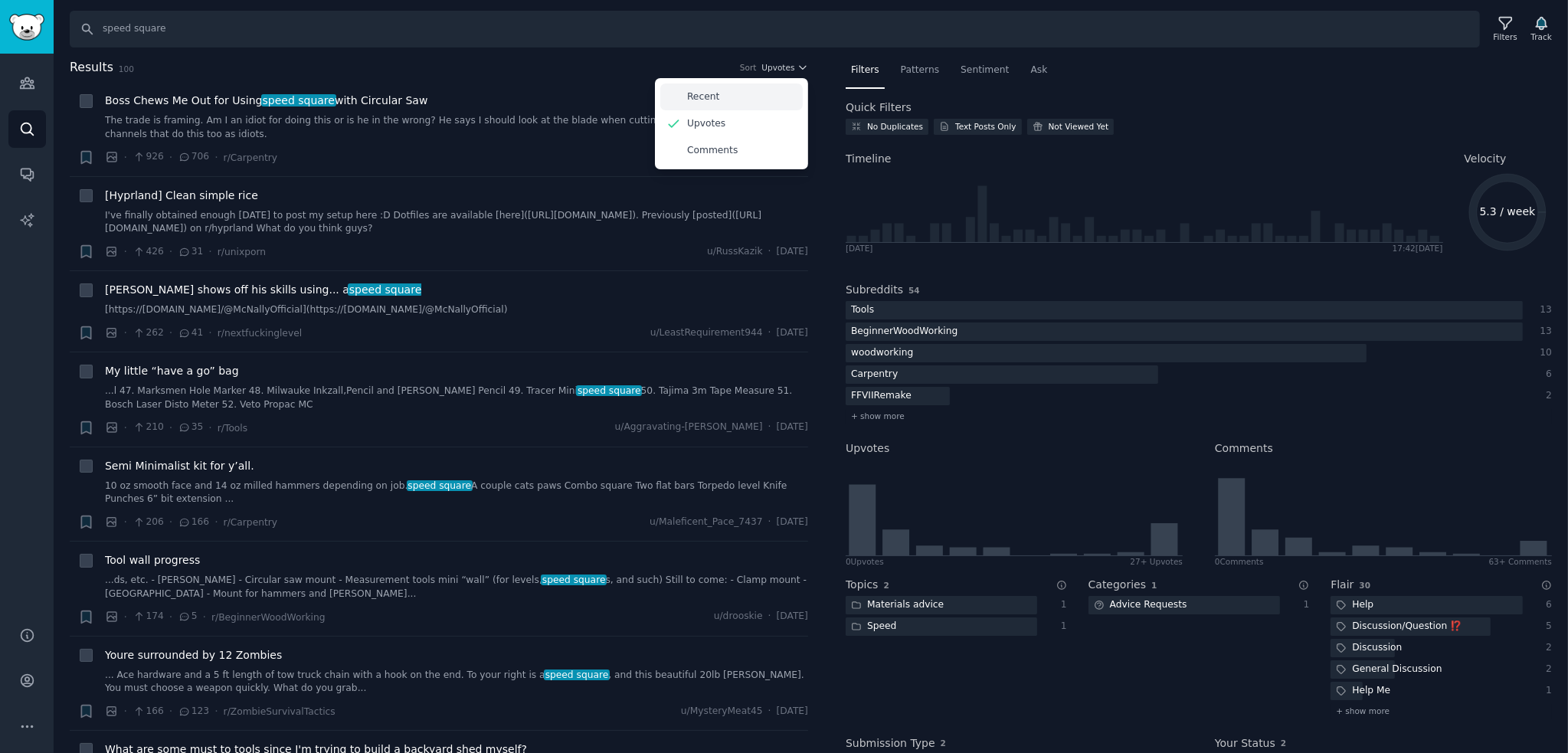
click at [756, 88] on div "Recent" at bounding box center [731, 97] width 142 height 27
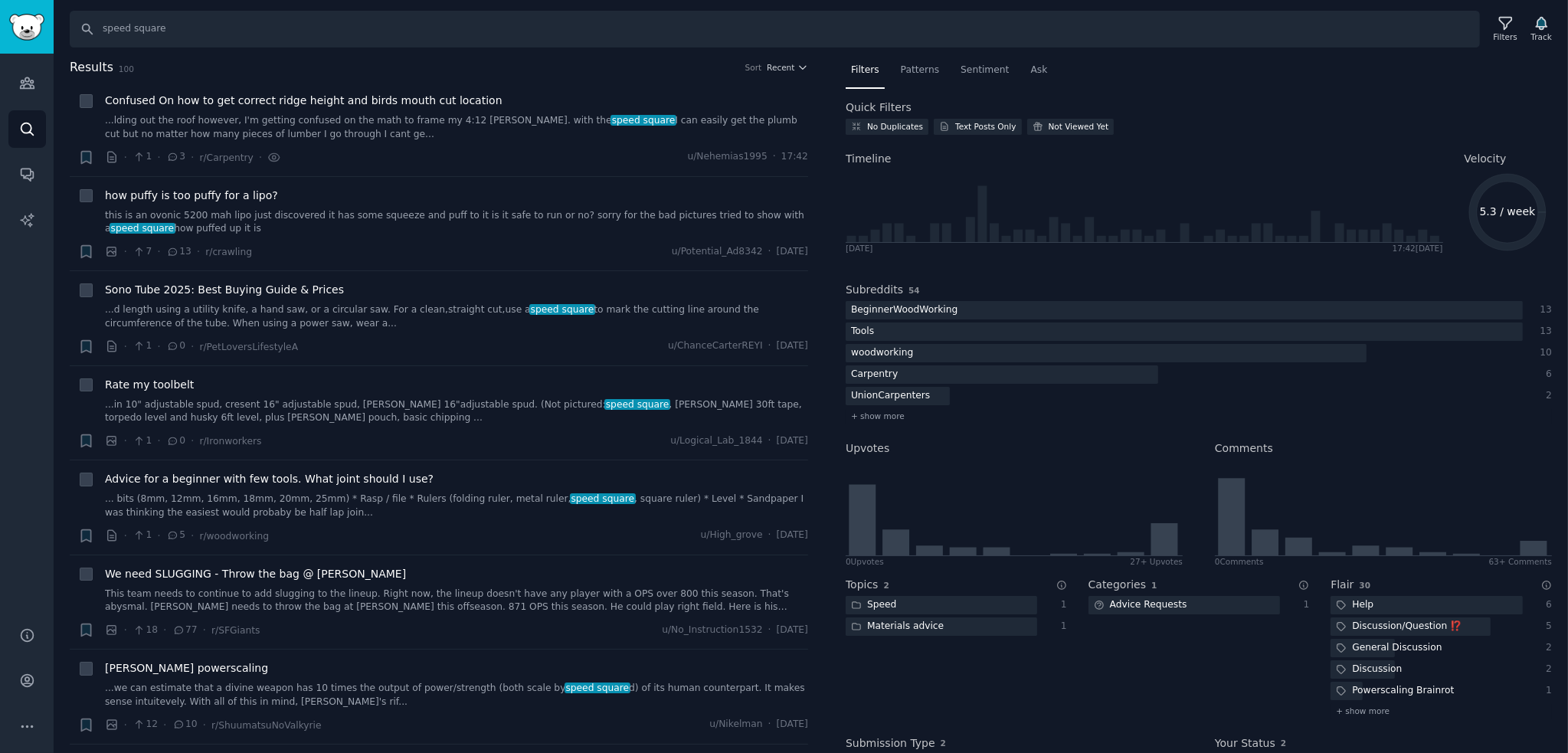
click at [86, 67] on span "Results" at bounding box center [91, 68] width 44 height 19
click at [118, 69] on span "100" at bounding box center [126, 69] width 15 height 9
click at [1509, 20] on icon at bounding box center [1505, 23] width 16 height 16
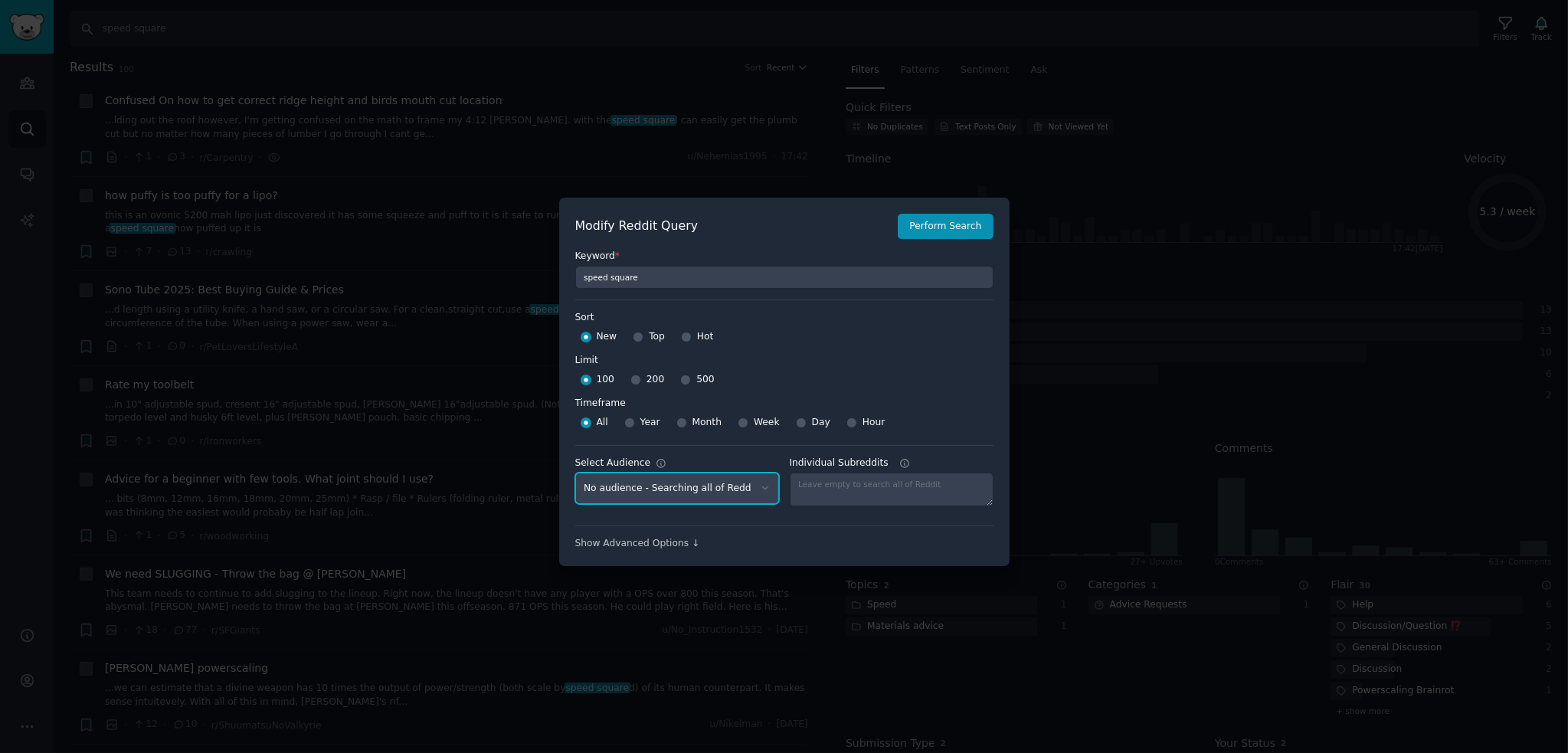
click at [745, 489] on select "No audience - Searching all of Reddit speed square - 15 Subreddits" at bounding box center [677, 487] width 204 height 31
select select "feeed4dd2b"
click at [575, 472] on select "No audience - Searching all of Reddit speed square - 15 Subreddits" at bounding box center [677, 487] width 204 height 31
click at [1205, 404] on div at bounding box center [784, 376] width 1568 height 753
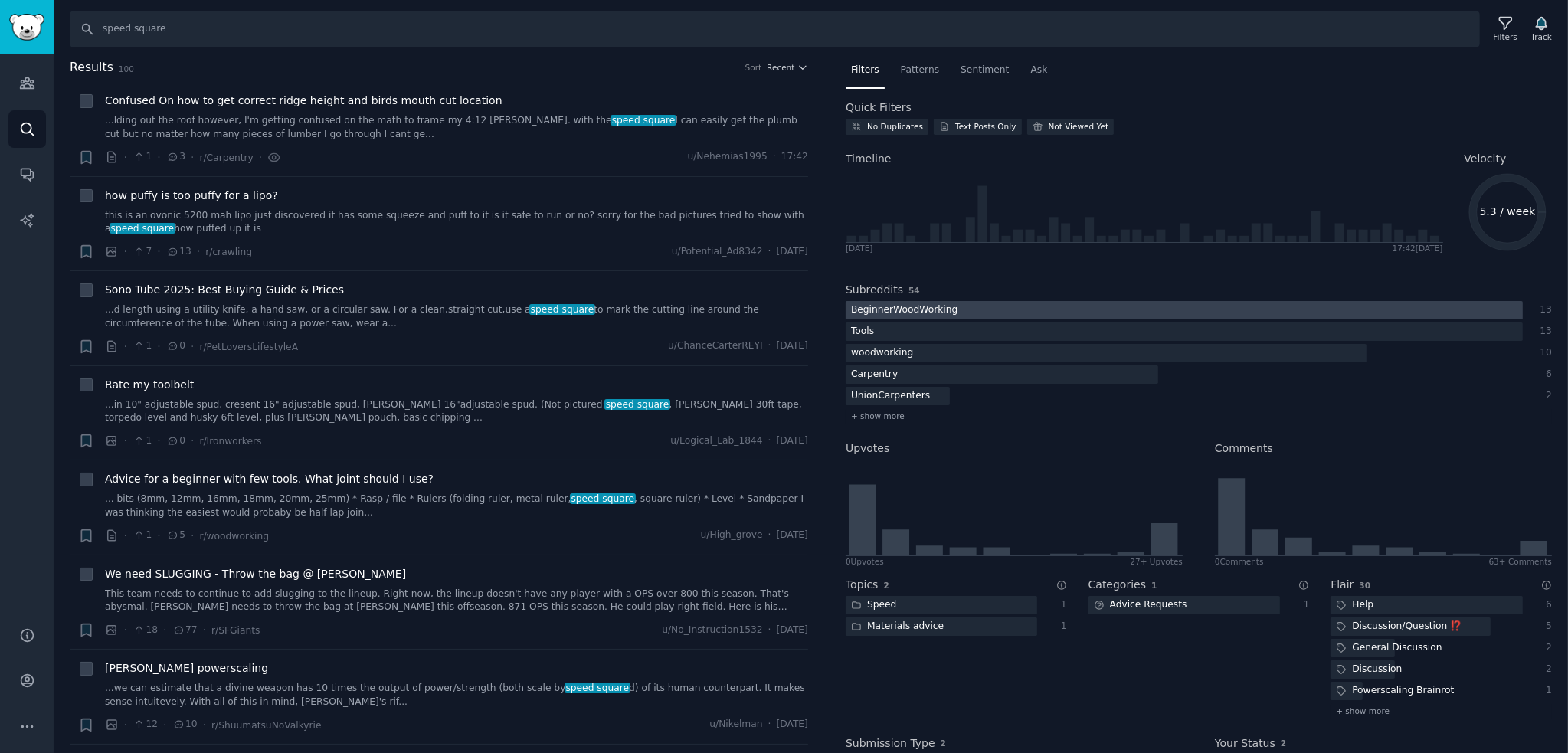
click at [1057, 301] on div at bounding box center [1184, 311] width 677 height 19
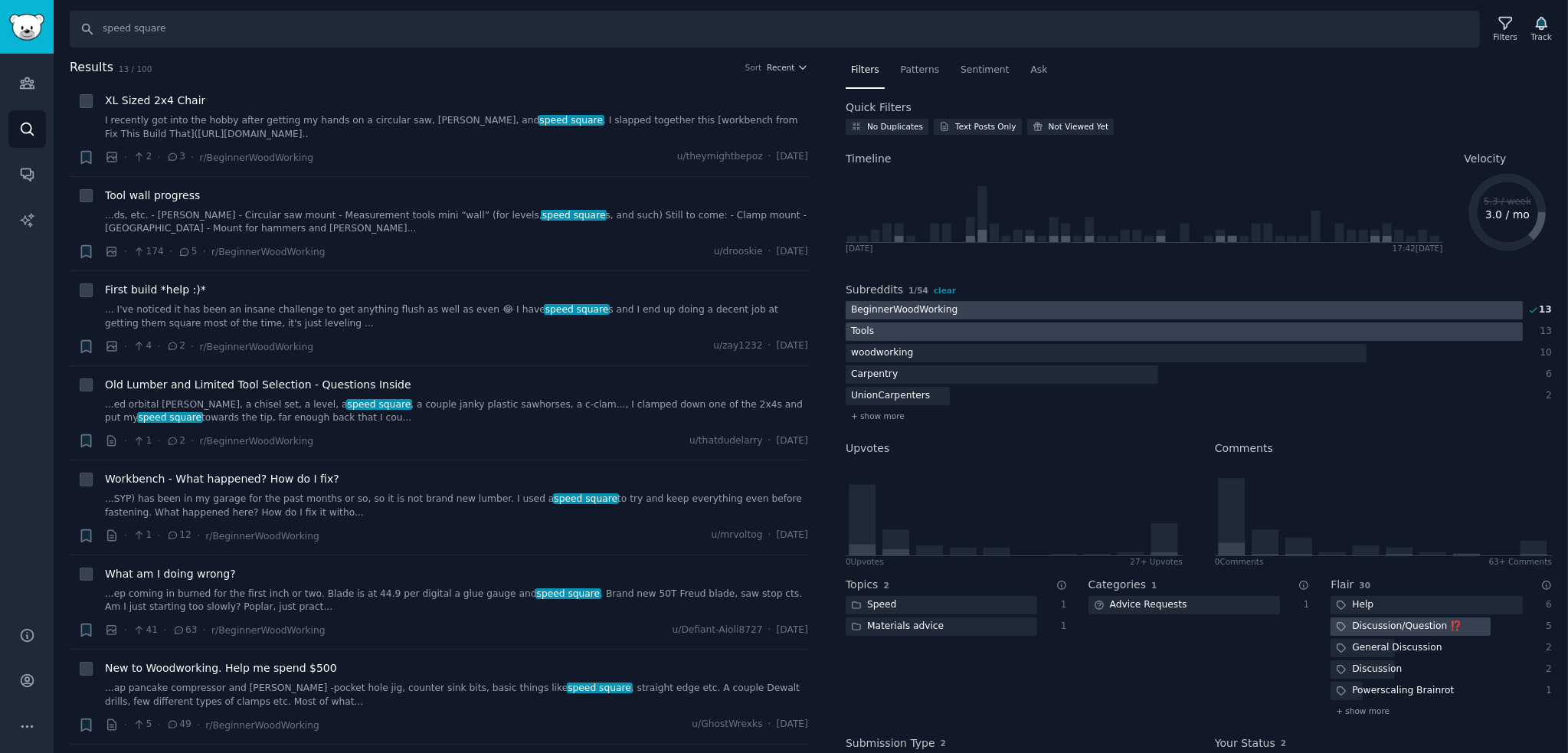
click at [1062, 330] on div at bounding box center [1184, 332] width 677 height 19
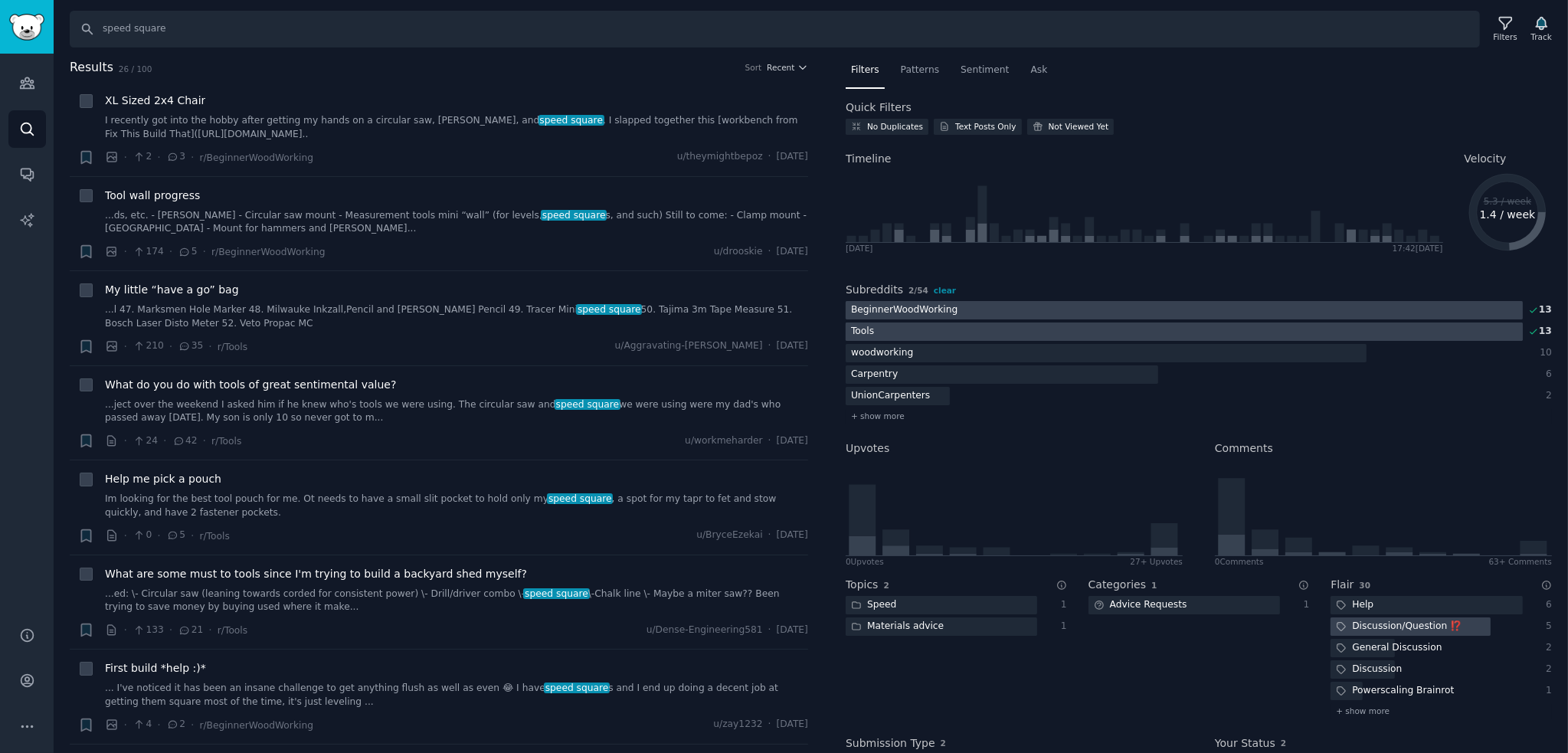
click at [1022, 330] on div at bounding box center [1184, 332] width 677 height 19
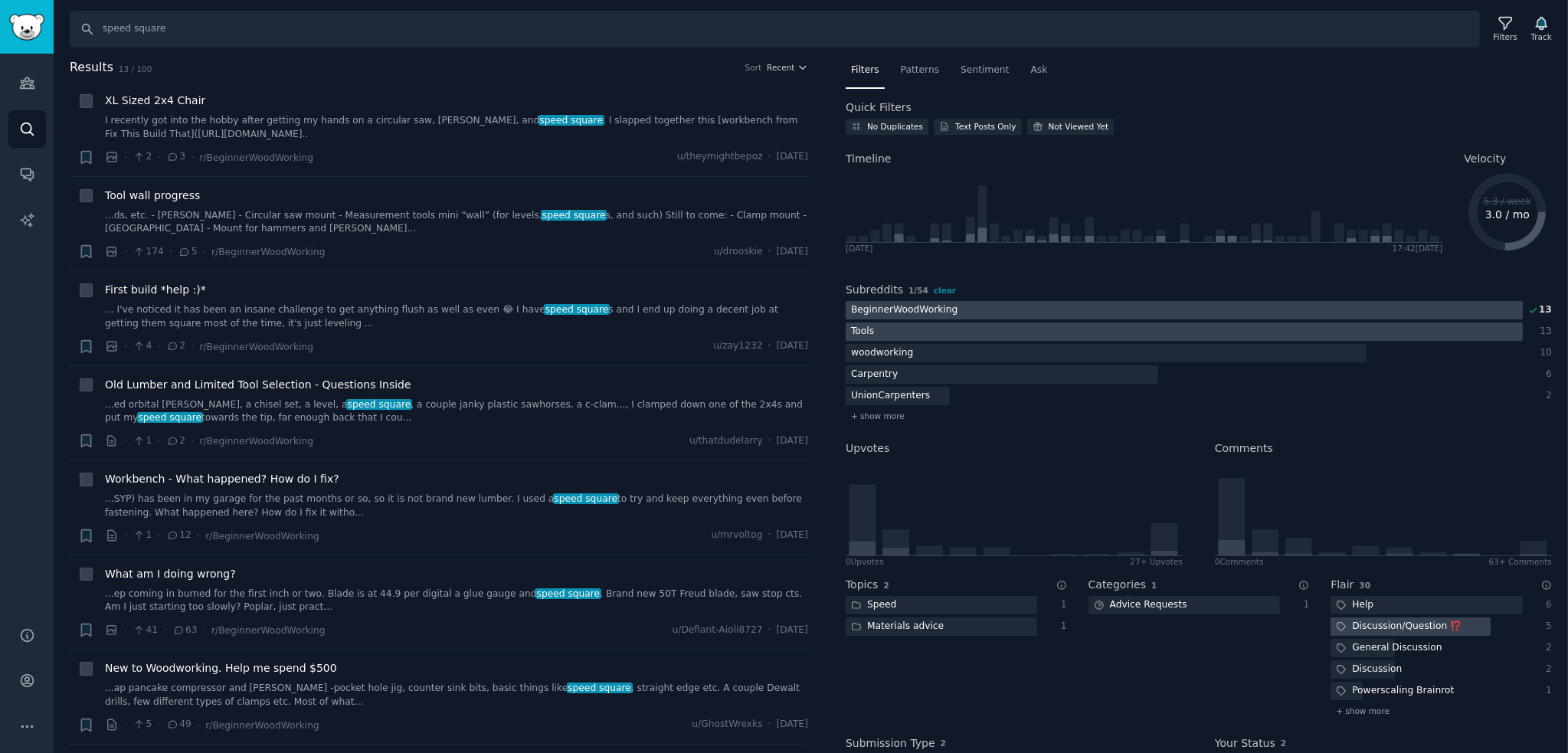
click at [1026, 313] on div at bounding box center [1184, 311] width 677 height 19
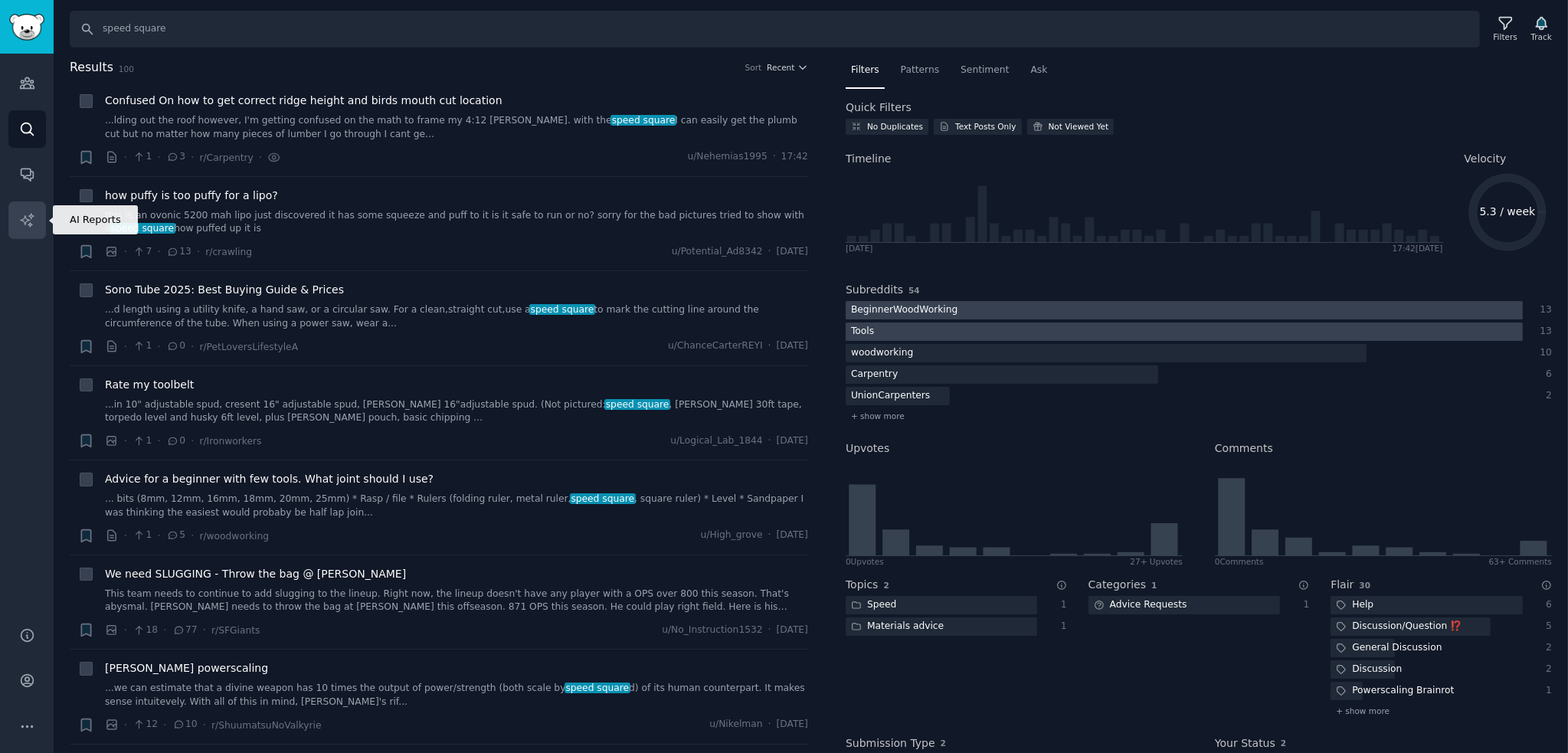
click at [24, 225] on icon "Sidebar" at bounding box center [27, 220] width 16 height 16
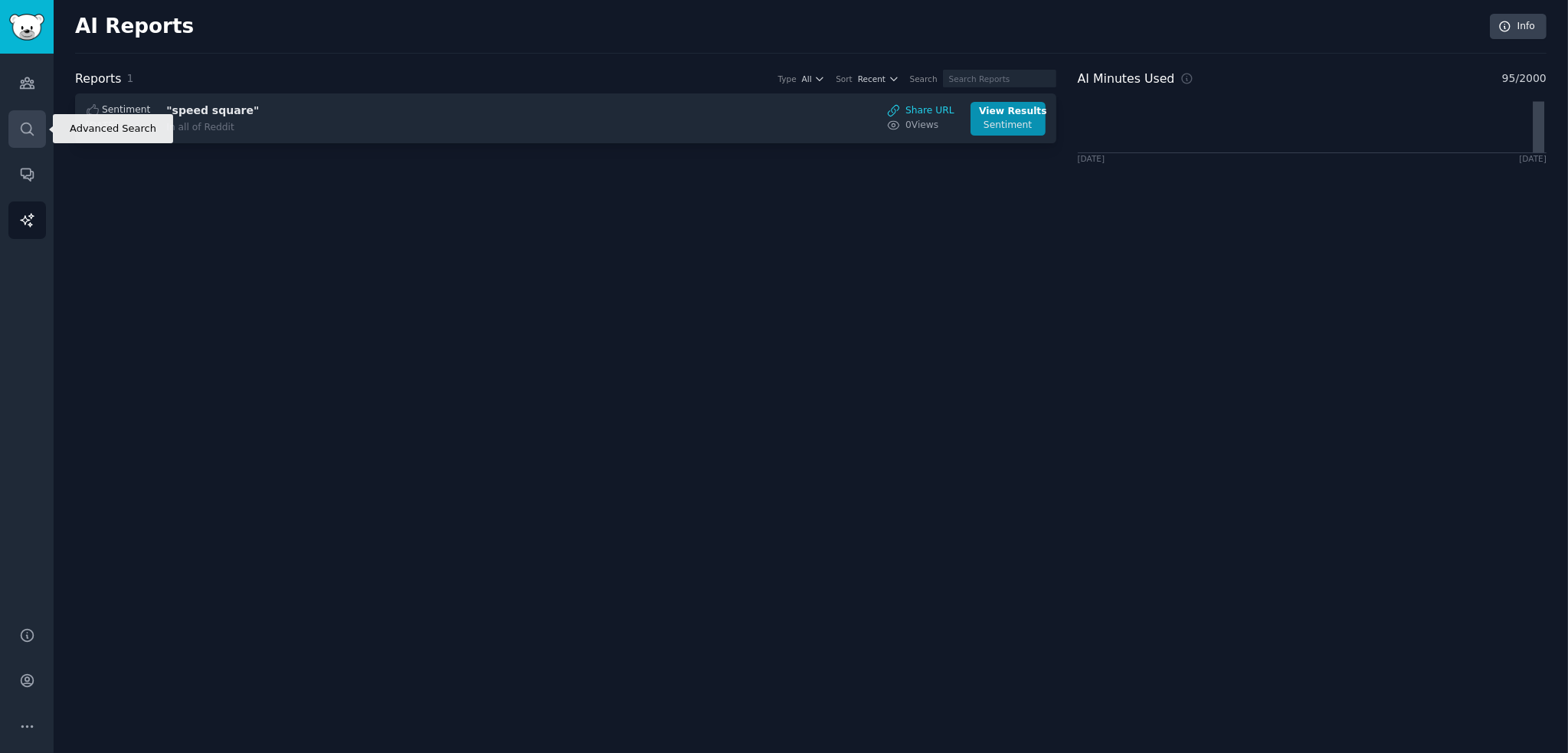
click at [21, 131] on icon "Sidebar" at bounding box center [26, 129] width 12 height 12
